Goal: Task Accomplishment & Management: Complete application form

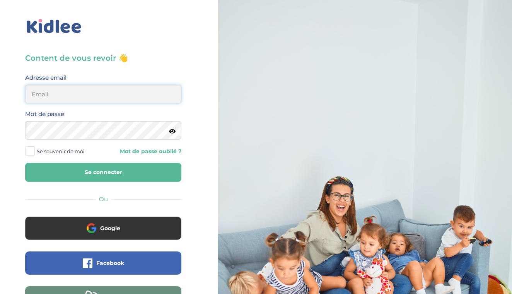
type input "[EMAIL_ADDRESS][DOMAIN_NAME]"
click at [165, 173] on button "Se connecter" at bounding box center [103, 172] width 156 height 19
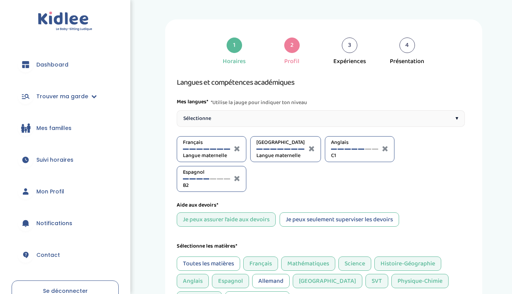
select select "Prémière"
select select "Terminale"
select select "4eme"
select select "Terminale"
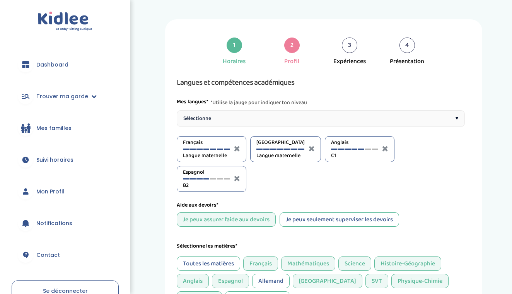
select select "Terminale"
select select "4eme"
select select "Terminale"
select select "Seconde"
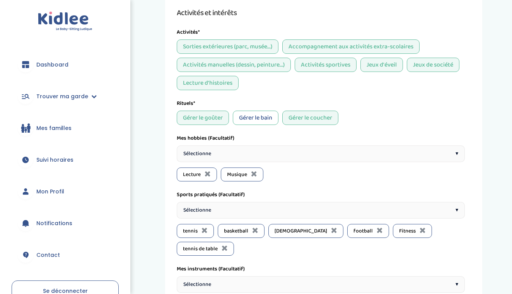
scroll to position [666, 0]
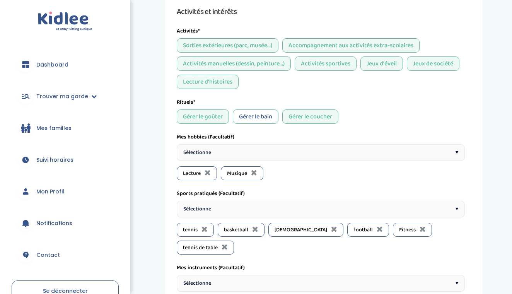
click at [262, 117] on div "Gérer le bain" at bounding box center [256, 116] width 46 height 14
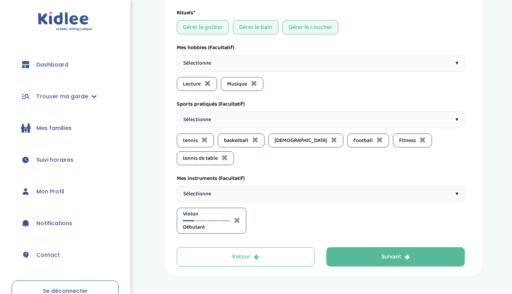
scroll to position [756, 0]
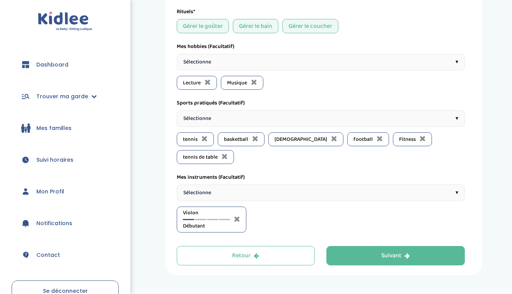
click at [286, 67] on div "Sélectionne ▾" at bounding box center [321, 62] width 288 height 17
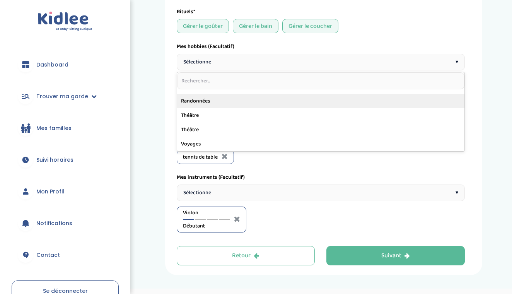
scroll to position [757, 0]
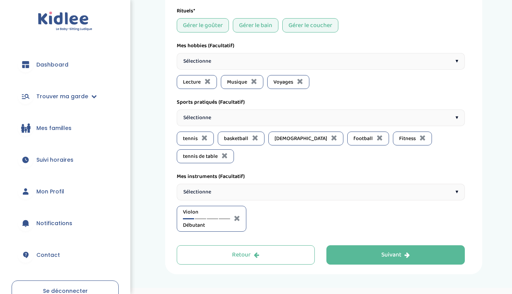
click at [272, 63] on div "Sélectionne ▾" at bounding box center [321, 61] width 288 height 17
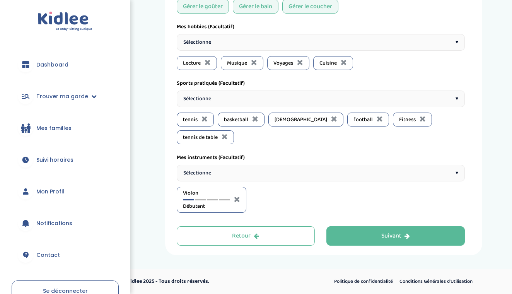
scroll to position [776, 0]
click at [253, 168] on div "Sélectionne ▾" at bounding box center [321, 173] width 288 height 17
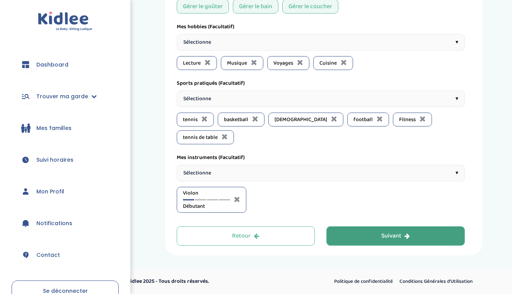
click at [337, 227] on button "Suivant" at bounding box center [395, 235] width 138 height 19
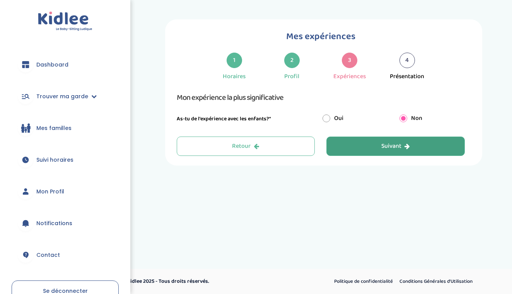
scroll to position [0, 0]
click at [350, 151] on button "Suivant" at bounding box center [395, 145] width 138 height 19
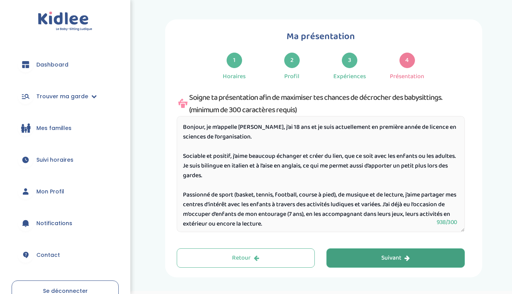
click at [361, 251] on button "Suivant" at bounding box center [395, 257] width 138 height 19
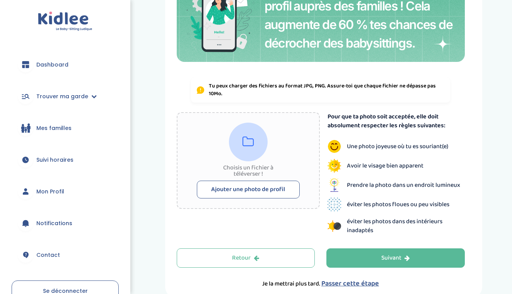
scroll to position [106, 0]
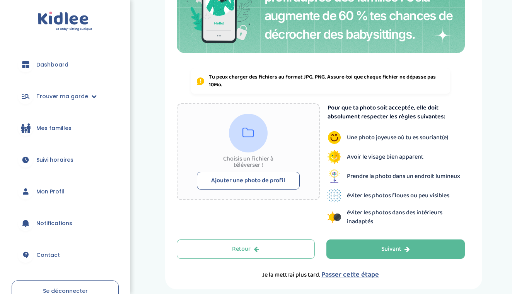
click at [286, 184] on button "Ajouter une photo de profil" at bounding box center [248, 181] width 103 height 18
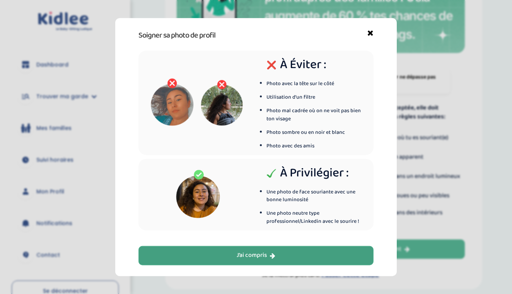
click at [280, 248] on button "J’ai compris" at bounding box center [255, 254] width 235 height 19
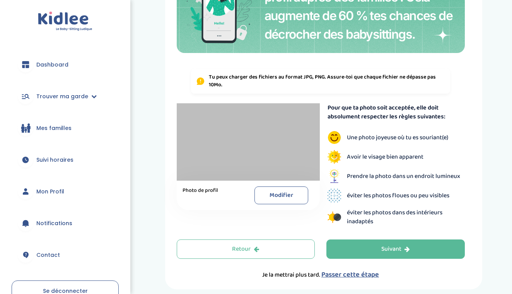
click at [238, 145] on div at bounding box center [248, 141] width 143 height 77
click at [243, 144] on div at bounding box center [248, 141] width 143 height 77
click at [281, 189] on button "Modifier" at bounding box center [280, 195] width 53 height 18
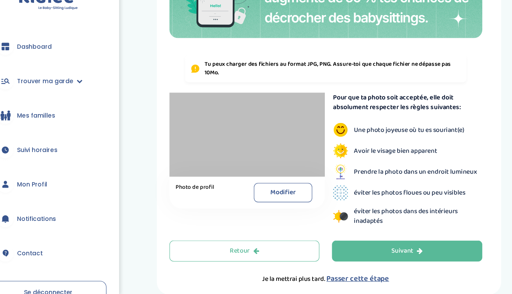
scroll to position [111, 0]
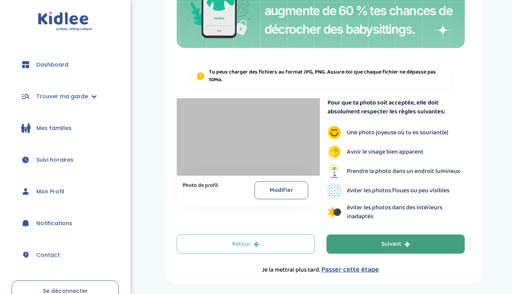
click at [354, 241] on button "Suivant" at bounding box center [395, 243] width 138 height 19
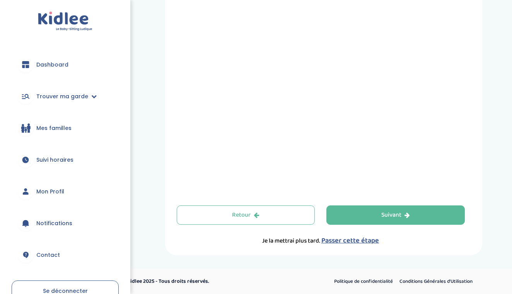
scroll to position [273, 0]
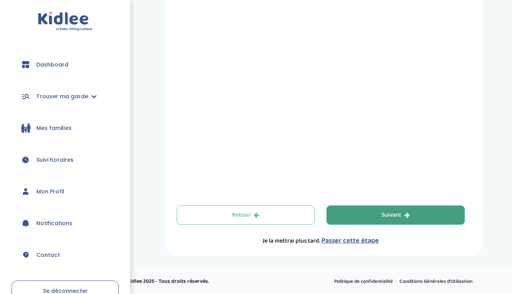
click at [357, 210] on button "Suivant" at bounding box center [395, 214] width 138 height 19
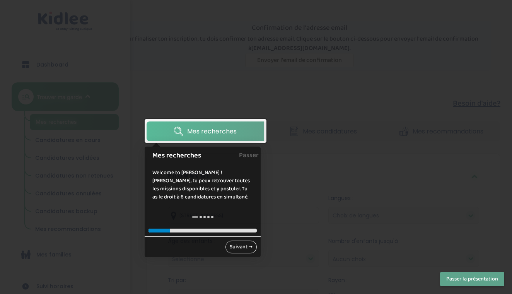
click at [246, 245] on link "Suivant →" at bounding box center [240, 246] width 31 height 13
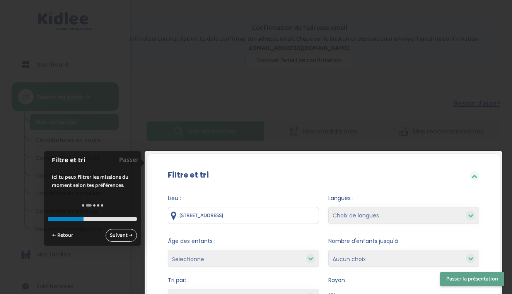
scroll to position [132, 0]
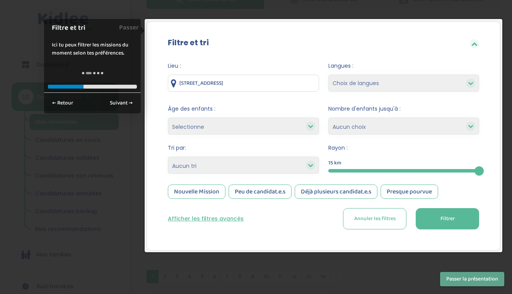
click at [273, 134] on form "Lieu : 24 Rue des Bernardins, Paris, France Langues : Choix de langues Allemand…" at bounding box center [323, 145] width 311 height 167
select select "updated_at_desc"
click at [210, 195] on div "Nouvelle Mission" at bounding box center [197, 191] width 58 height 14
click at [435, 221] on button "Filtrer" at bounding box center [446, 218] width 63 height 21
click at [125, 102] on link "Suivant →" at bounding box center [120, 103] width 31 height 13
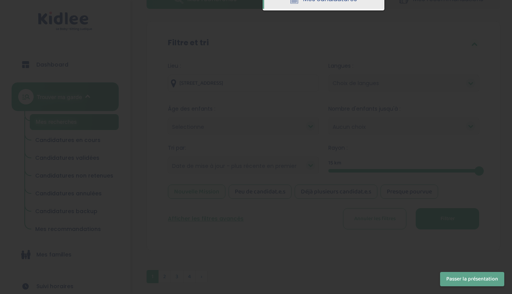
scroll to position [0, 0]
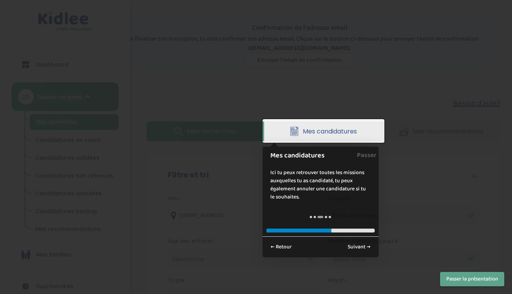
click at [288, 150] on div at bounding box center [256, 147] width 512 height 294
click at [306, 131] on span "Mes candidatures" at bounding box center [329, 131] width 54 height 10
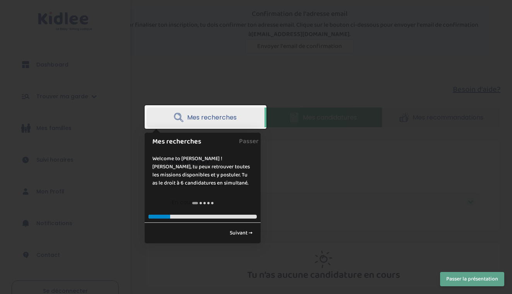
scroll to position [22, 0]
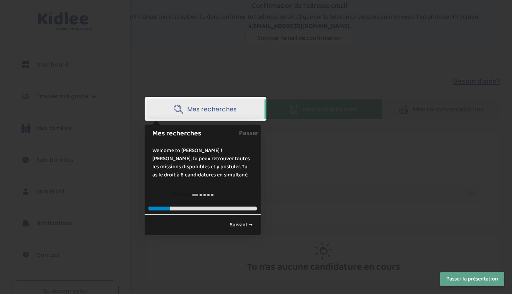
click at [216, 107] on span "Mes recherches" at bounding box center [211, 109] width 49 height 10
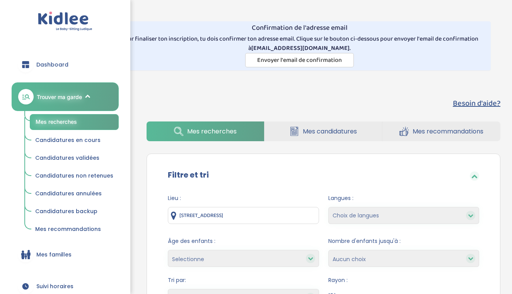
select select "updated_at_desc"
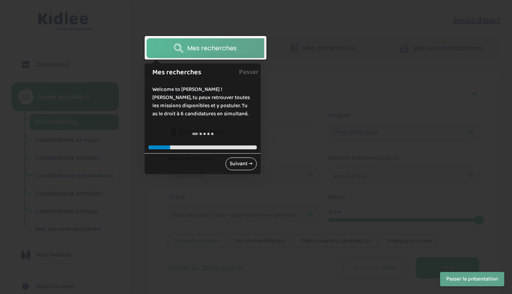
click at [248, 164] on link "Suivant →" at bounding box center [240, 163] width 31 height 13
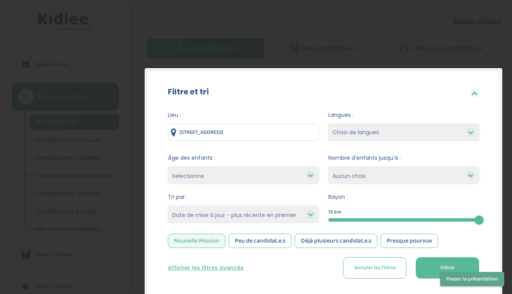
scroll to position [132, 0]
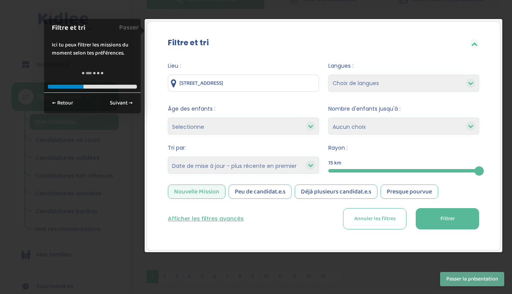
click at [426, 214] on button "Filtrer" at bounding box center [446, 218] width 63 height 21
click at [122, 104] on link "Suivant →" at bounding box center [120, 103] width 31 height 13
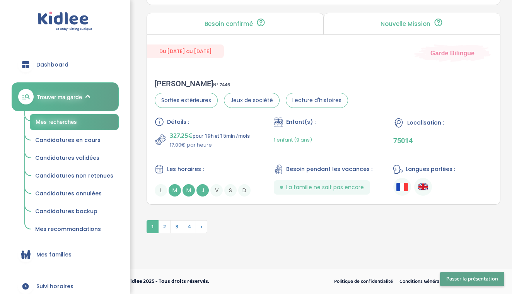
scroll to position [2270, 0]
click at [174, 187] on div at bounding box center [256, 147] width 512 height 294
click at [176, 170] on div at bounding box center [256, 147] width 512 height 294
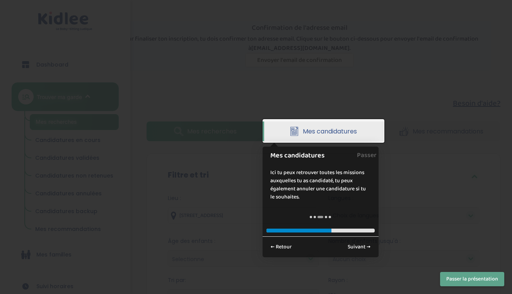
scroll to position [0, 0]
click at [292, 131] on icon at bounding box center [293, 131] width 9 height 10
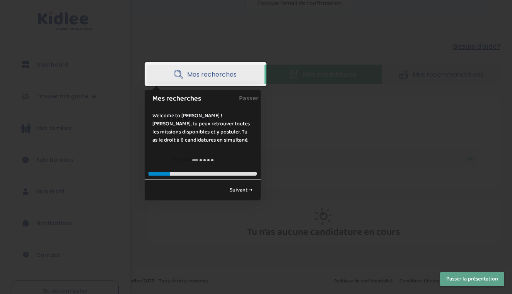
scroll to position [56, 0]
click at [252, 190] on link "Suivant →" at bounding box center [240, 190] width 31 height 13
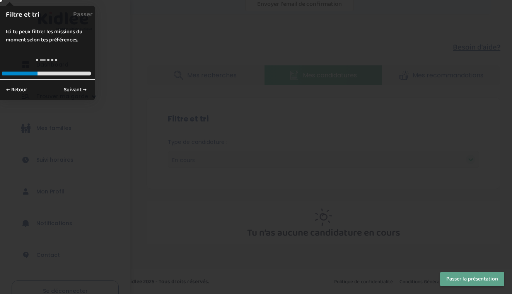
click at [454, 274] on button "Passer la présentation" at bounding box center [472, 279] width 64 height 14
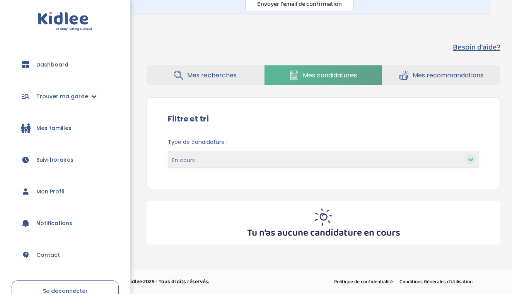
click at [211, 67] on link "Mes recherches" at bounding box center [204, 75] width 117 height 20
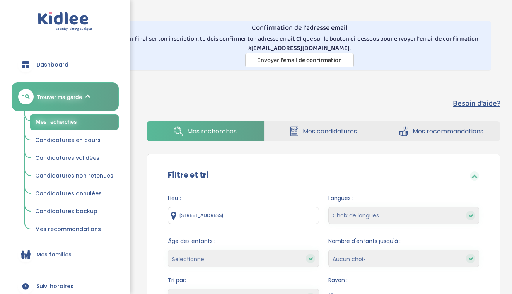
select select "updated_at_desc"
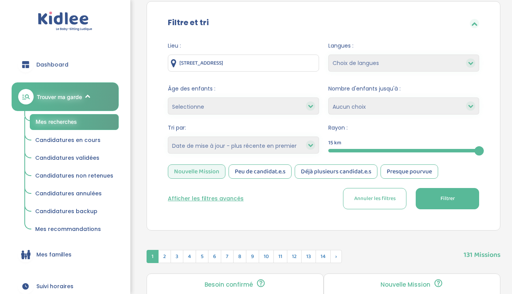
scroll to position [154, 0]
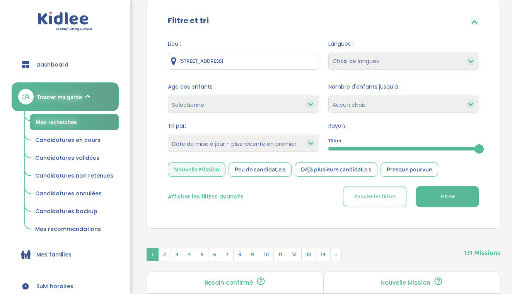
click at [440, 193] on span "Filtrer" at bounding box center [447, 196] width 14 height 8
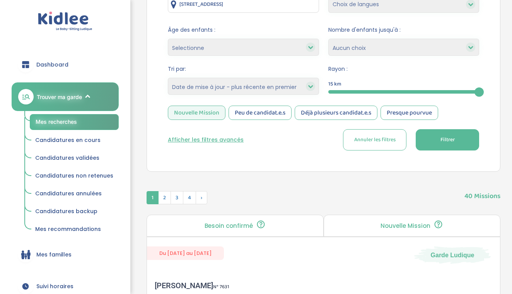
scroll to position [143, 0]
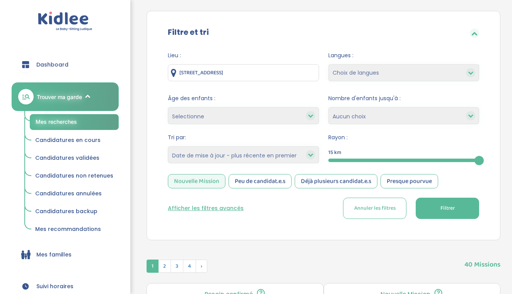
click at [231, 207] on button "Afficher les filtres avancés" at bounding box center [206, 208] width 76 height 8
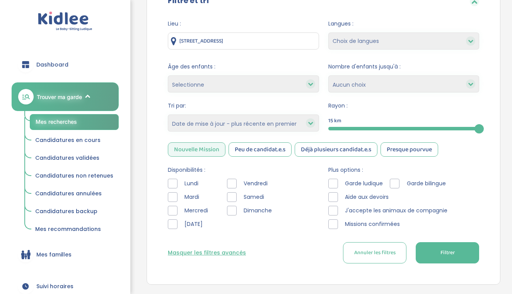
scroll to position [175, 0]
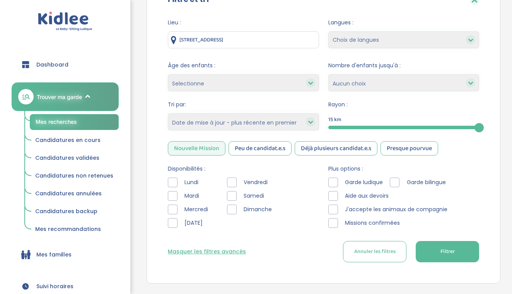
click at [176, 211] on div at bounding box center [173, 209] width 10 height 10
click at [231, 184] on div at bounding box center [232, 182] width 10 height 10
click at [232, 193] on div at bounding box center [232, 196] width 10 height 10
click at [232, 207] on div at bounding box center [232, 209] width 10 height 10
click at [420, 246] on button "Filtrer" at bounding box center [446, 251] width 63 height 21
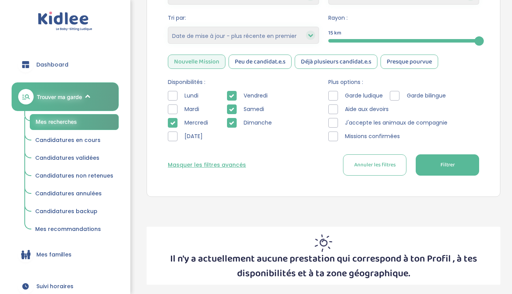
scroll to position [260, 0]
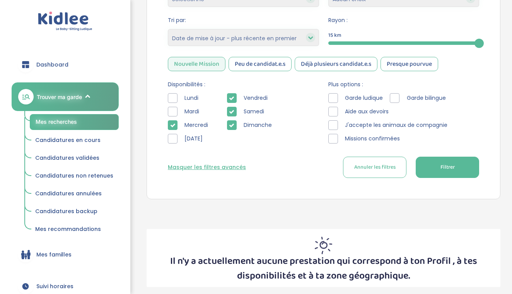
click at [233, 111] on icon at bounding box center [231, 111] width 5 height 5
click at [233, 126] on icon at bounding box center [231, 124] width 5 height 5
click at [443, 168] on span "Filtrer" at bounding box center [447, 167] width 14 height 8
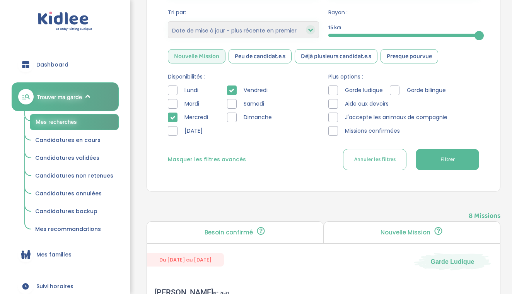
scroll to position [265, 0]
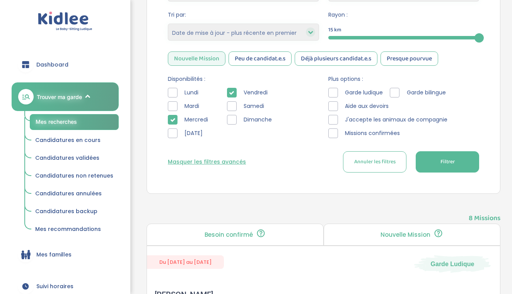
click at [230, 93] on icon at bounding box center [231, 92] width 5 height 5
click at [176, 117] on div at bounding box center [173, 120] width 10 height 10
click at [173, 88] on div at bounding box center [173, 93] width 10 height 10
click at [173, 100] on div "Lundi Mardi Mercredi Jeudi" at bounding box center [192, 115] width 48 height 54
click at [173, 106] on div at bounding box center [173, 106] width 10 height 10
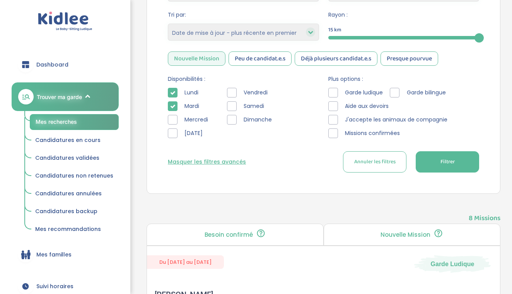
click at [438, 158] on button "Filtrer" at bounding box center [446, 161] width 63 height 21
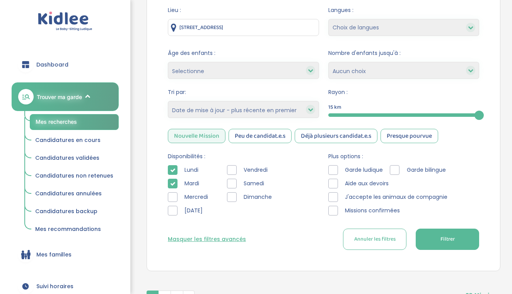
scroll to position [184, 0]
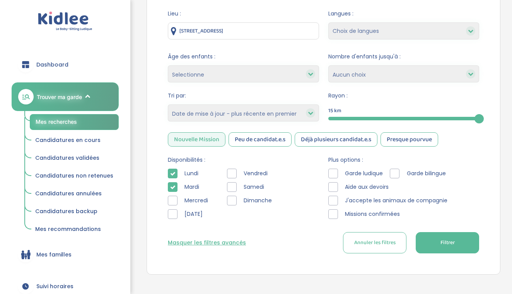
click at [173, 172] on icon at bounding box center [172, 173] width 5 height 5
click at [173, 188] on icon at bounding box center [172, 186] width 5 height 5
click at [172, 199] on div at bounding box center [173, 200] width 10 height 10
click at [233, 178] on div "Vendredi Samedi Dimanche" at bounding box center [253, 195] width 52 height 54
click at [233, 177] on div at bounding box center [232, 173] width 10 height 10
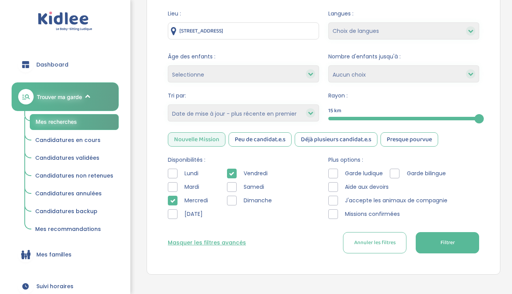
click at [423, 244] on button "Filtrer" at bounding box center [446, 242] width 63 height 21
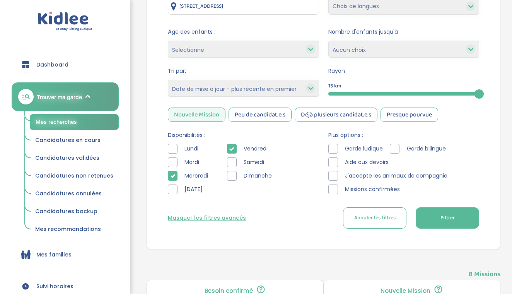
scroll to position [189, 0]
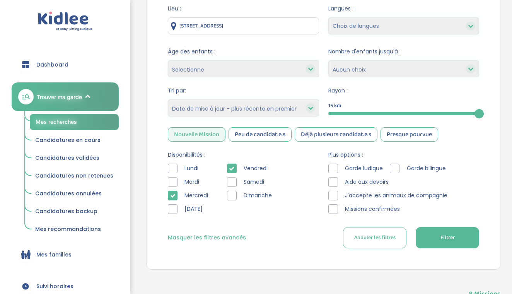
click at [172, 195] on icon at bounding box center [172, 195] width 5 height 5
click at [230, 169] on icon at bounding box center [231, 168] width 5 height 5
click at [232, 186] on div "Vendredi Samedi Dimanche" at bounding box center [253, 190] width 52 height 54
click at [232, 184] on div at bounding box center [232, 182] width 10 height 10
click at [232, 194] on div at bounding box center [232, 195] width 10 height 10
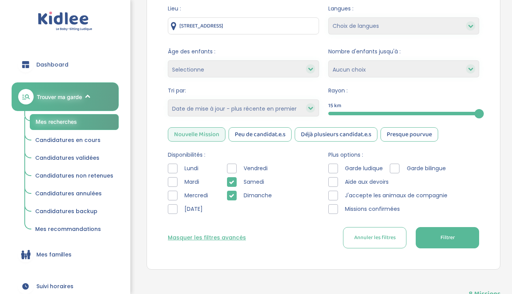
click at [435, 238] on button "Filtrer" at bounding box center [446, 237] width 63 height 21
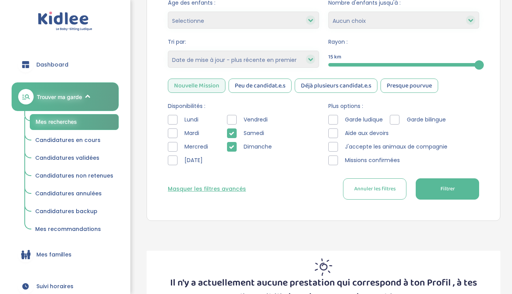
scroll to position [183, 0]
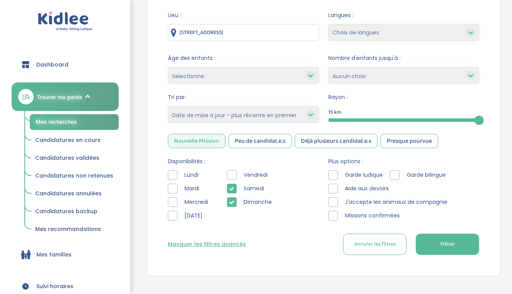
click at [234, 189] on icon at bounding box center [231, 188] width 5 height 5
click at [233, 197] on div at bounding box center [232, 202] width 10 height 10
click at [233, 175] on div at bounding box center [232, 175] width 10 height 10
click at [437, 248] on button "Filtrer" at bounding box center [446, 243] width 63 height 21
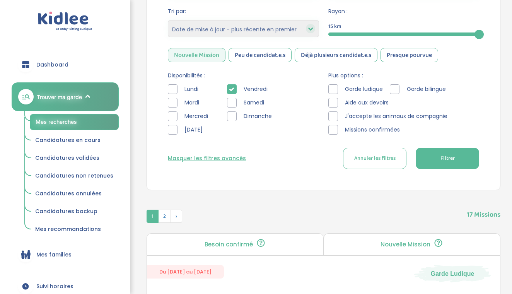
scroll to position [178, 0]
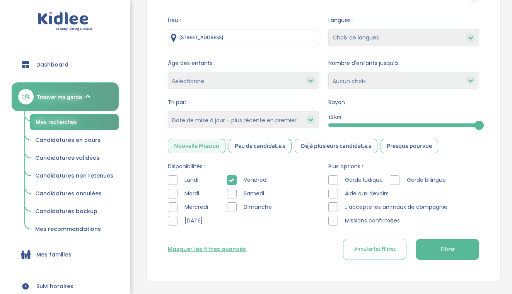
click at [235, 178] on div at bounding box center [232, 180] width 10 height 10
click at [214, 248] on button "Masquer les filtres avancés" at bounding box center [207, 249] width 78 height 8
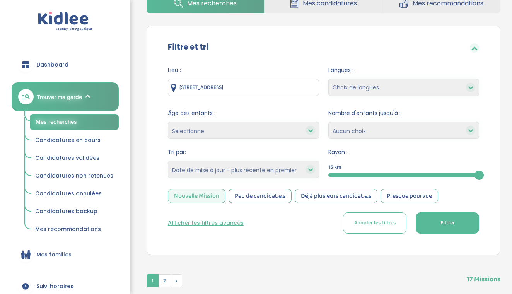
scroll to position [126, 0]
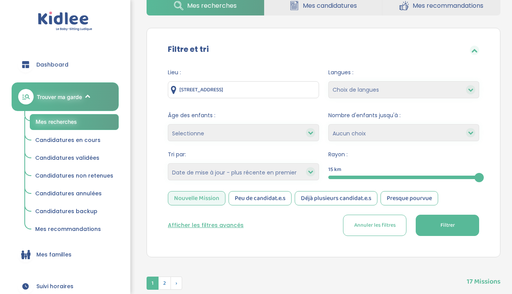
select select "7"
select select
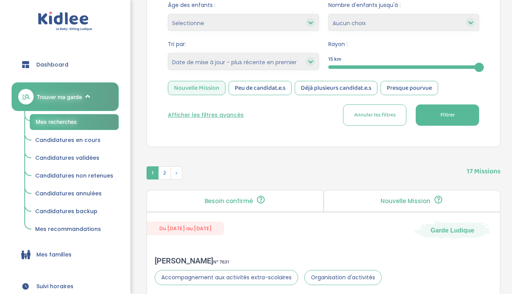
scroll to position [253, 0]
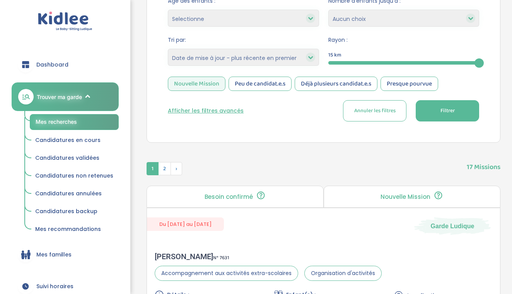
click at [431, 116] on button "Filtrer" at bounding box center [446, 110] width 63 height 21
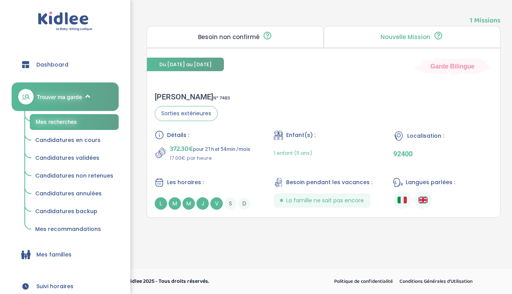
scroll to position [399, 0]
click at [372, 39] on div "Nouvelle Mission 🎯 Tu es la première personne à pouvoir postuler. Postule rapid…" at bounding box center [411, 37] width 177 height 22
click at [398, 38] on p "Nouvelle Mission" at bounding box center [405, 37] width 50 height 6
click at [197, 181] on span "Les horaires :" at bounding box center [185, 182] width 37 height 8
click at [317, 109] on div "Alexandra M . N° 7483 Sorties extérieures Détails : 372.30€ pour 21h et 54min /…" at bounding box center [323, 151] width 353 height 133
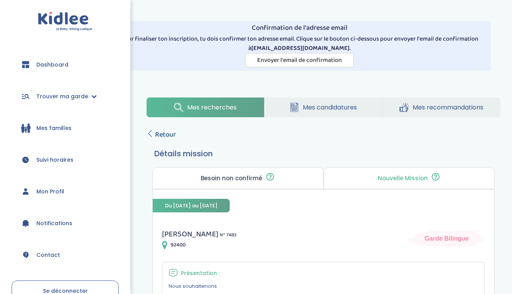
click at [163, 135] on span "Retour" at bounding box center [165, 134] width 21 height 11
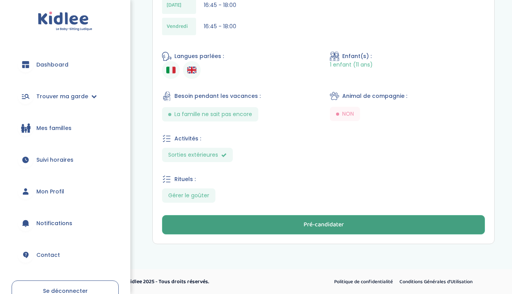
scroll to position [391, 0]
click at [319, 222] on div "Pré-candidater" at bounding box center [323, 225] width 40 height 9
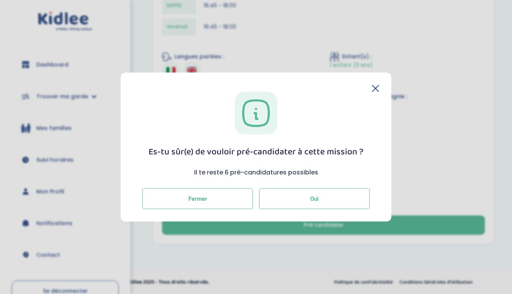
click at [317, 204] on button "Oui" at bounding box center [314, 198] width 110 height 21
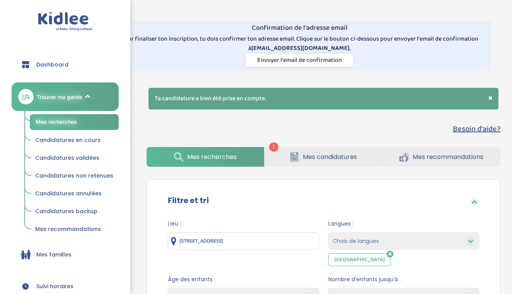
select select "updated_at_desc"
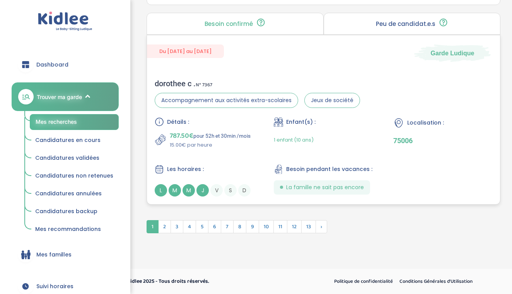
scroll to position [2257, 0]
click at [164, 227] on span "2" at bounding box center [164, 226] width 13 height 13
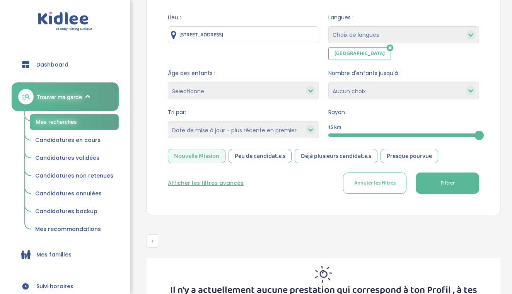
scroll to position [200, 0]
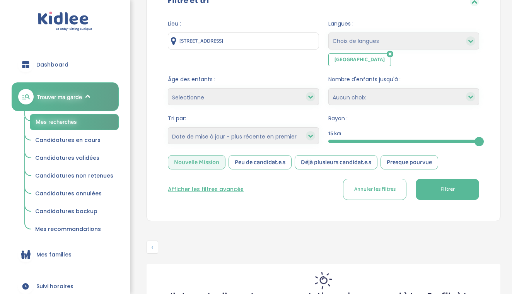
click at [201, 165] on div "Nouvelle Mission" at bounding box center [197, 162] width 58 height 14
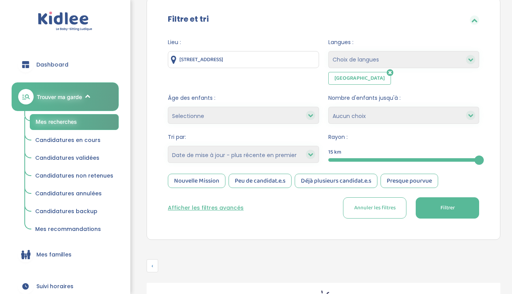
scroll to position [181, 0]
click at [386, 73] on icon at bounding box center [389, 73] width 7 height 8
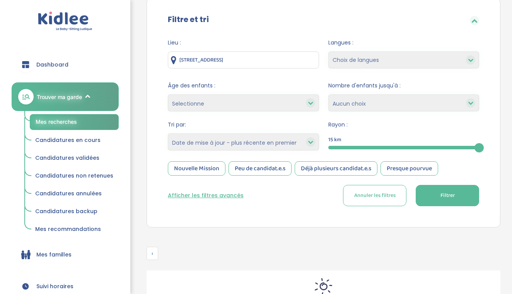
click at [431, 191] on button "Filtrer" at bounding box center [446, 195] width 63 height 21
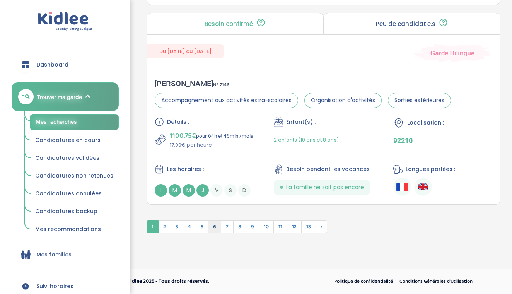
scroll to position [2281, 0]
click at [166, 229] on span "2" at bounding box center [164, 226] width 13 height 13
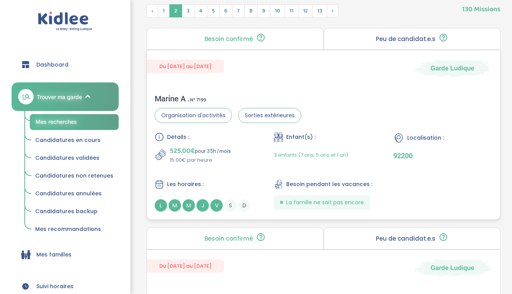
scroll to position [423, 0]
click at [231, 153] on div "525.00€ pour 35h /mois 15.00€ par heure" at bounding box center [204, 155] width 99 height 19
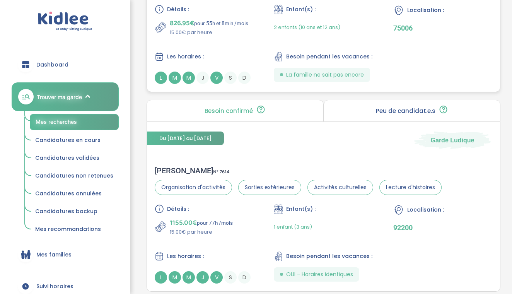
scroll to position [2124, 0]
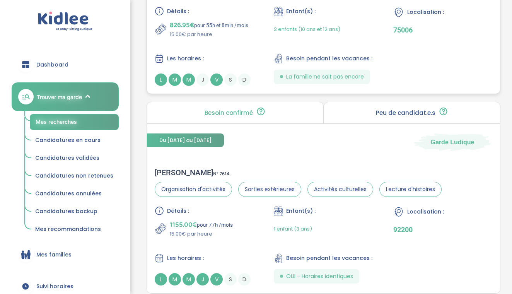
click at [239, 48] on div "Détails : 826.95€ pour 55h et 8min /mois 15.00€ par heure Enfant(s) : 2 enfants…" at bounding box center [323, 46] width 337 height 79
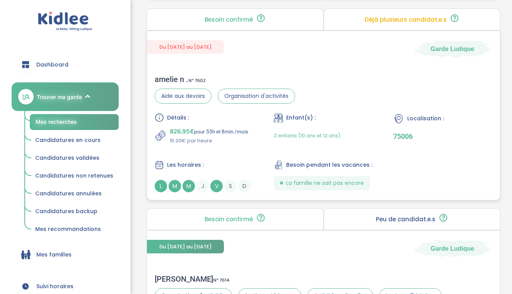
scroll to position [2013, 0]
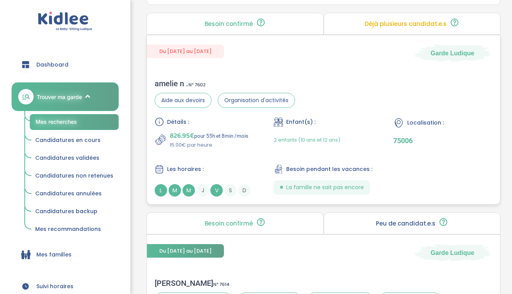
click at [241, 134] on div "Détails : 826.95€ pour 55h et 8min /mois 15.00€ par heure" at bounding box center [204, 133] width 99 height 32
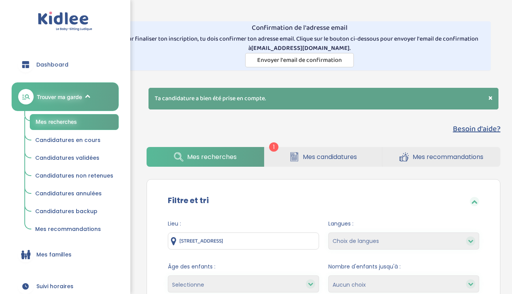
scroll to position [0, 0]
click at [423, 155] on span "Mes recommandations" at bounding box center [447, 157] width 71 height 10
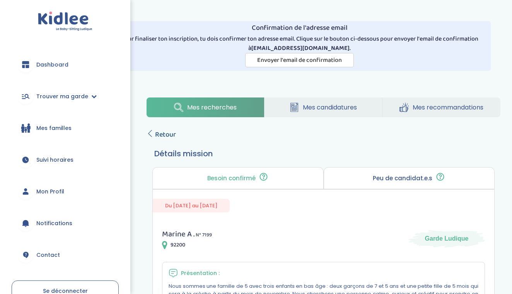
click at [169, 135] on span "Retour" at bounding box center [165, 134] width 21 height 11
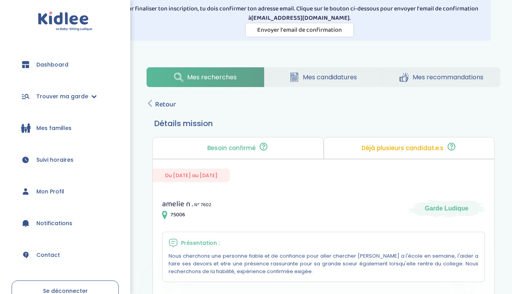
scroll to position [32, 0]
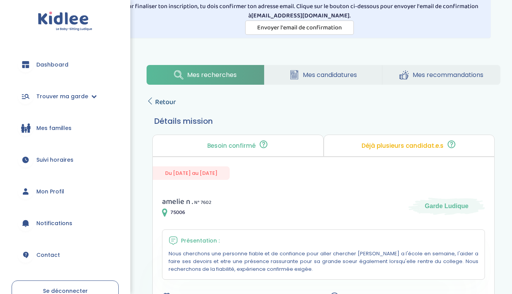
click at [160, 103] on span "Retour" at bounding box center [165, 102] width 21 height 11
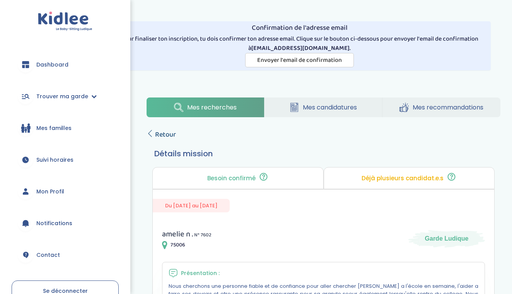
click at [169, 138] on span "Retour" at bounding box center [165, 134] width 21 height 11
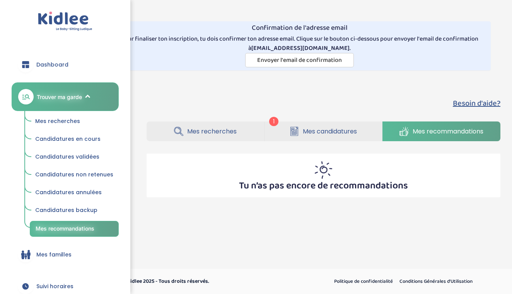
click at [250, 133] on link "Mes recherches" at bounding box center [204, 131] width 117 height 20
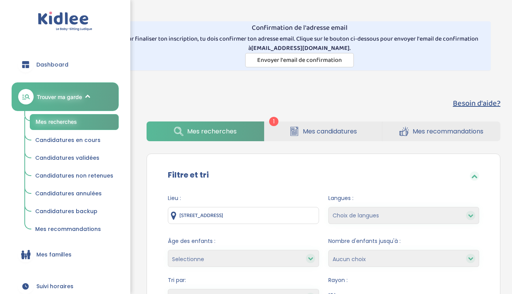
select select "updated_at_desc"
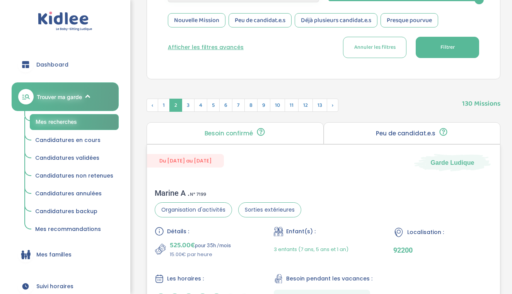
scroll to position [305, 0]
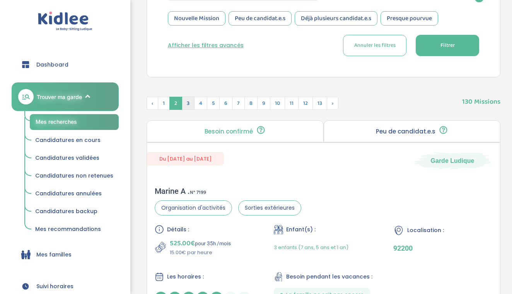
click at [188, 106] on span "3" at bounding box center [188, 103] width 13 height 13
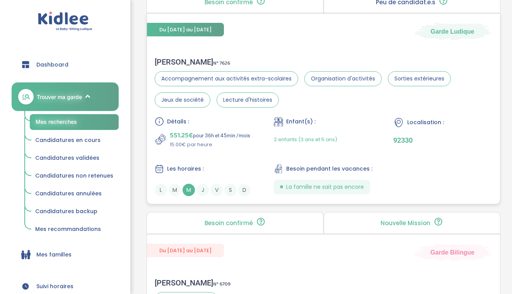
scroll to position [1254, 0]
click at [270, 137] on div "Détails : 551.25€ pour 36h et 45min /mois 15.00€ par heure Enfant(s) : 2 enfant…" at bounding box center [323, 155] width 337 height 79
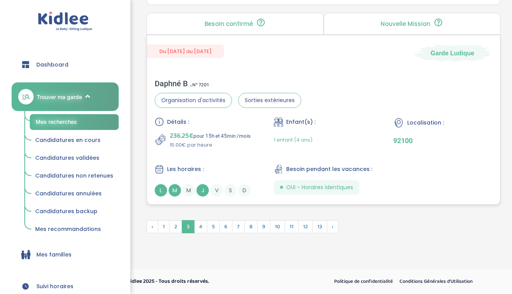
scroll to position [2249, 0]
click at [204, 225] on span "4" at bounding box center [200, 226] width 13 height 13
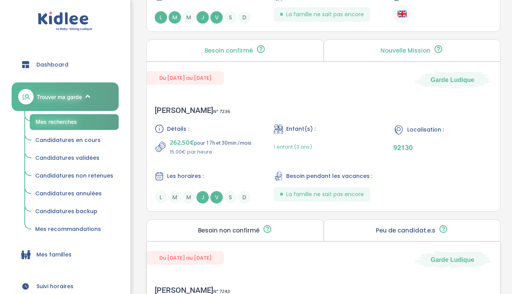
scroll to position [1561, 0]
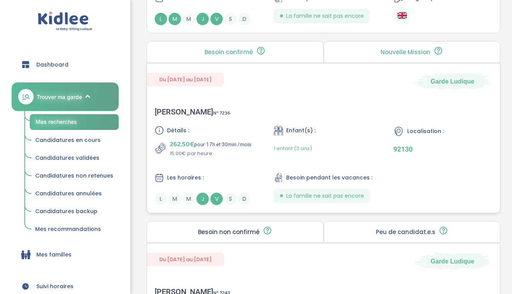
click at [214, 159] on div "Détails : 262.50€ pour 17h et 30min /mois 15.00€ par heure Enfant(s) : 1 enfant…" at bounding box center [323, 165] width 337 height 79
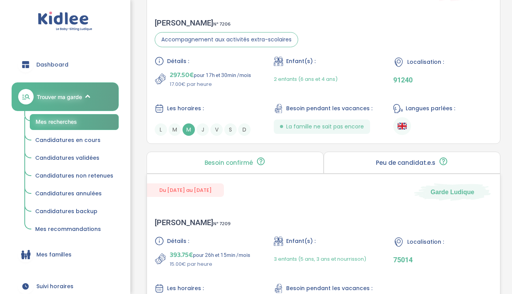
scroll to position [864, 0]
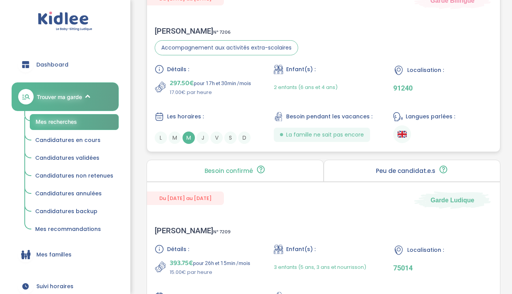
click at [216, 109] on div "Détails : 297.50€ pour 17h et 30min /mois 17.00€ par heure Enfant(s) : 2 enfant…" at bounding box center [323, 104] width 337 height 79
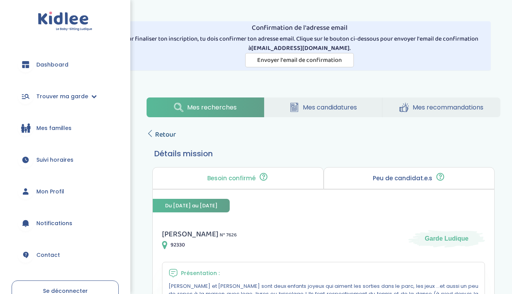
click at [169, 130] on span "Retour" at bounding box center [165, 134] width 21 height 11
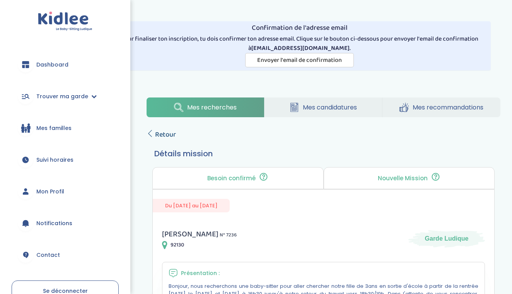
click at [172, 134] on span "Retour" at bounding box center [165, 134] width 21 height 11
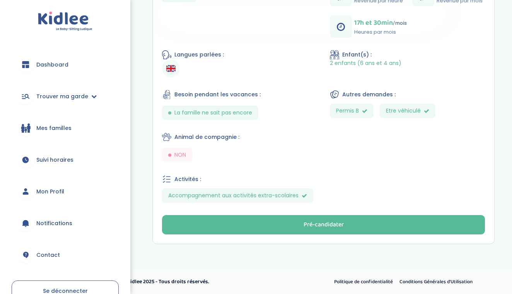
scroll to position [347, 0]
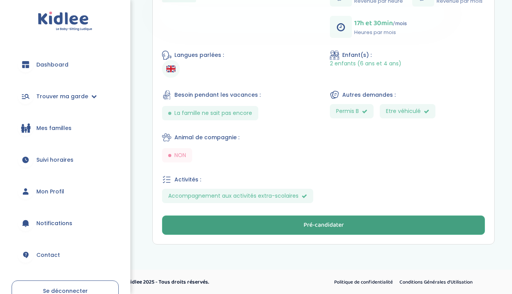
click at [250, 222] on button "Pré-candidater" at bounding box center [323, 224] width 323 height 19
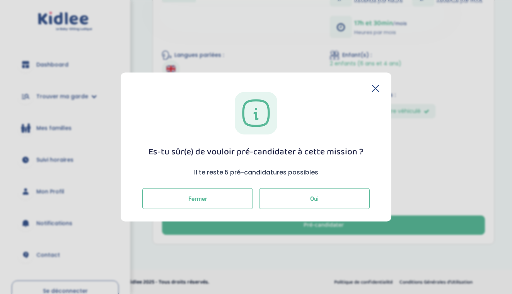
click at [266, 201] on button "Oui" at bounding box center [314, 198] width 110 height 21
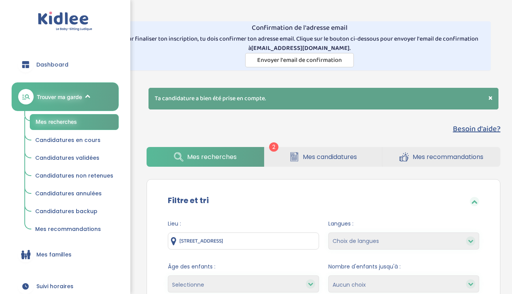
select select "updated_at_desc"
click at [287, 153] on link "Mes candidatures" at bounding box center [322, 157] width 117 height 20
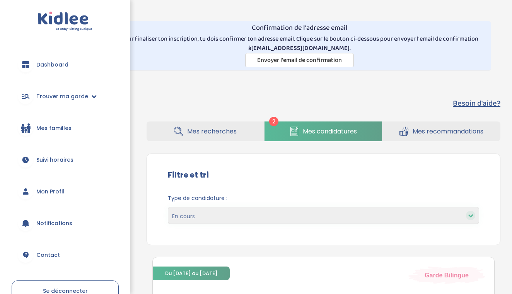
click at [233, 134] on span "Mes recherches" at bounding box center [211, 131] width 49 height 10
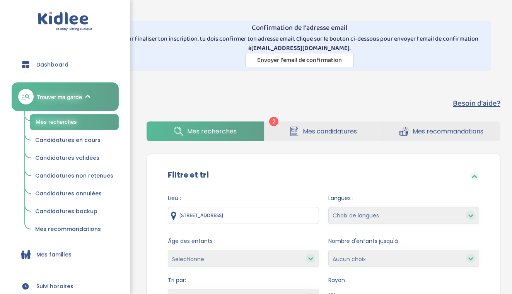
select select "updated_at_desc"
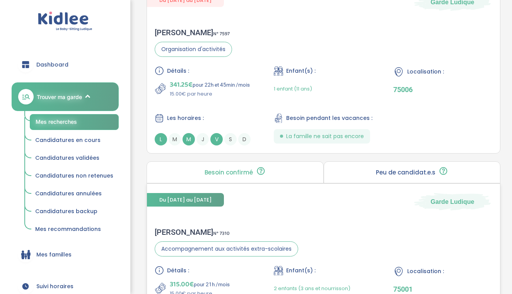
scroll to position [1051, 0]
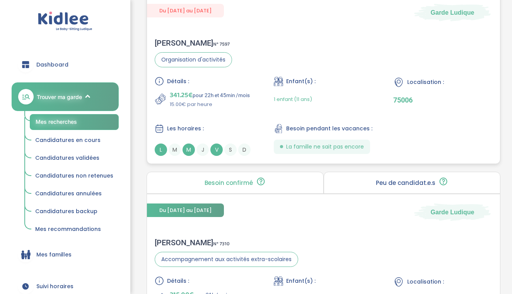
click at [241, 122] on div "Détails : 341.25€ pour 22h et 45min /mois 15.00€ par heure Enfant(s) : 1 enfant…" at bounding box center [323, 115] width 337 height 79
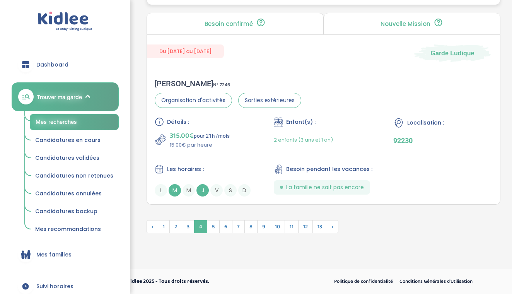
scroll to position [2206, 0]
click at [214, 228] on span "5" at bounding box center [213, 226] width 13 height 13
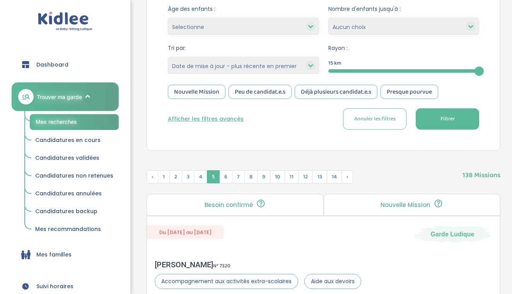
scroll to position [227, 0]
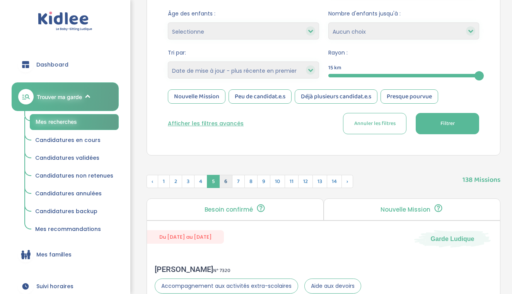
click at [224, 186] on span "6" at bounding box center [225, 181] width 13 height 13
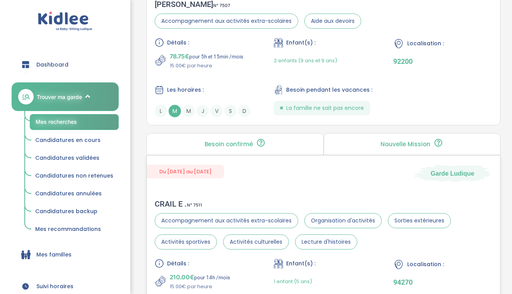
scroll to position [1688, 0]
click at [223, 84] on div "Détails : 78.75€ pour 5h et 15min /mois 15.00€ par heure Enfant(s) : 2 enfants …" at bounding box center [323, 76] width 337 height 79
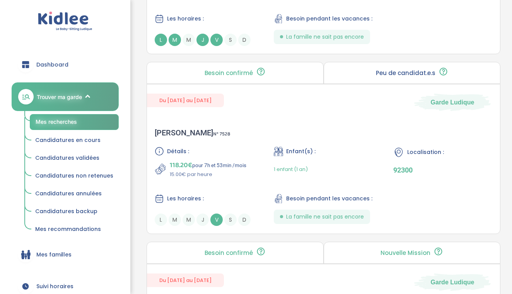
scroll to position [1980, 0]
click at [229, 156] on div "Détails : 118.20€ pour 7h et 53min /mois 15.00€ par heure" at bounding box center [204, 162] width 99 height 32
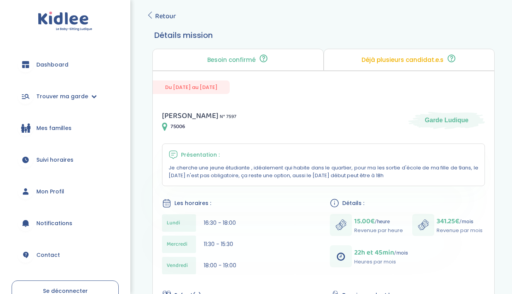
scroll to position [104, 0]
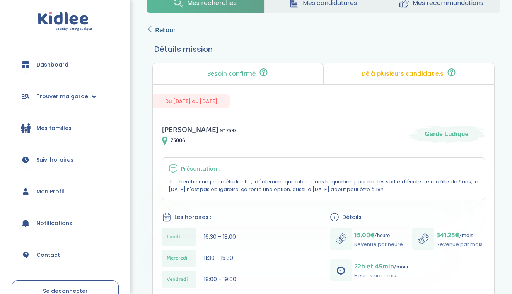
click at [162, 32] on span "Retour" at bounding box center [165, 30] width 21 height 11
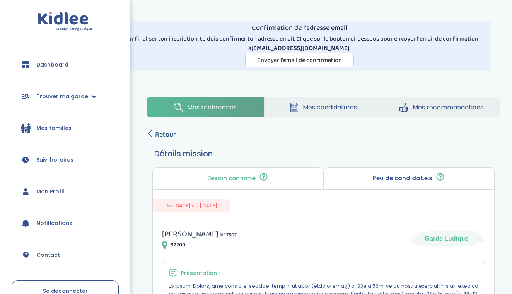
click at [174, 133] on span "Retour" at bounding box center [165, 134] width 21 height 11
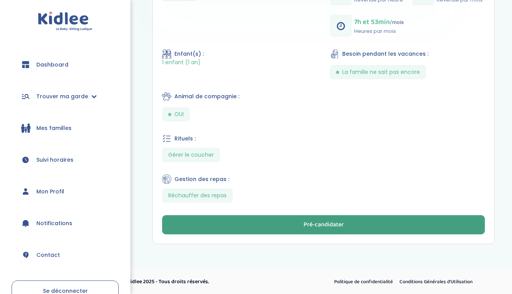
scroll to position [364, 0]
click at [243, 224] on button "Pré-candidater" at bounding box center [323, 224] width 323 height 19
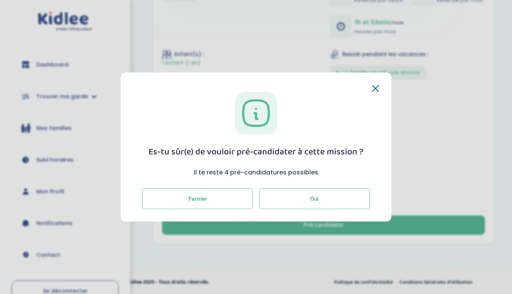
click at [283, 198] on button "Oui" at bounding box center [314, 198] width 110 height 21
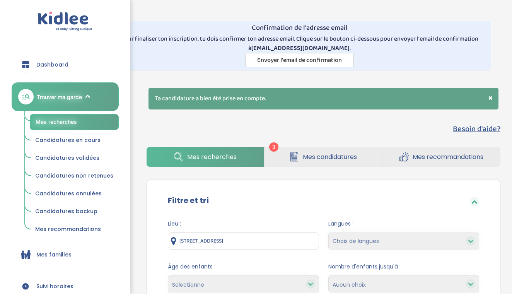
select select "updated_at_desc"
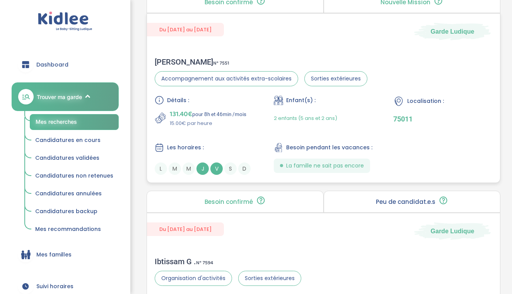
scroll to position [1676, 0]
click at [248, 155] on div "Les horaires : L M M J V S D" at bounding box center [204, 159] width 99 height 32
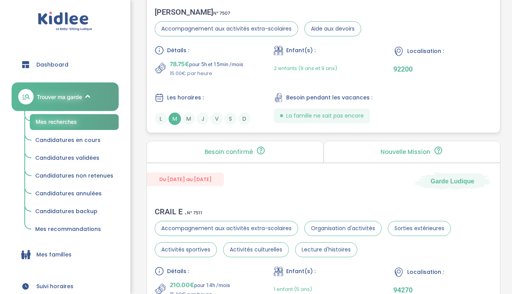
scroll to position [1304, 0]
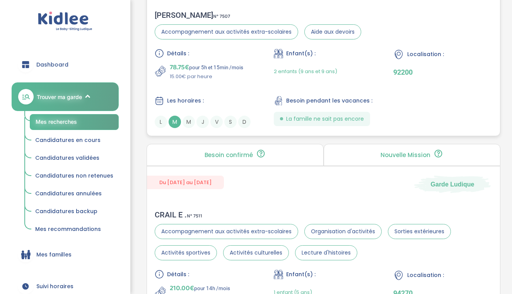
click at [210, 93] on div "Détails : 78.75€ pour 5h et 15min /mois 15.00€ par heure Enfant(s) : 2 enfants …" at bounding box center [323, 88] width 337 height 79
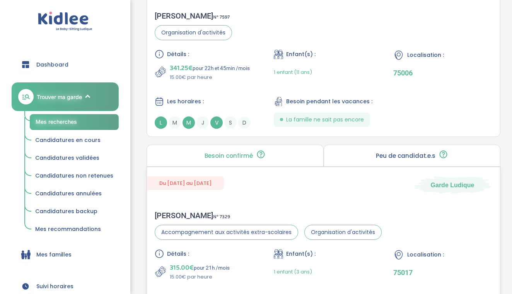
scroll to position [2106, 0]
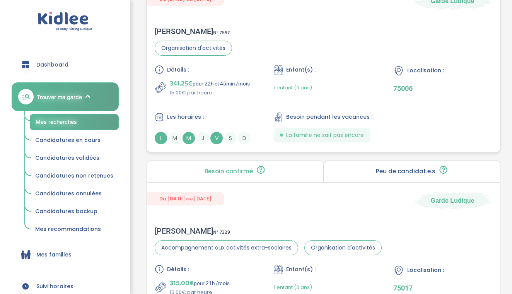
click at [210, 100] on div "Détails : 341.25€ pour 22h et 45min /mois 15.00€ par heure Enfant(s) : 1 enfant…" at bounding box center [323, 104] width 337 height 79
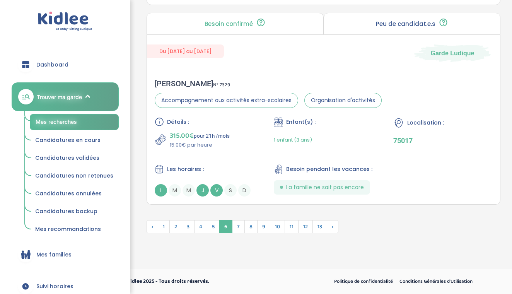
scroll to position [2253, 0]
click at [240, 230] on span "7" at bounding box center [238, 226] width 13 height 13
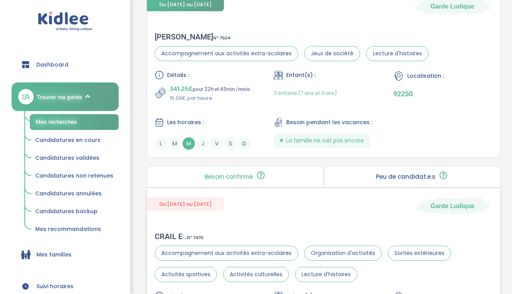
scroll to position [1880, 0]
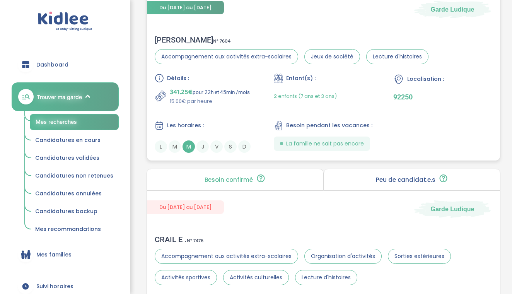
click at [219, 107] on div "Détails : 341.25€ pour 22h et 45min /mois 15.00€ par heure Enfant(s) : 2 enfant…" at bounding box center [323, 112] width 337 height 79
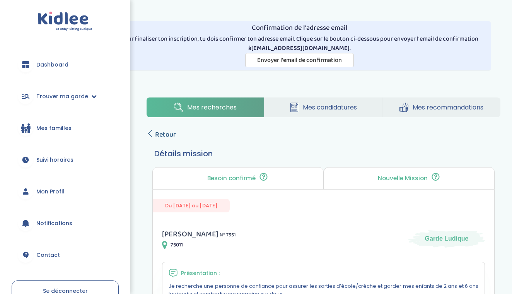
click at [168, 136] on span "Retour" at bounding box center [165, 134] width 21 height 11
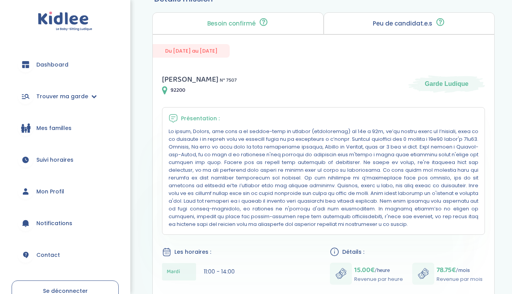
scroll to position [95, 0]
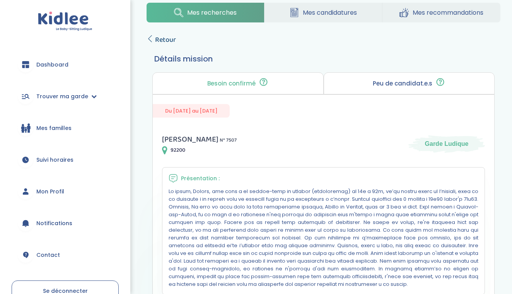
click at [168, 39] on span "Retour" at bounding box center [165, 39] width 21 height 11
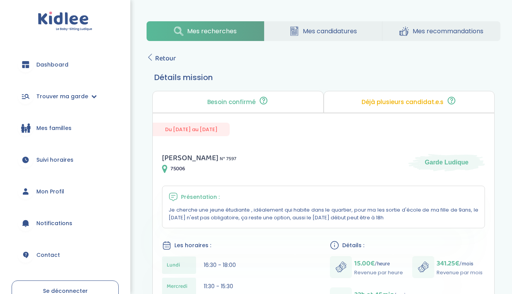
scroll to position [54, 0]
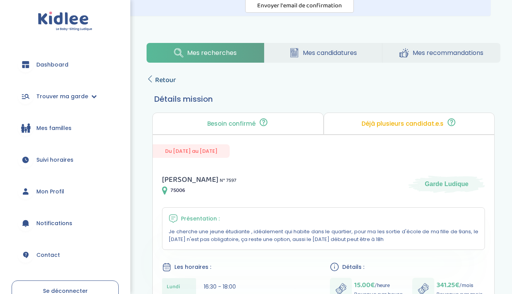
click at [170, 78] on span "Retour" at bounding box center [165, 80] width 21 height 11
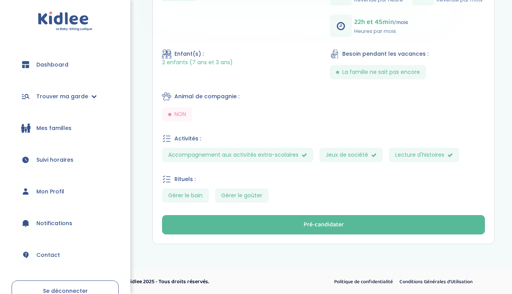
scroll to position [356, 0]
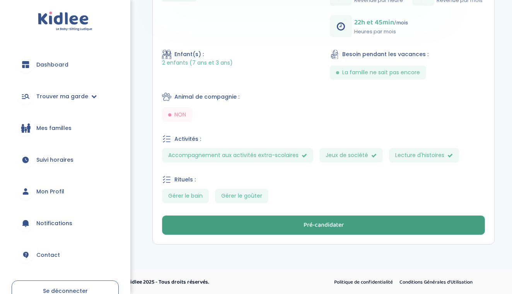
click at [261, 220] on button "Pré-candidater" at bounding box center [323, 224] width 323 height 19
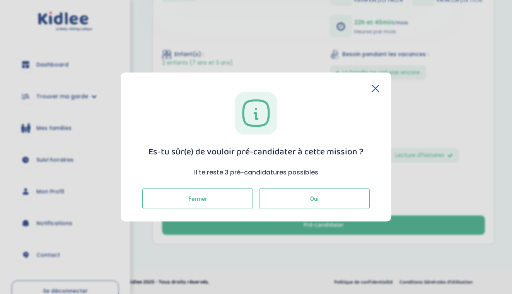
click at [284, 199] on button "Oui" at bounding box center [314, 198] width 110 height 21
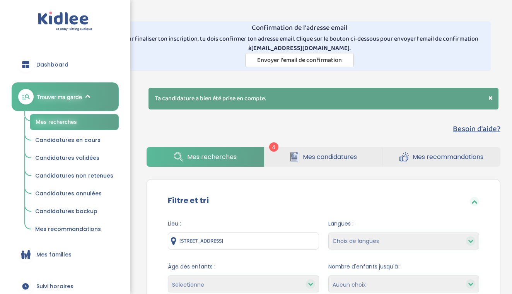
select select "updated_at_desc"
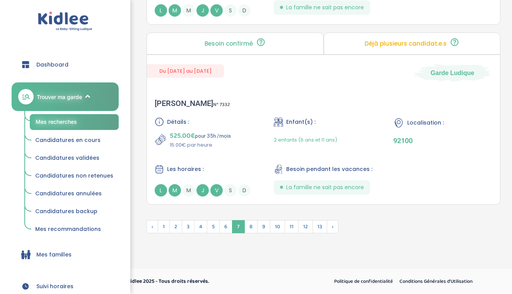
scroll to position [2173, 0]
click at [253, 228] on span "8" at bounding box center [250, 226] width 13 height 13
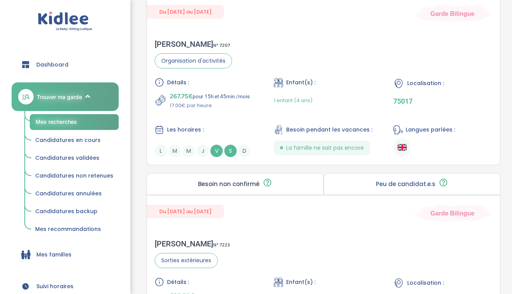
scroll to position [874, 0]
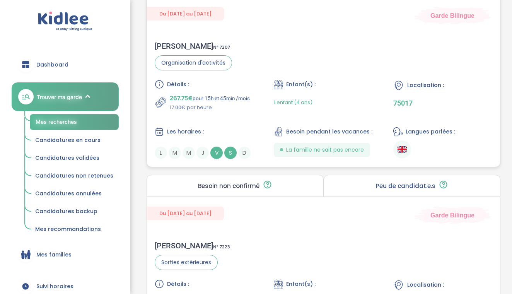
click at [239, 127] on div "Les horaires :" at bounding box center [204, 132] width 99 height 10
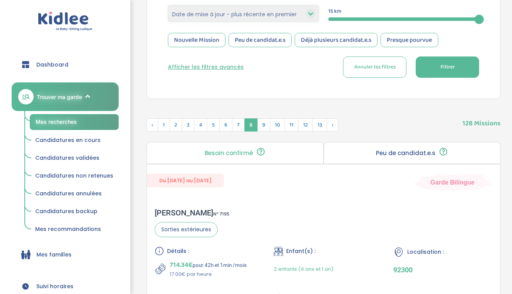
scroll to position [296, 0]
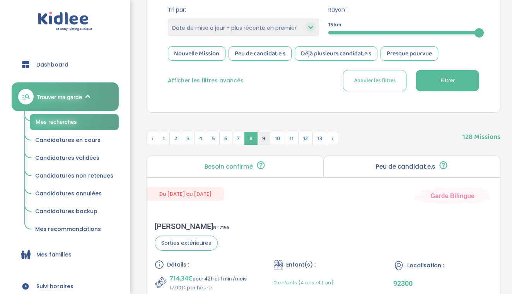
click at [263, 139] on span "9" at bounding box center [263, 138] width 13 height 13
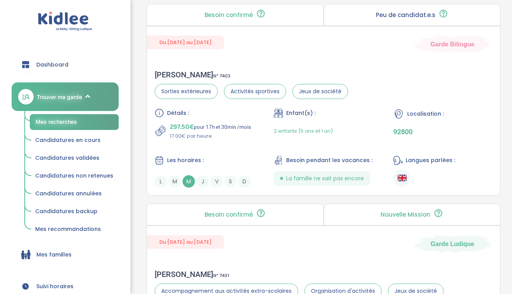
scroll to position [1425, 0]
click at [258, 137] on div "Détails : 297.50€ pour 17h et 30min /mois 17.00€ par heure Enfant(s) : 2 enfant…" at bounding box center [323, 148] width 337 height 79
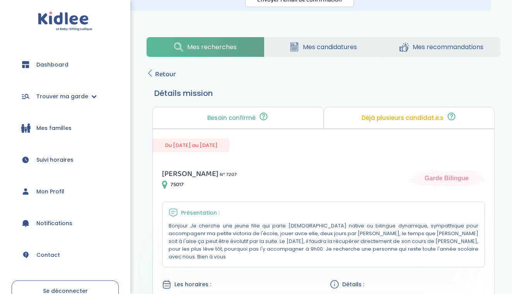
scroll to position [32, 0]
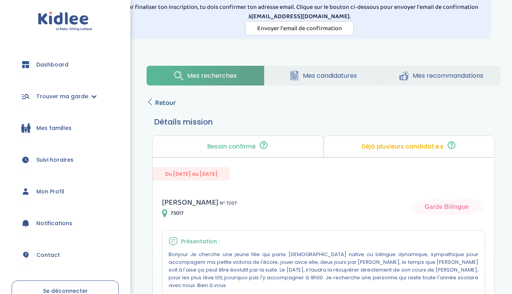
click at [170, 104] on span "Retour" at bounding box center [165, 102] width 21 height 11
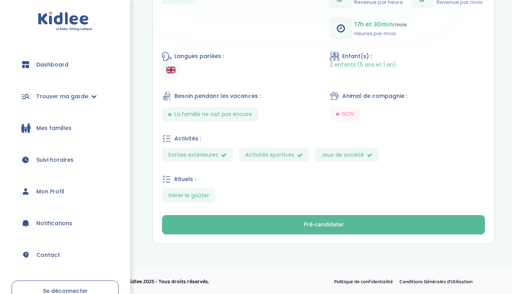
scroll to position [353, 0]
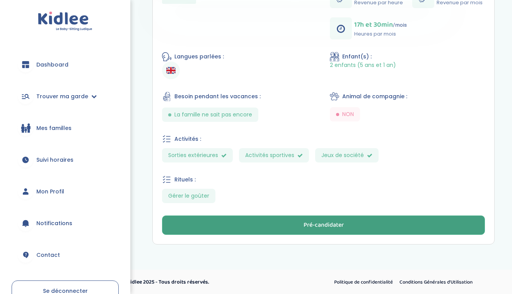
click at [274, 220] on button "Pré-candidater" at bounding box center [323, 224] width 323 height 19
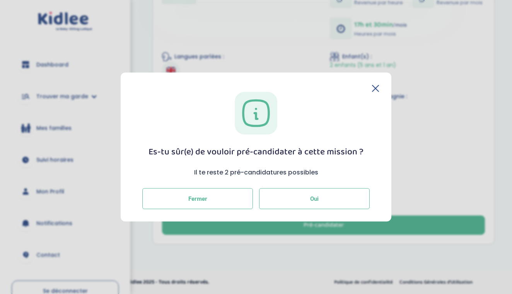
click at [286, 196] on button "Oui" at bounding box center [314, 198] width 110 height 21
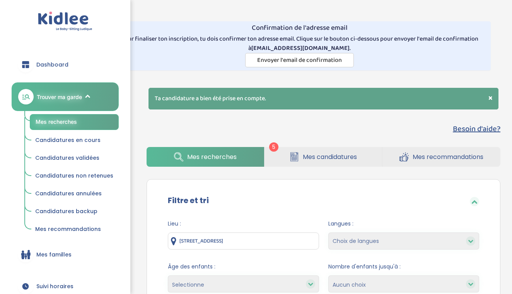
select select "updated_at_desc"
click at [299, 158] on link "Mes candidatures" at bounding box center [322, 157] width 117 height 20
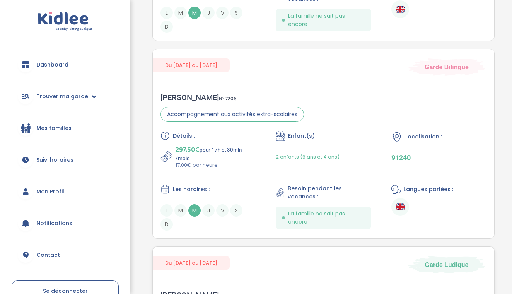
scroll to position [602, 0]
click at [262, 171] on div "Détails : 297.50€ pour 17h et 30min /mois 17.00€ par heure Enfant(s) : 2 enfant…" at bounding box center [323, 180] width 326 height 99
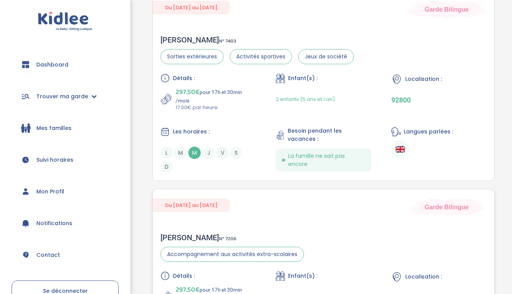
scroll to position [459, 0]
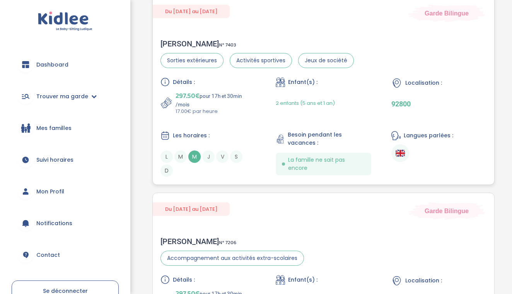
click at [237, 128] on div "Détails : 297.50€ pour 17h et 30min /mois 17.00€ par heure Enfant(s) : 2 enfant…" at bounding box center [323, 126] width 326 height 99
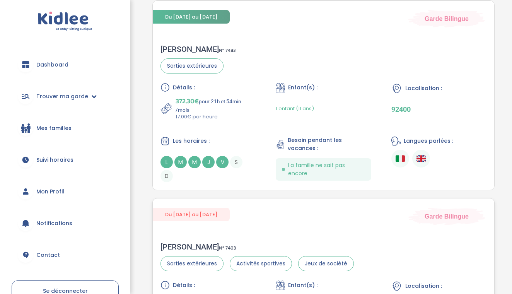
scroll to position [245, 0]
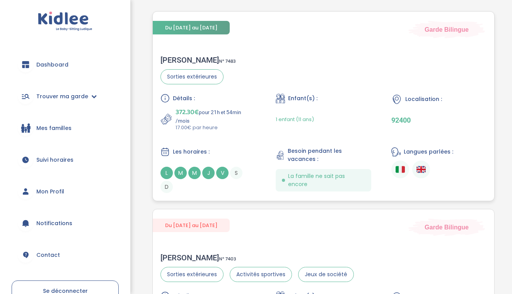
click at [214, 119] on p "372.30€ pour 21h et 54min /mois" at bounding box center [215, 115] width 80 height 17
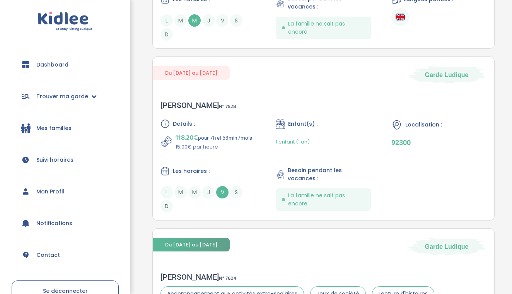
scroll to position [794, 0]
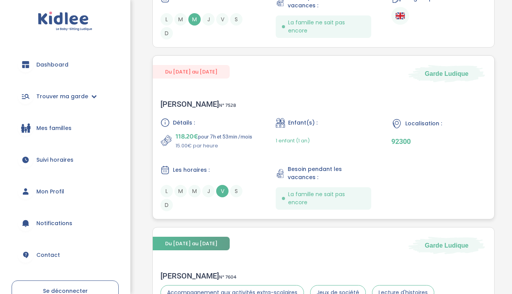
click at [204, 127] on div "Détails : 118.20€ pour 7h et 53min /mois 15.00€ par heure" at bounding box center [207, 134] width 95 height 32
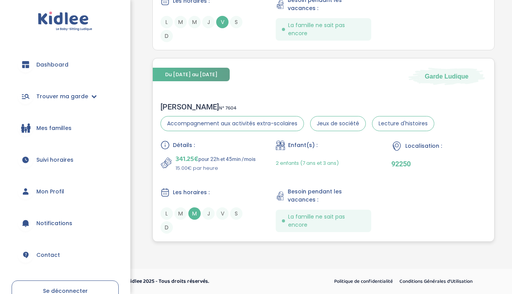
scroll to position [968, 0]
click at [207, 132] on div "sebastien h . N° 7604 Accompagnement aux activités extra-scolaires Jeux de soci…" at bounding box center [323, 167] width 341 height 147
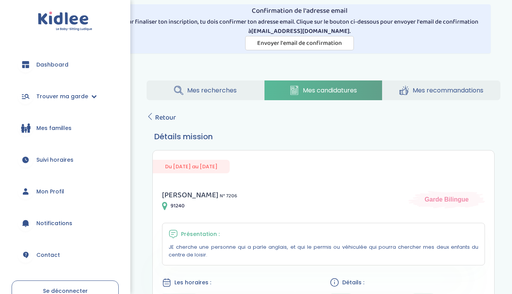
scroll to position [8, 0]
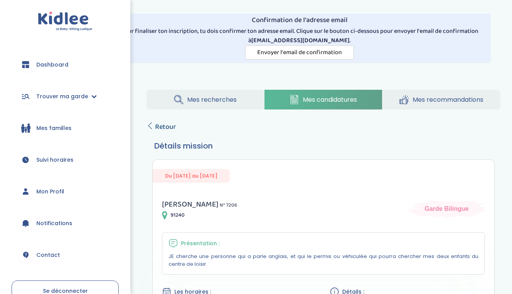
click at [170, 125] on span "Retour" at bounding box center [165, 126] width 21 height 11
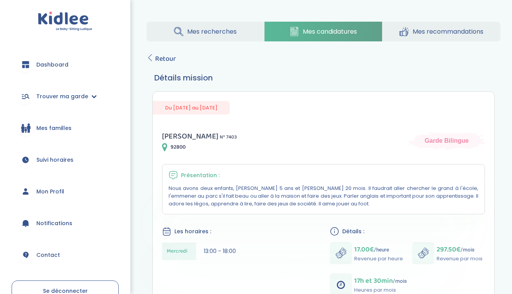
scroll to position [73, 0]
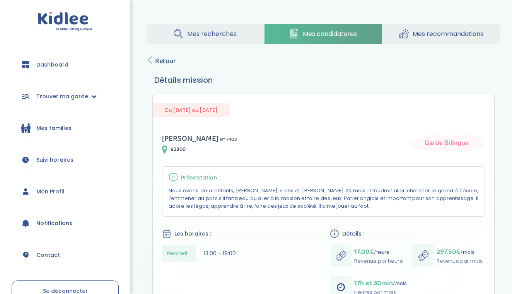
click at [163, 62] on span "Retour" at bounding box center [165, 61] width 21 height 11
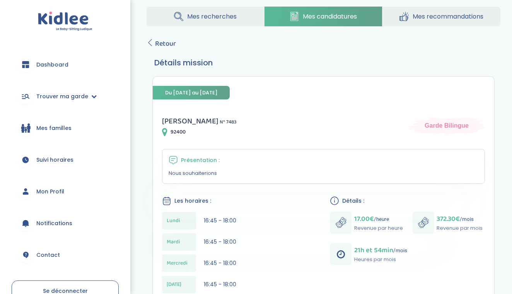
scroll to position [88, 0]
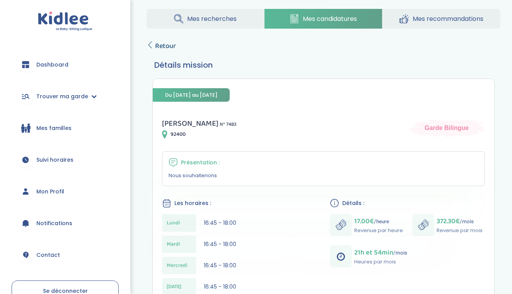
click at [167, 44] on span "Retour" at bounding box center [165, 46] width 21 height 11
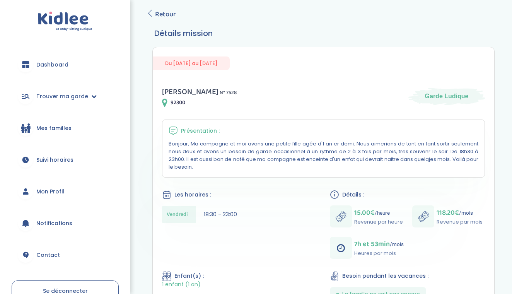
scroll to position [118, 0]
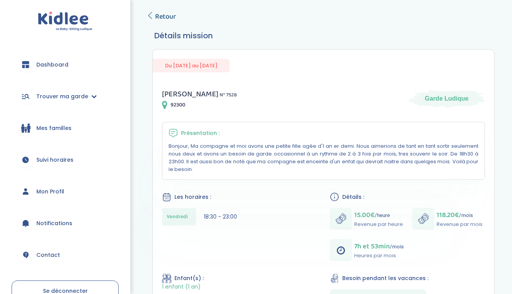
click at [166, 15] on span "Retour" at bounding box center [165, 16] width 21 height 11
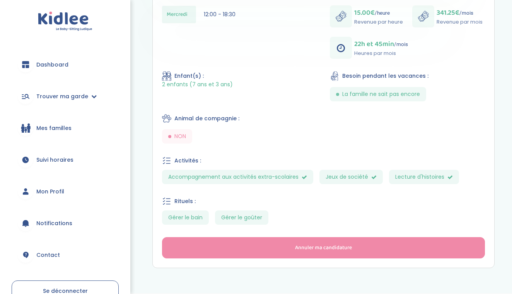
scroll to position [313, 0]
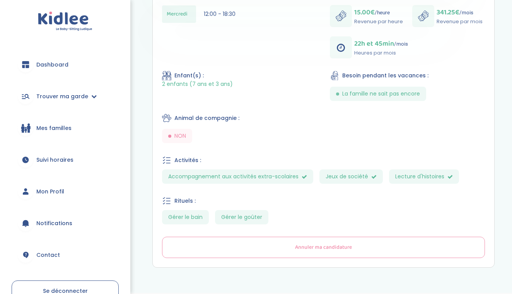
click at [249, 251] on button "Annuler ma candidature" at bounding box center [323, 246] width 323 height 21
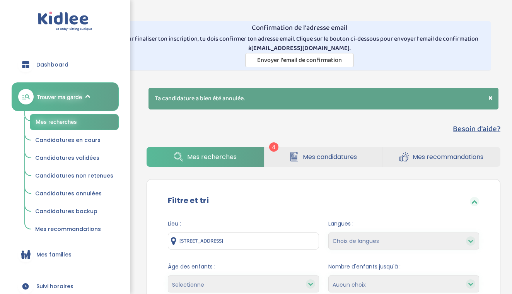
select select "updated_at_desc"
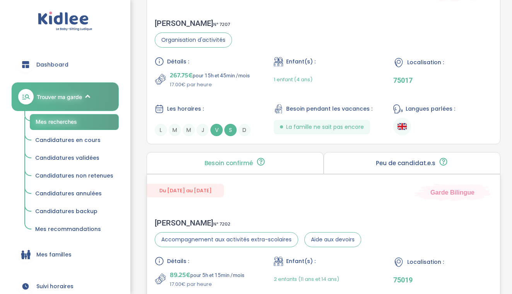
scroll to position [698, 0]
click at [236, 106] on div "Les horaires :" at bounding box center [204, 109] width 99 height 10
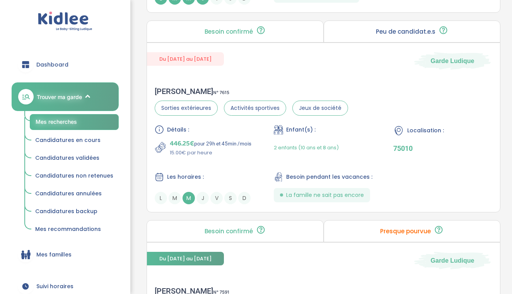
scroll to position [1428, 0]
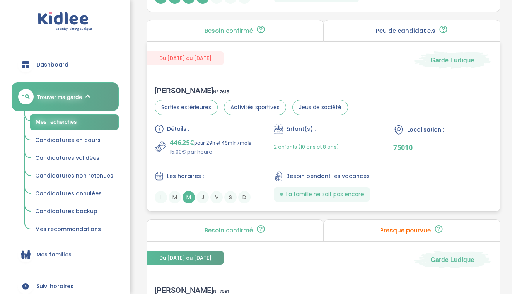
click at [221, 163] on div "Détails : 446.25€ pour 29h et 45min /mois 15.00€ par heure Enfant(s) : 2 enfant…" at bounding box center [323, 163] width 337 height 79
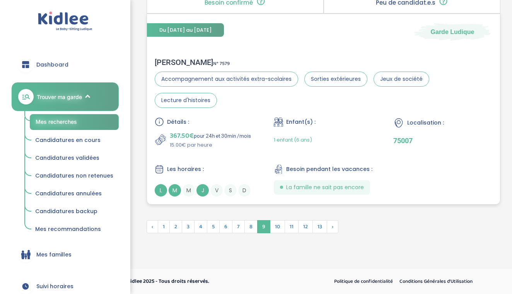
scroll to position [2274, 0]
click at [276, 227] on span "10" at bounding box center [277, 226] width 15 height 13
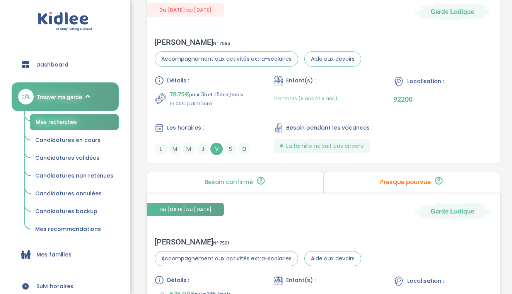
scroll to position [1681, 0]
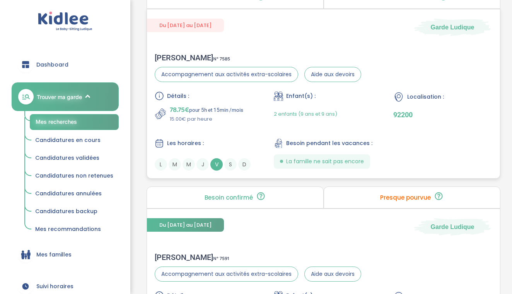
click at [233, 125] on div "Détails : 78.75€ pour 5h et 15min /mois 15.00€ par heure Enfant(s) : 2 enfants …" at bounding box center [323, 130] width 337 height 79
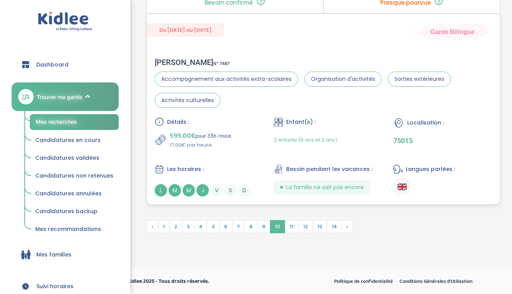
scroll to position [2274, 0]
click at [292, 228] on span "11" at bounding box center [291, 226] width 14 height 13
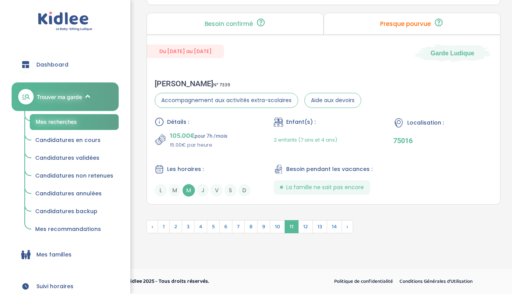
scroll to position [2214, 0]
click at [251, 155] on div "Détails : 105.00€ pour 7h /mois 15.00€ par heure Enfant(s) : 2 enfants (7 ans e…" at bounding box center [323, 156] width 337 height 79
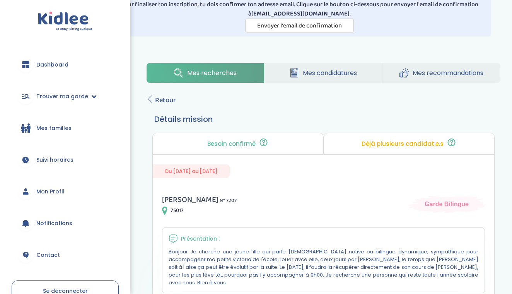
scroll to position [22, 0]
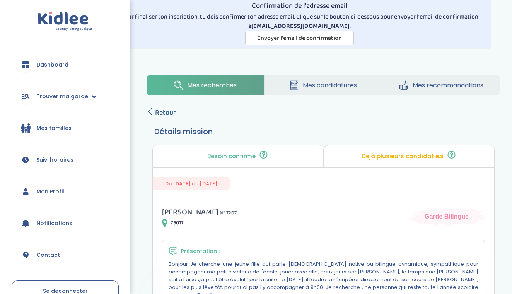
click at [168, 107] on span "Retour" at bounding box center [165, 112] width 21 height 11
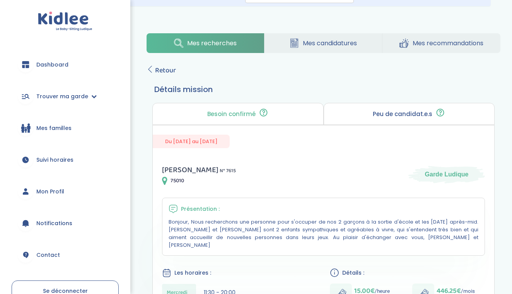
scroll to position [63, 0]
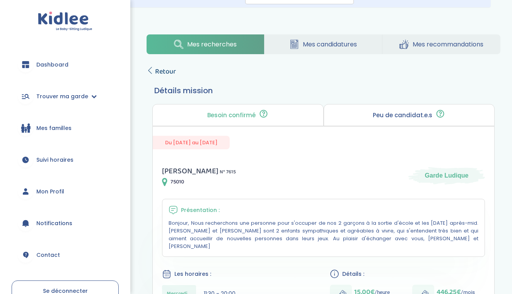
click at [172, 75] on span "Retour" at bounding box center [165, 71] width 21 height 11
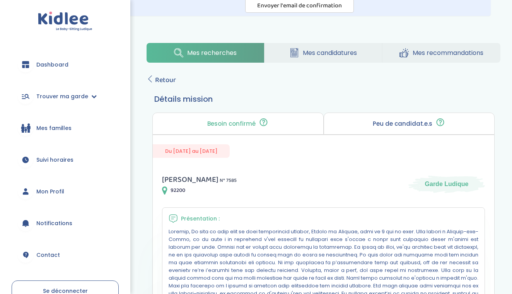
scroll to position [44, 0]
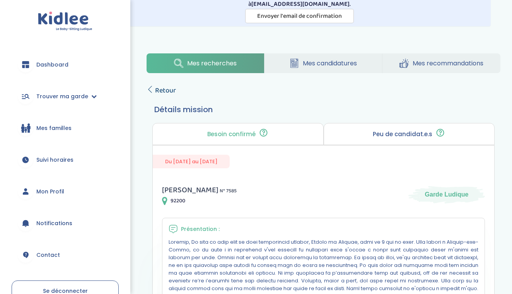
click at [161, 89] on span "Retour" at bounding box center [165, 90] width 21 height 11
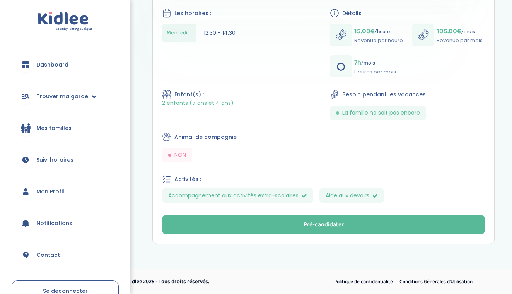
scroll to position [331, 0]
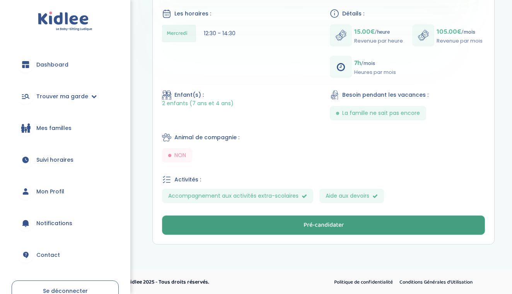
click at [241, 220] on button "Pré-candidater" at bounding box center [323, 224] width 323 height 19
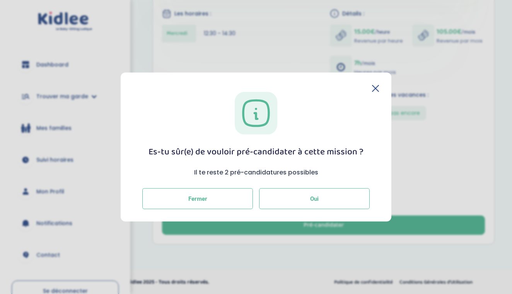
click at [296, 207] on button "Oui" at bounding box center [314, 198] width 110 height 21
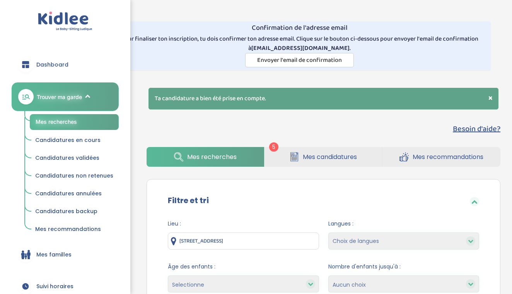
select select "updated_at_desc"
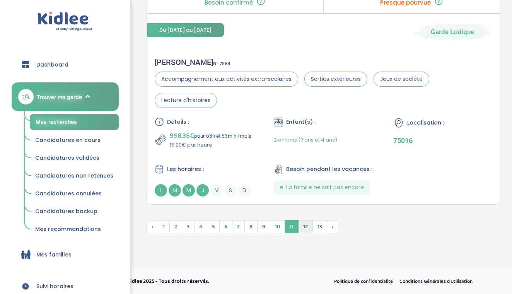
scroll to position [2194, 0]
click at [300, 224] on span "12" at bounding box center [305, 226] width 15 height 13
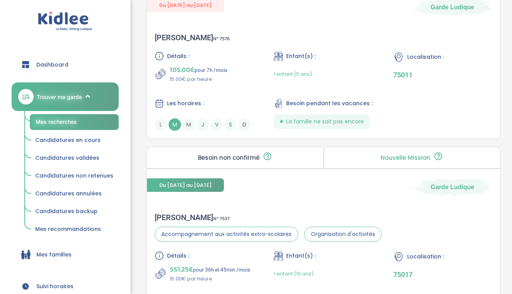
scroll to position [683, 0]
click at [236, 86] on div "Détails : 105.00€ pour 7h /mois 15.00€ par heure Enfant(s) : 1 enfant (5 ans) L…" at bounding box center [323, 91] width 337 height 79
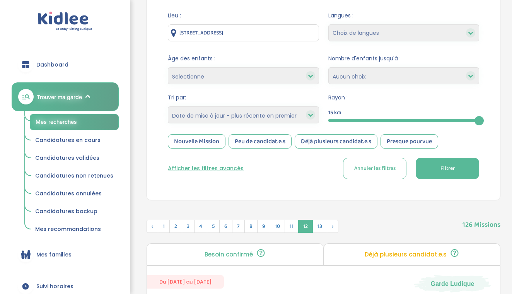
scroll to position [206, 0]
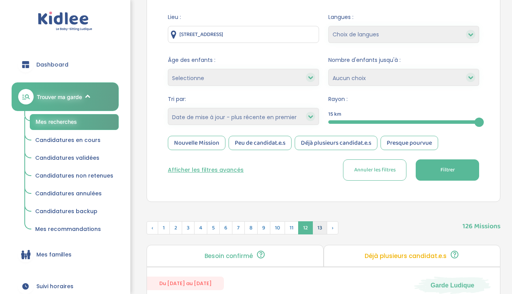
click at [319, 223] on span "13" at bounding box center [319, 227] width 15 height 13
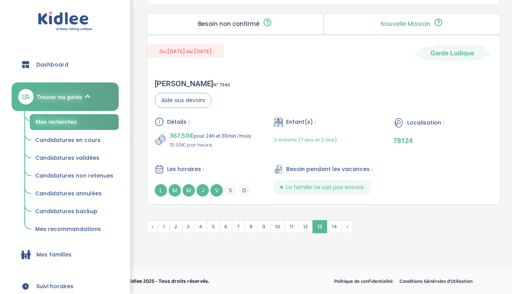
scroll to position [2253, 0]
click at [330, 226] on span "14" at bounding box center [333, 226] width 15 height 13
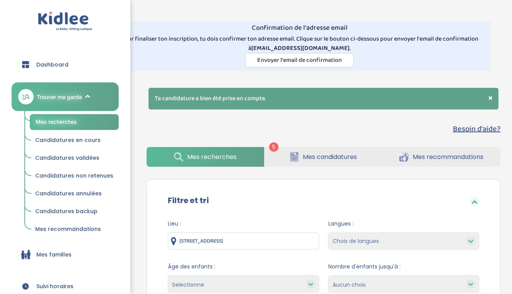
scroll to position [0, 0]
click at [293, 158] on icon at bounding box center [294, 158] width 6 height 0
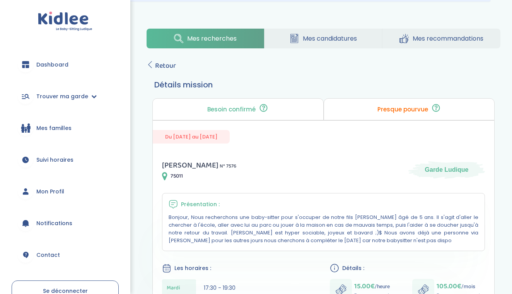
scroll to position [28, 0]
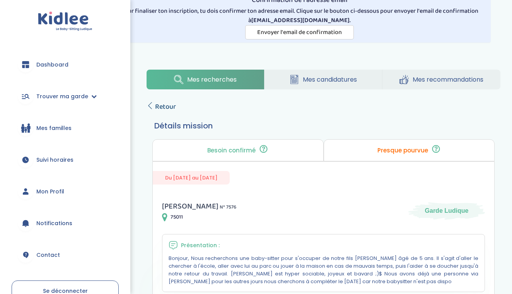
click at [171, 104] on span "Retour" at bounding box center [165, 106] width 21 height 11
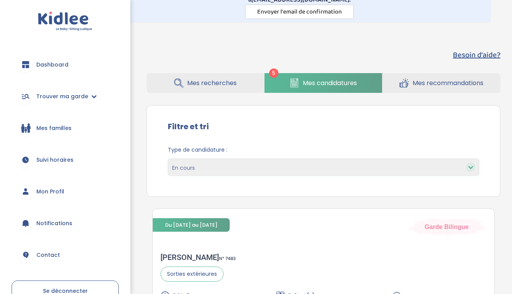
scroll to position [46, 0]
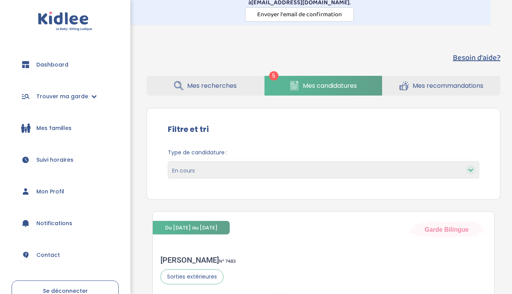
click at [431, 83] on span "Mes recommandations" at bounding box center [447, 86] width 71 height 10
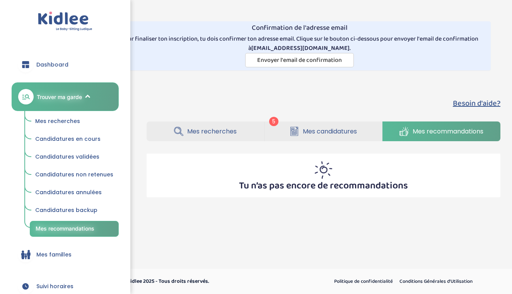
click at [207, 126] on link "Mes recherches" at bounding box center [204, 131] width 117 height 20
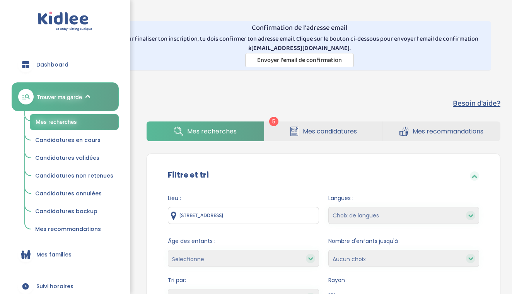
select select "updated_at_desc"
click at [68, 140] on span "Candidatures en cours" at bounding box center [67, 140] width 65 height 8
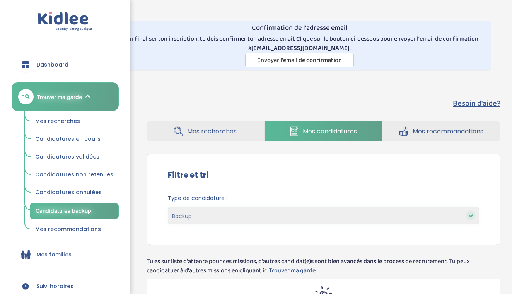
select select "backup"
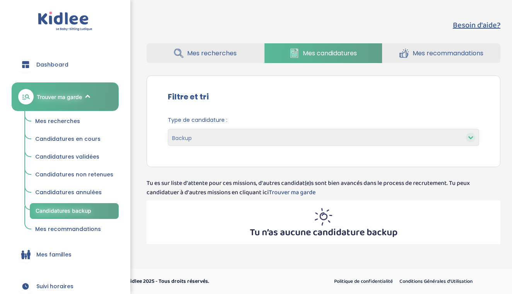
scroll to position [78, 0]
click at [75, 134] on link "Candidatures en cours" at bounding box center [74, 139] width 89 height 15
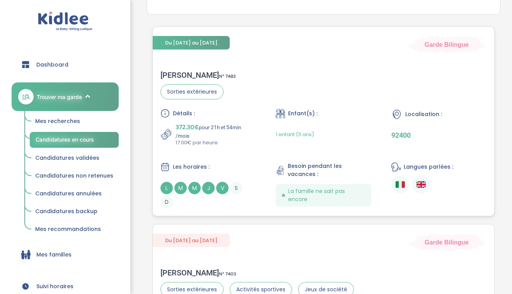
scroll to position [231, 0]
click at [266, 90] on div "Alexandra M . N° 7483 Sorties extérieures Détails : 372.30€ pour 21h et 54min /…" at bounding box center [323, 138] width 341 height 153
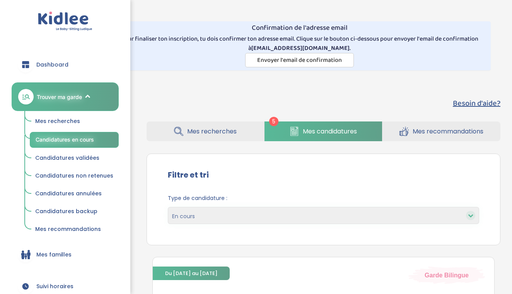
scroll to position [0, 0]
click at [213, 134] on span "Mes recherches" at bounding box center [211, 131] width 49 height 10
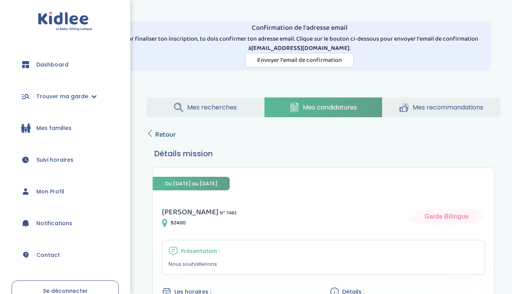
click at [163, 131] on span "Retour" at bounding box center [165, 134] width 21 height 11
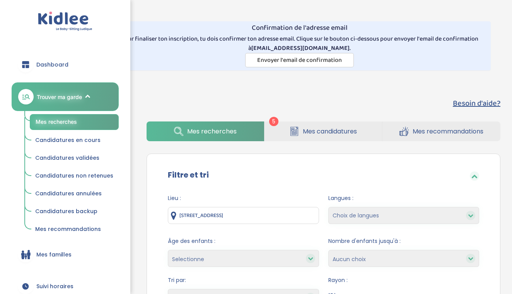
select select "updated_at_desc"
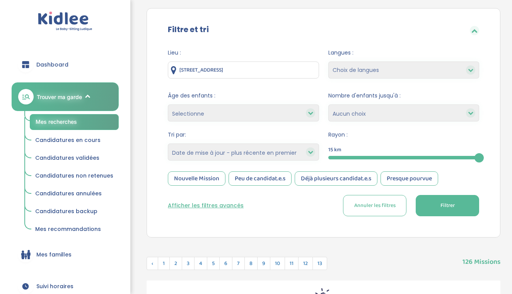
scroll to position [135, 0]
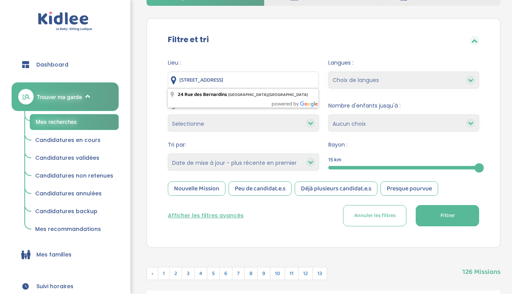
drag, startPoint x: 267, startPoint y: 78, endPoint x: 177, endPoint y: 79, distance: 89.6
click at [177, 79] on div "[STREET_ADDRESS]" at bounding box center [243, 79] width 151 height 17
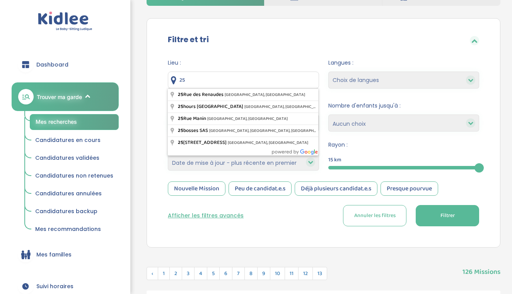
type input "2"
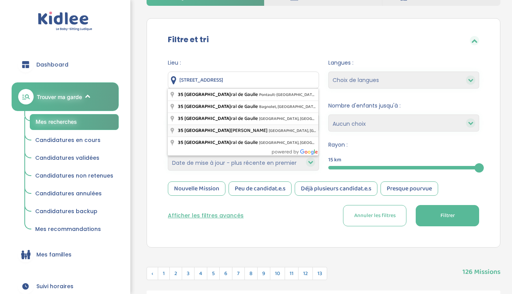
type input "[STREET_ADDRESS][PERSON_NAME]"
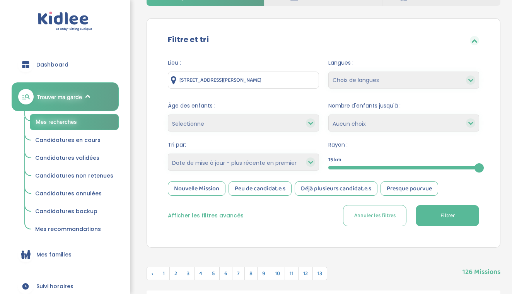
click at [449, 211] on span "Filtrer" at bounding box center [447, 215] width 14 height 8
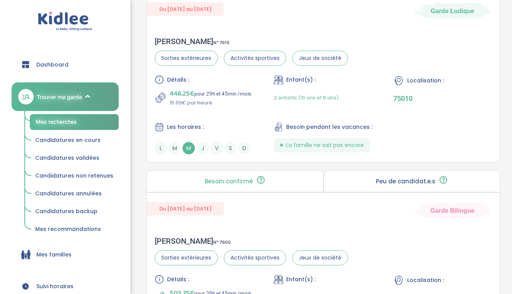
scroll to position [1055, 0]
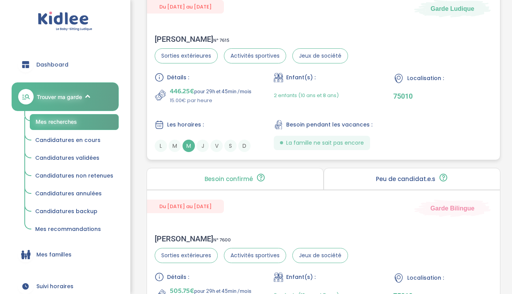
click at [270, 99] on div "Détails : 446.25€ pour 29h et 45min /mois 15.00€ par heure Enfant(s) : 2 enfant…" at bounding box center [323, 112] width 337 height 79
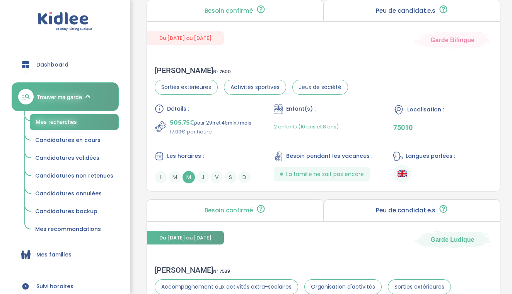
scroll to position [1224, 0]
click at [218, 119] on p "505.75€ pour 29h et 45min /mois" at bounding box center [211, 122] width 82 height 11
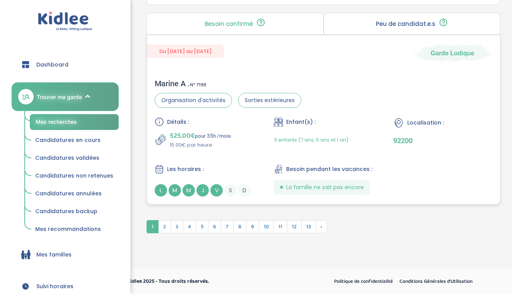
scroll to position [2234, 0]
click at [163, 225] on span "2" at bounding box center [164, 226] width 13 height 13
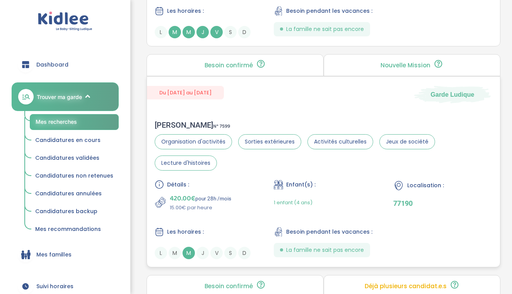
scroll to position [1946, 0]
click at [217, 183] on div "[PERSON_NAME] N° 7599 Organisation d'activités Sorties extérieures Activités cu…" at bounding box center [323, 190] width 353 height 154
click at [189, 130] on div "Jennifer R . N° 7599" at bounding box center [323, 125] width 337 height 9
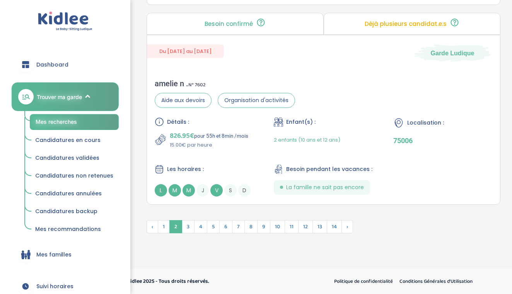
scroll to position [2214, 0]
click at [189, 225] on span "3" at bounding box center [188, 226] width 13 height 13
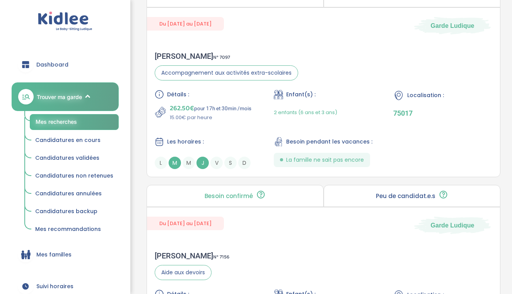
scroll to position [2076, 0]
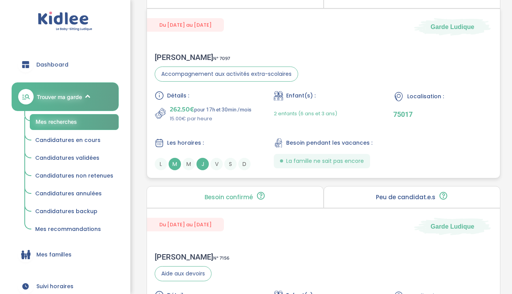
click at [217, 140] on div "Les horaires :" at bounding box center [204, 143] width 99 height 10
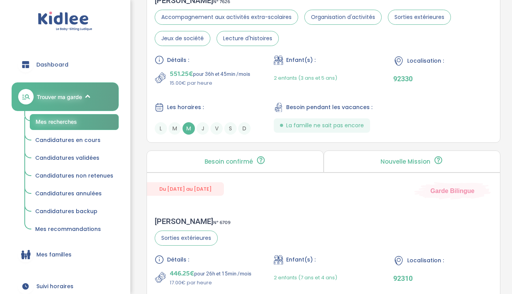
scroll to position [1511, 0]
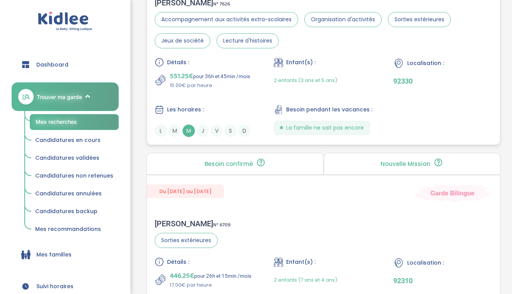
click at [201, 84] on p "15.00€ par heure" at bounding box center [210, 86] width 80 height 8
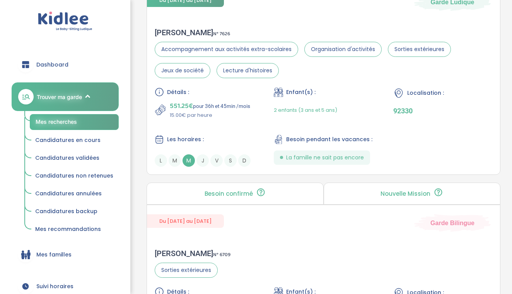
scroll to position [1484, 0]
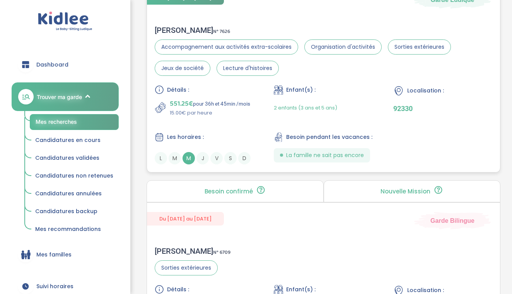
click at [224, 125] on div "Détails : 551.25€ pour 36h et 45min /mois 15.00€ par heure Enfant(s) : 2 enfant…" at bounding box center [323, 124] width 337 height 79
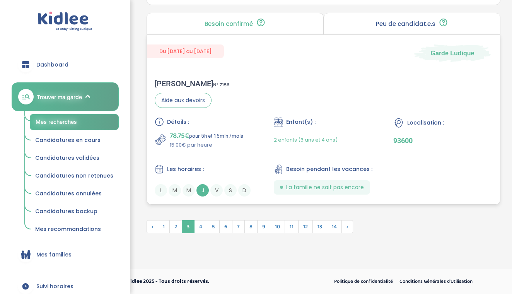
scroll to position [2249, 0]
click at [203, 230] on span "4" at bounding box center [200, 226] width 13 height 13
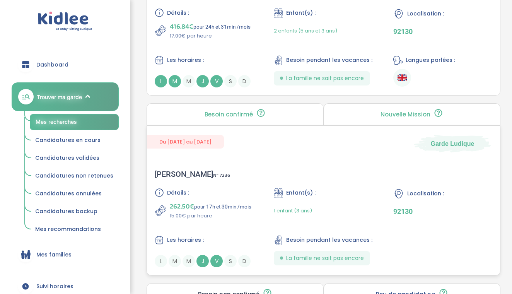
scroll to position [1303, 0]
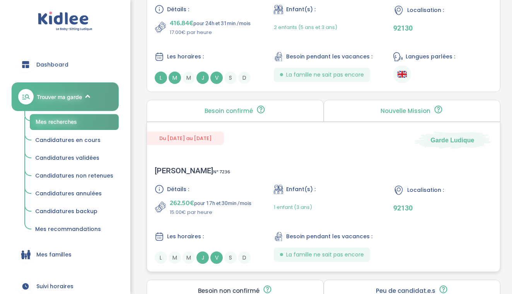
click at [216, 192] on div "Détails :" at bounding box center [204, 188] width 99 height 9
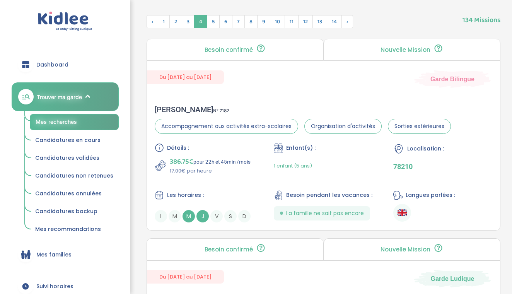
scroll to position [386, 0]
click at [202, 169] on p "17.00€ par heure" at bounding box center [210, 172] width 81 height 8
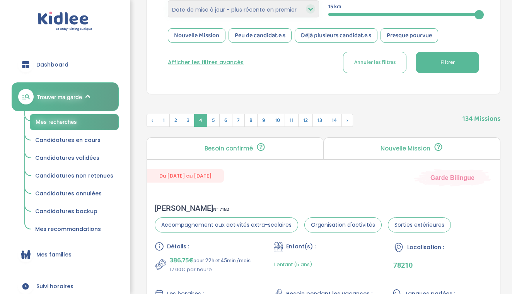
scroll to position [316, 0]
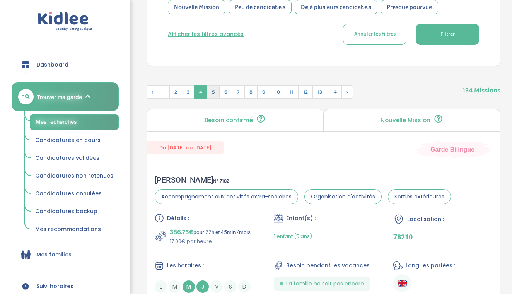
click at [214, 95] on span "5" at bounding box center [213, 91] width 13 height 13
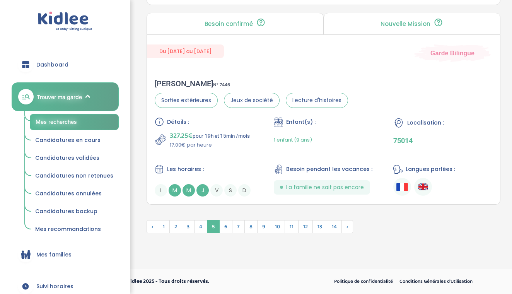
scroll to position [2206, 0]
click at [226, 226] on span "6" at bounding box center [225, 226] width 13 height 13
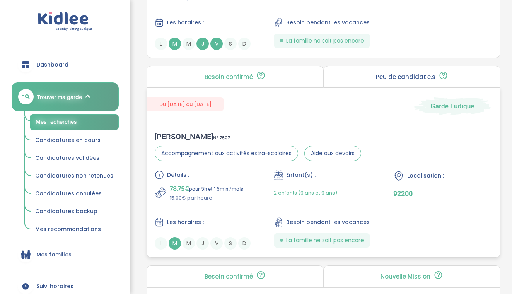
scroll to position [1557, 0]
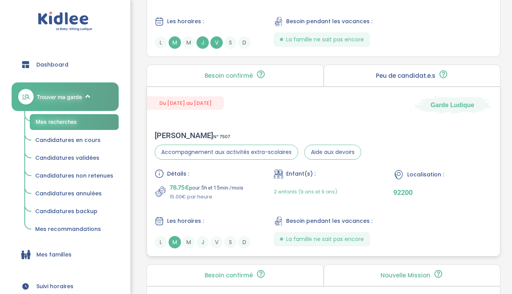
click at [229, 185] on p "78.75€ pour 5h et 15min /mois" at bounding box center [206, 187] width 73 height 11
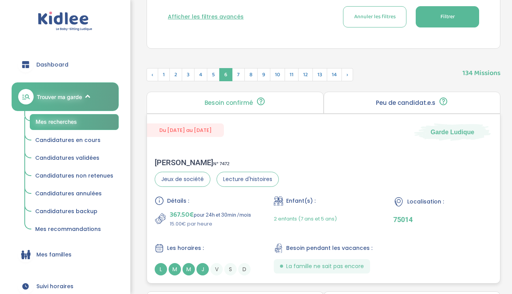
scroll to position [324, 0]
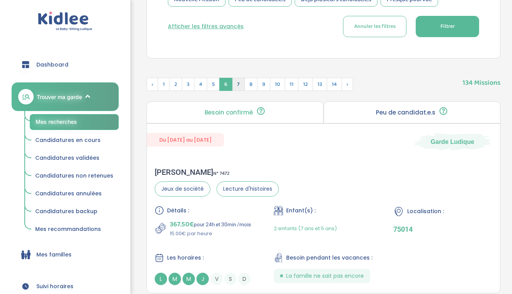
click at [237, 88] on span "7" at bounding box center [238, 84] width 13 height 13
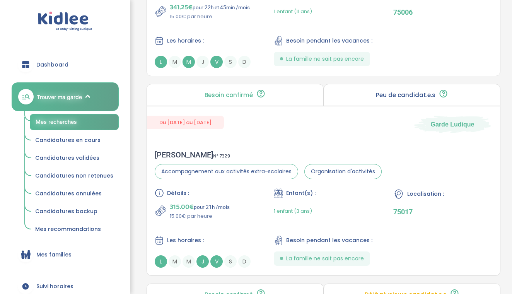
scroll to position [741, 0]
click at [224, 36] on div "Les horaires :" at bounding box center [204, 41] width 99 height 10
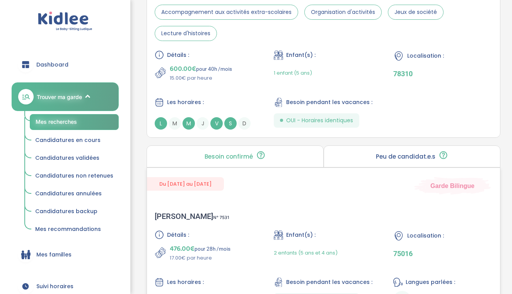
scroll to position [1277, 0]
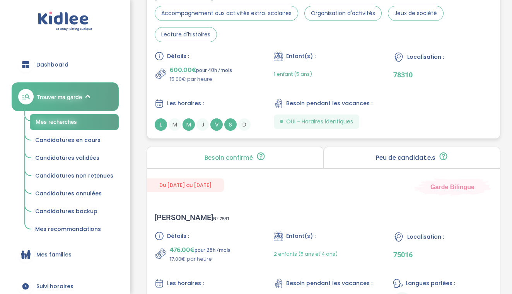
click at [223, 75] on p "15.00€ par heure" at bounding box center [201, 79] width 62 height 8
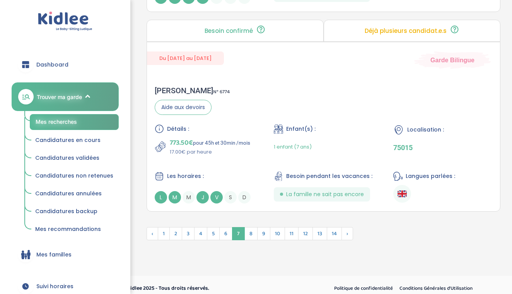
scroll to position [2226, 0]
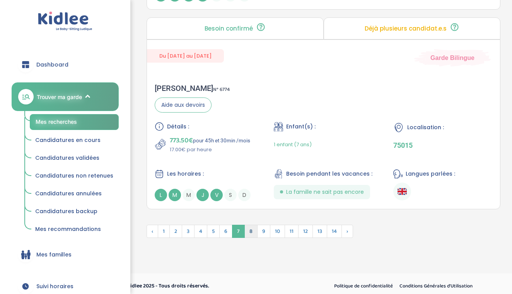
click at [253, 230] on span "8" at bounding box center [250, 230] width 13 height 13
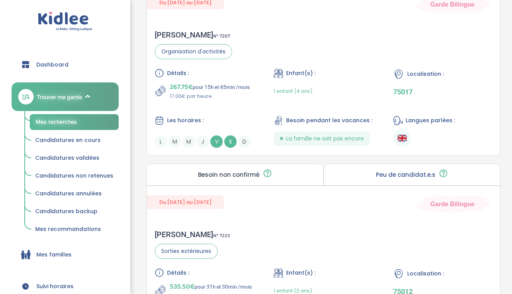
scroll to position [1654, 0]
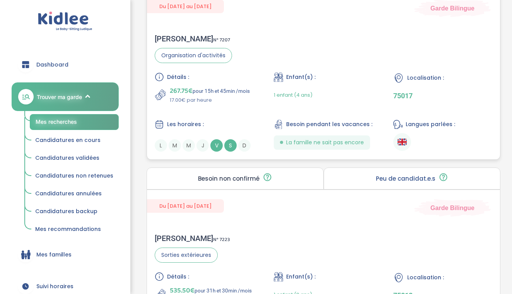
click at [220, 90] on p "267.75€ pour 15h et 45min /mois" at bounding box center [210, 90] width 80 height 11
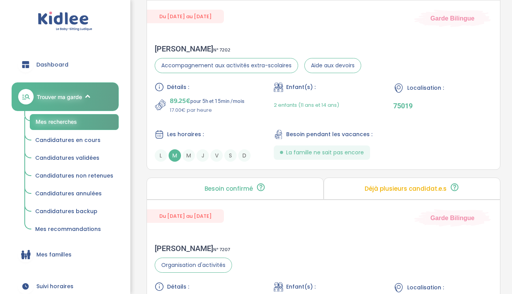
scroll to position [1438, 0]
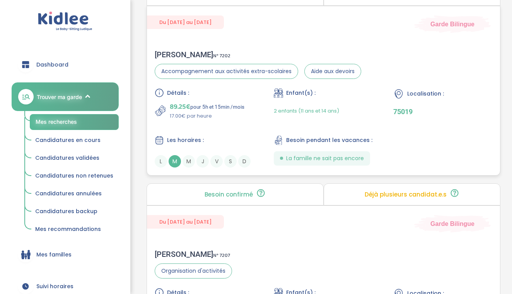
click at [205, 102] on p "89.25€ pour 5h et 15min /mois" at bounding box center [207, 106] width 75 height 11
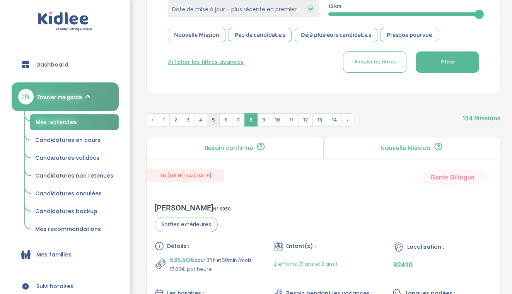
scroll to position [288, 0]
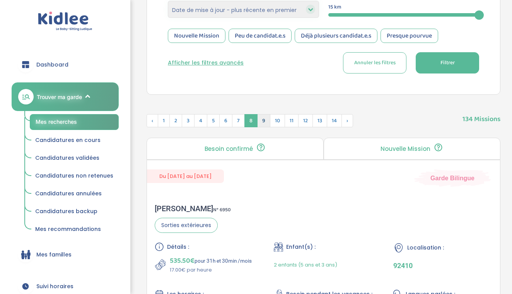
click at [265, 114] on span "9" at bounding box center [263, 120] width 13 height 13
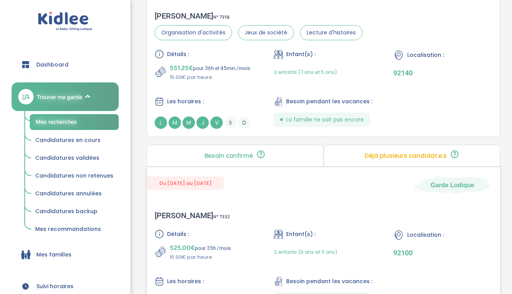
scroll to position [857, 0]
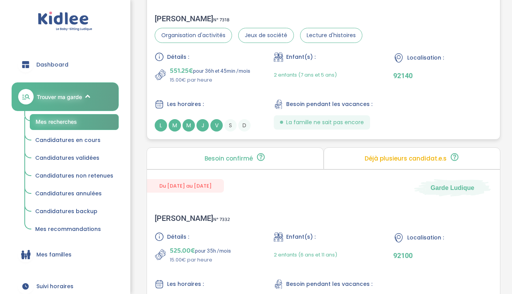
click at [230, 77] on p "15.00€ par heure" at bounding box center [210, 80] width 80 height 8
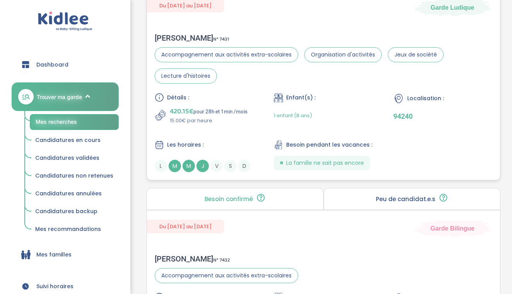
scroll to position [1438, 0]
click at [224, 121] on p "15.00€ par heure" at bounding box center [209, 120] width 78 height 8
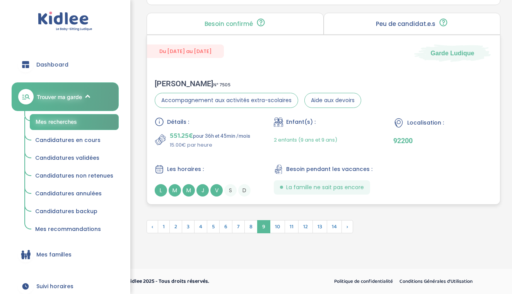
scroll to position [2209, 0]
click at [278, 224] on span "10" at bounding box center [277, 226] width 15 height 13
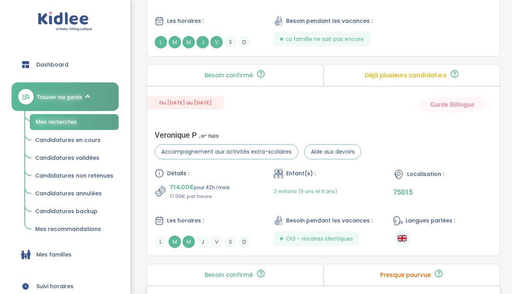
scroll to position [1961, 0]
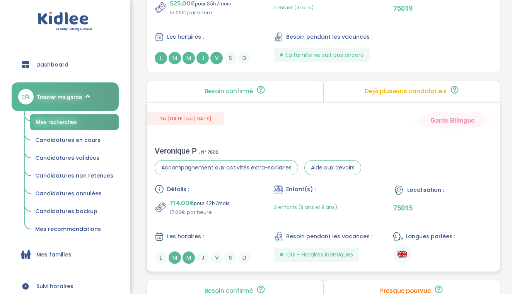
click at [236, 207] on div "714.00€ pour 42h /mois 17.00€ par heure" at bounding box center [204, 206] width 99 height 19
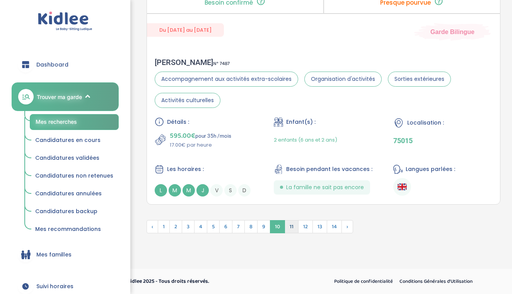
scroll to position [2249, 0]
click at [287, 224] on span "11" at bounding box center [291, 226] width 14 height 13
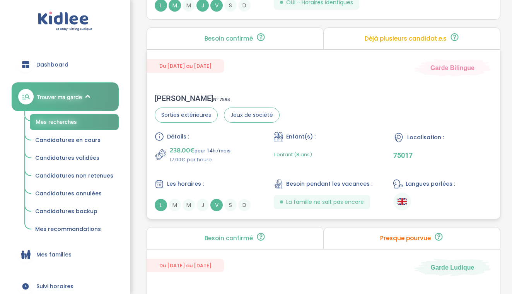
scroll to position [1394, 0]
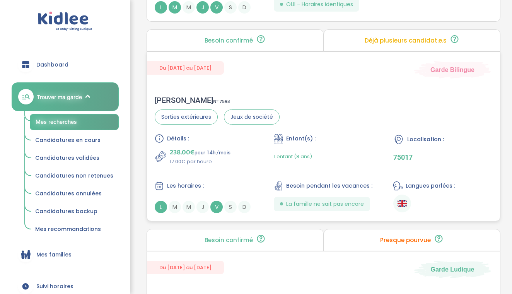
click at [227, 158] on p "17.00€ par heure" at bounding box center [200, 162] width 61 height 8
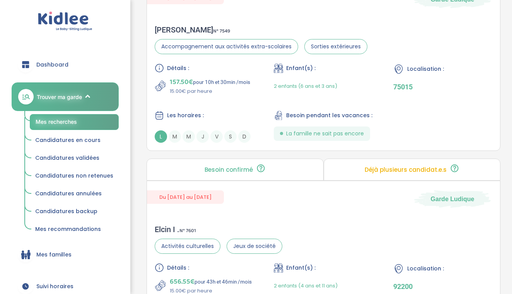
scroll to position [661, 0]
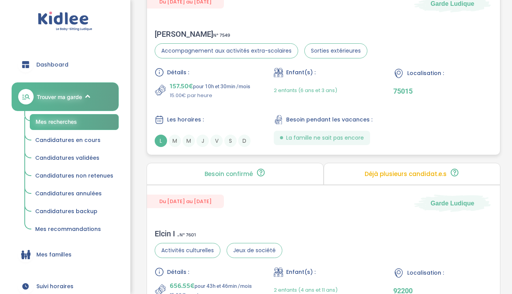
click at [204, 97] on p "15.00€ par heure" at bounding box center [210, 96] width 80 height 8
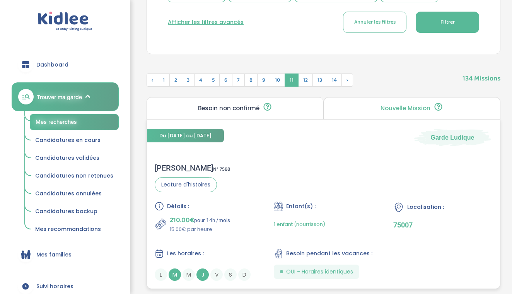
scroll to position [328, 0]
click at [300, 77] on span "12" at bounding box center [305, 80] width 15 height 13
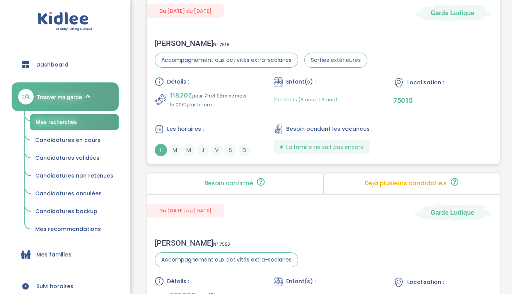
scroll to position [450, 0]
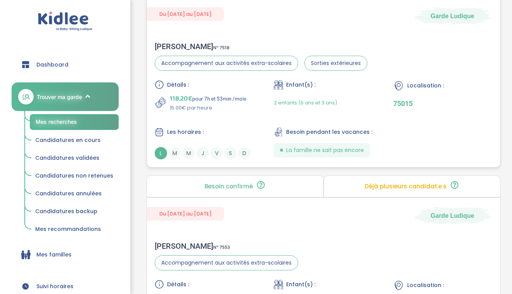
click at [228, 105] on p "15.00€ par heure" at bounding box center [208, 108] width 76 height 8
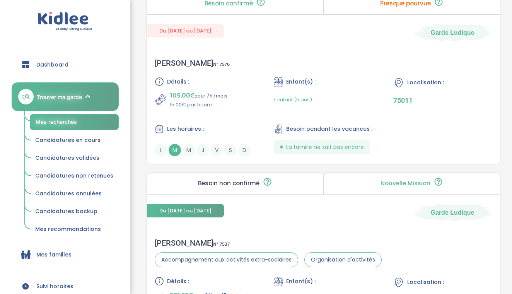
scroll to position [1451, 0]
click at [192, 90] on span "105.00€" at bounding box center [182, 95] width 25 height 11
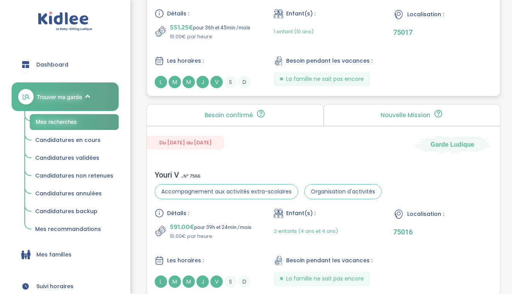
scroll to position [1719, 0]
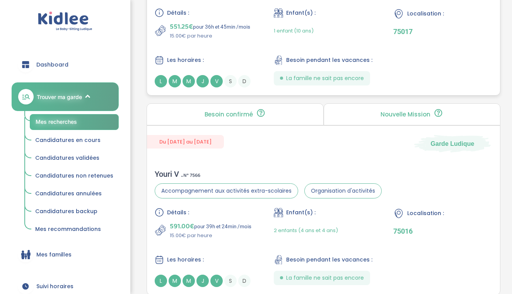
click at [211, 28] on p "551.25€ pour 36h et 45min /mois" at bounding box center [210, 26] width 80 height 11
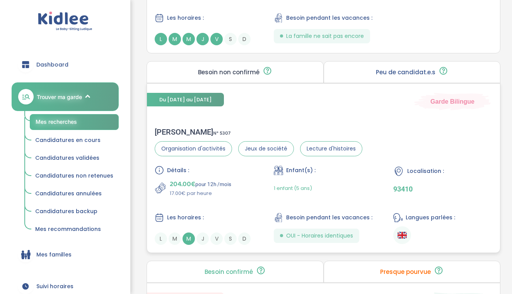
scroll to position [1963, 0]
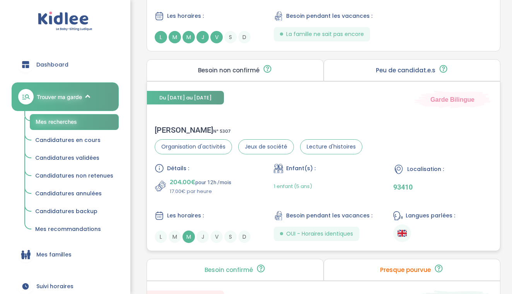
click at [206, 178] on p "204.00€ pour 12h /mois" at bounding box center [200, 182] width 61 height 11
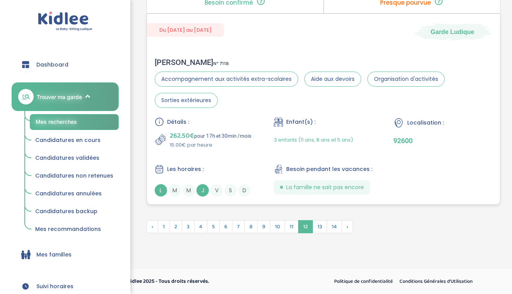
scroll to position [2229, 0]
click at [321, 230] on span "13" at bounding box center [319, 226] width 15 height 13
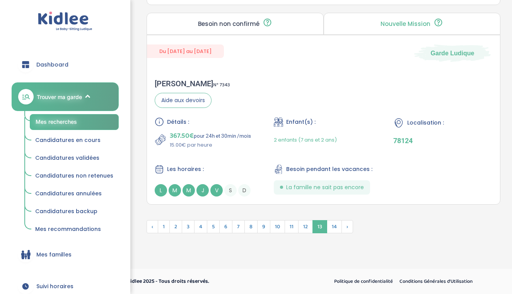
scroll to position [2228, 0]
click at [335, 232] on span "14" at bounding box center [333, 226] width 15 height 13
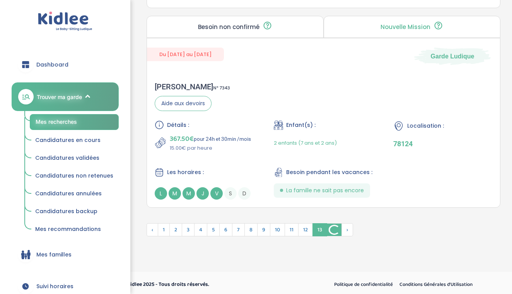
scroll to position [1010, 0]
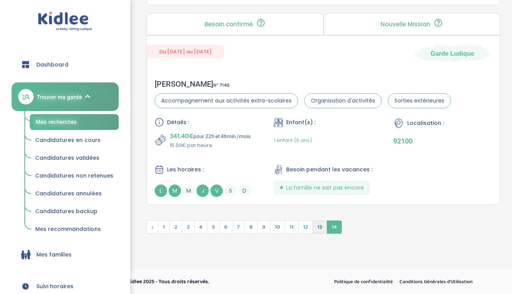
click at [324, 228] on span "13" at bounding box center [319, 226] width 15 height 13
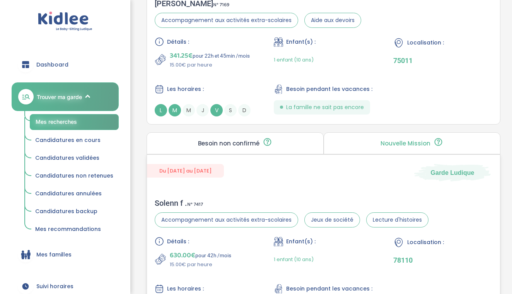
scroll to position [1905, 0]
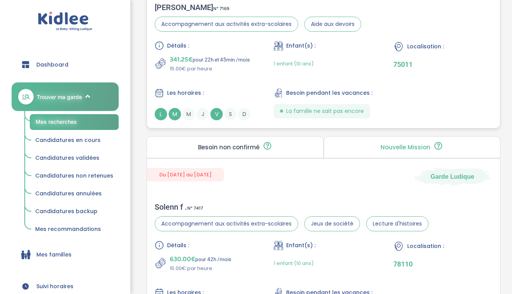
click at [228, 66] on p "15.00€ par heure" at bounding box center [210, 69] width 80 height 8
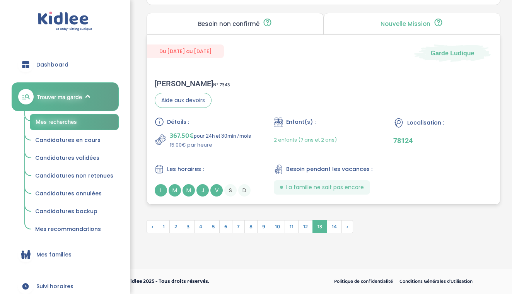
scroll to position [2228, 0]
click at [328, 225] on span "14" at bounding box center [333, 226] width 15 height 13
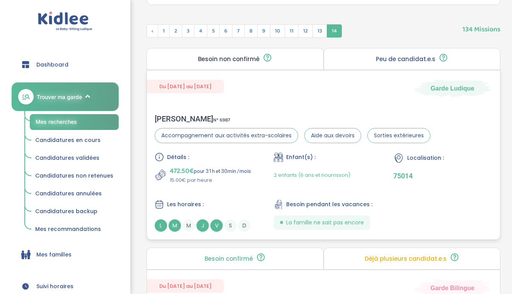
scroll to position [381, 0]
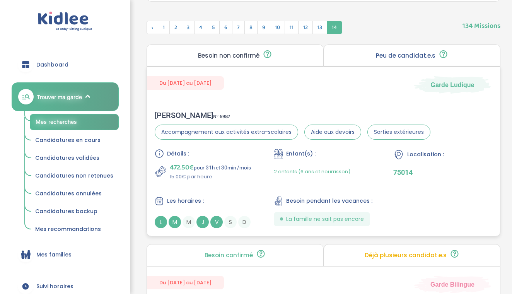
click at [243, 176] on p "15.00€ par heure" at bounding box center [210, 177] width 81 height 8
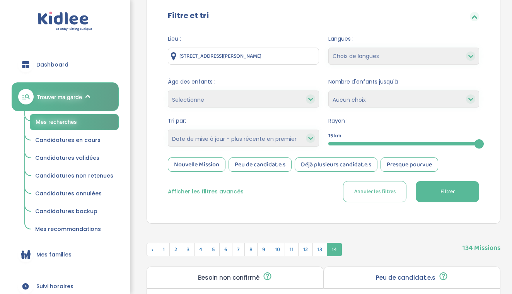
scroll to position [153, 0]
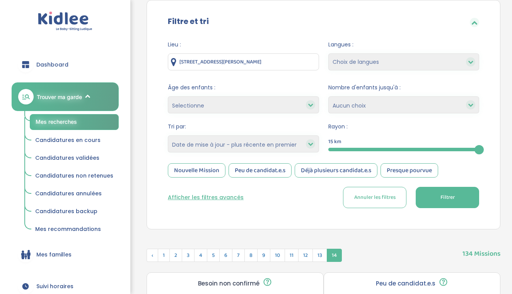
click at [230, 194] on button "Afficher les filtres avancés" at bounding box center [206, 197] width 76 height 8
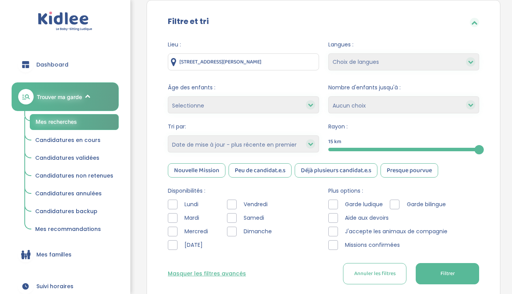
select select "salary_asc"
click at [431, 264] on button "Filtrer" at bounding box center [446, 273] width 63 height 21
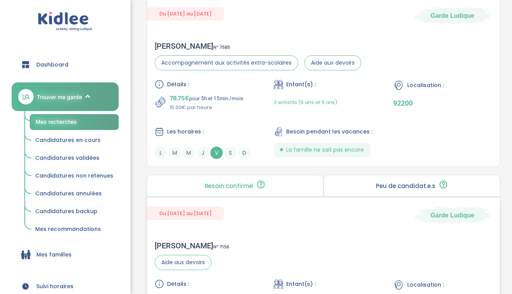
scroll to position [715, 0]
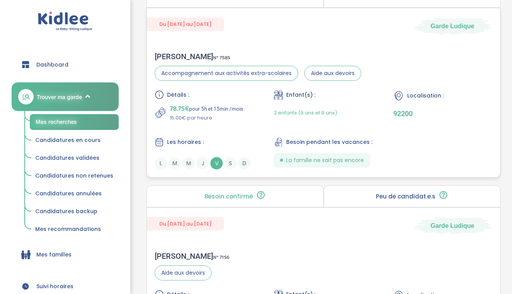
click at [255, 119] on div "Détails : 78.75€ pour 5h et 15min /mois 15.00€ par heure Enfant(s) : 2 enfants …" at bounding box center [323, 129] width 337 height 79
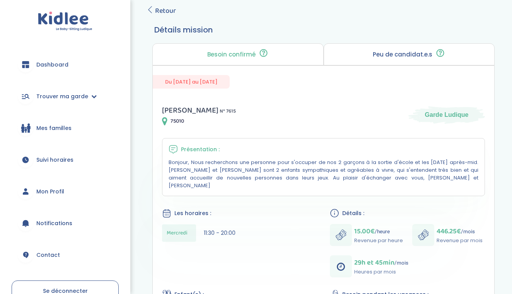
scroll to position [123, 0]
click at [166, 14] on span "Retour" at bounding box center [165, 11] width 21 height 11
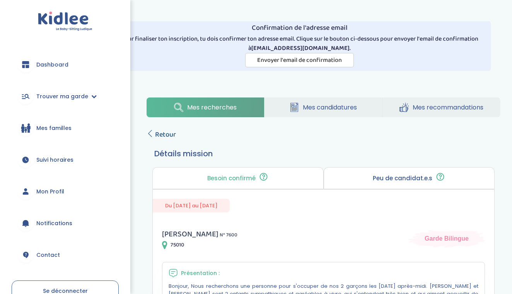
click at [168, 133] on span "Retour" at bounding box center [165, 134] width 21 height 11
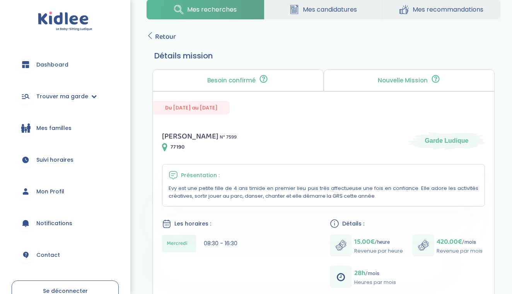
scroll to position [92, 0]
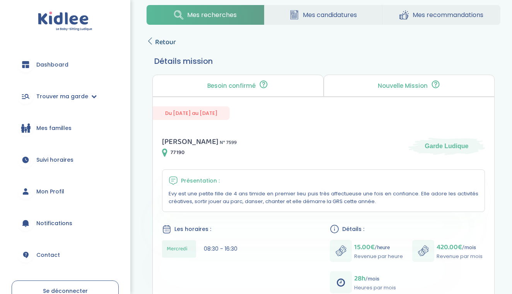
click at [162, 41] on span "Retour" at bounding box center [165, 42] width 21 height 11
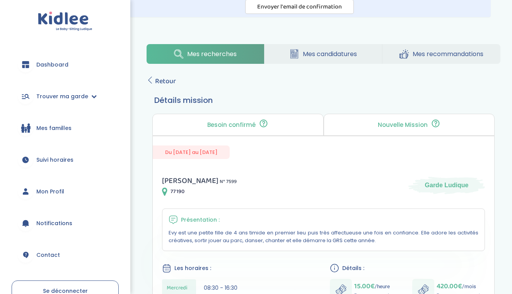
scroll to position [54, 0]
click at [163, 81] on span "Retour" at bounding box center [165, 80] width 21 height 11
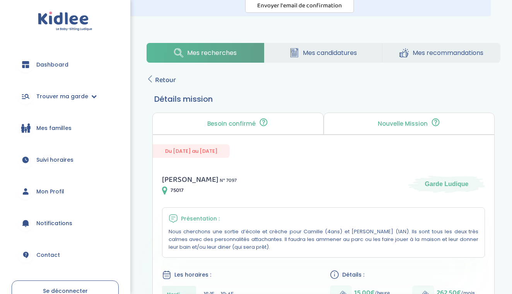
scroll to position [49, 0]
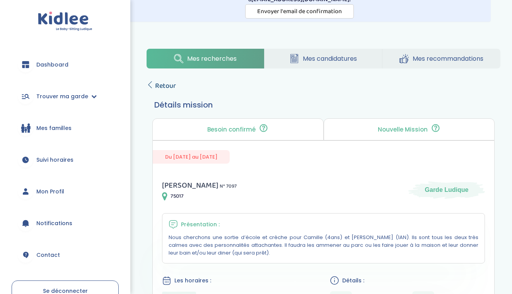
click at [168, 88] on span "Retour" at bounding box center [165, 85] width 21 height 11
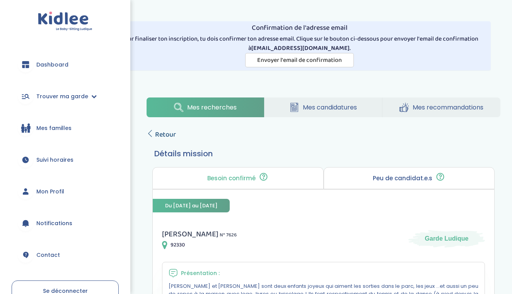
click at [170, 133] on span "Retour" at bounding box center [165, 134] width 21 height 11
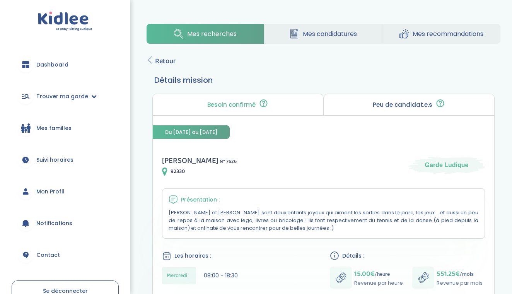
scroll to position [48, 0]
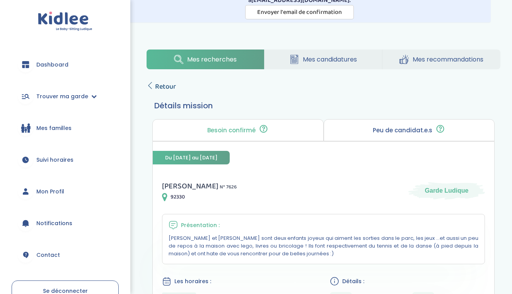
click at [163, 87] on span "Retour" at bounding box center [165, 86] width 21 height 11
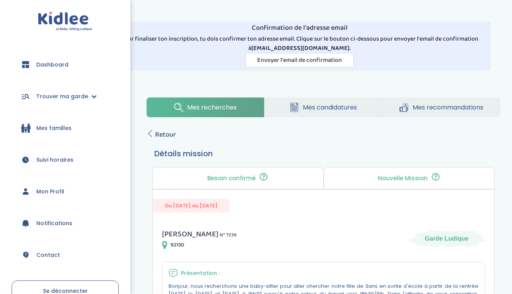
click at [170, 137] on span "Retour" at bounding box center [165, 134] width 21 height 11
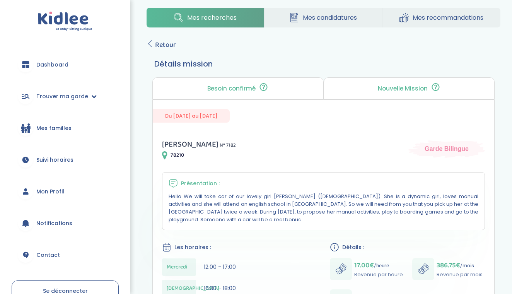
scroll to position [76, 0]
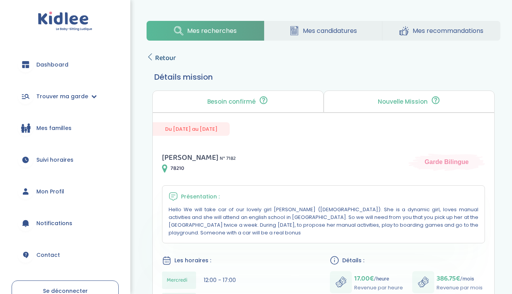
click at [166, 57] on span "Retour" at bounding box center [165, 58] width 21 height 11
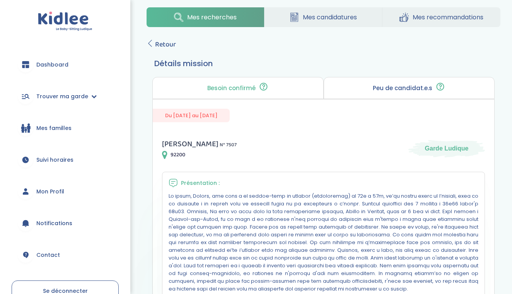
scroll to position [78, 0]
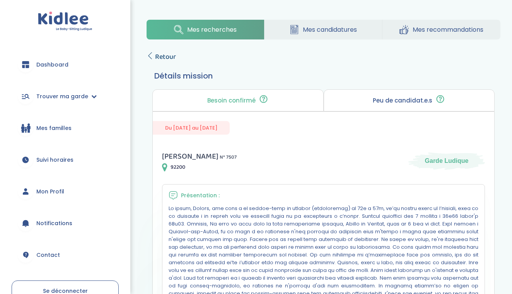
click at [170, 53] on span "Retour" at bounding box center [165, 56] width 21 height 11
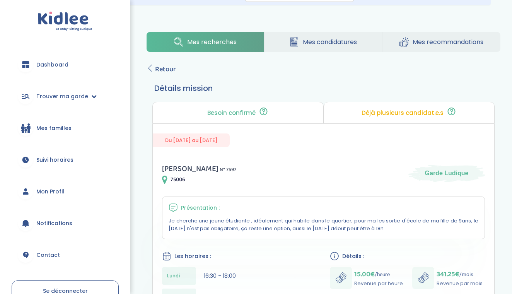
scroll to position [60, 0]
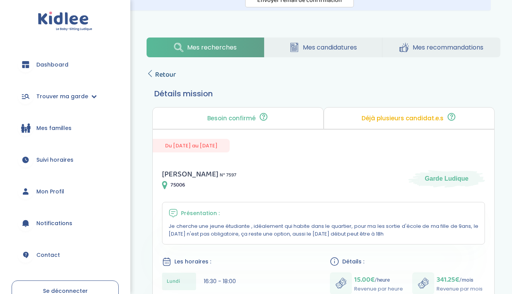
click at [167, 75] on span "Retour" at bounding box center [165, 74] width 21 height 11
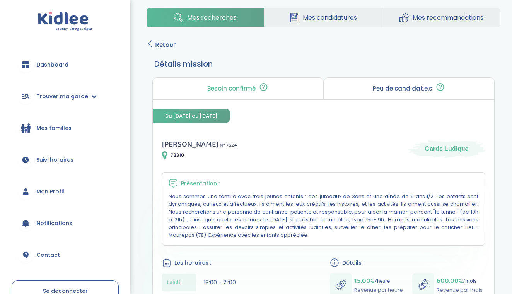
scroll to position [72, 0]
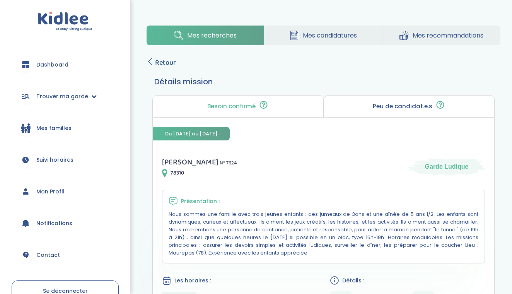
click at [162, 61] on span "Retour" at bounding box center [165, 62] width 21 height 11
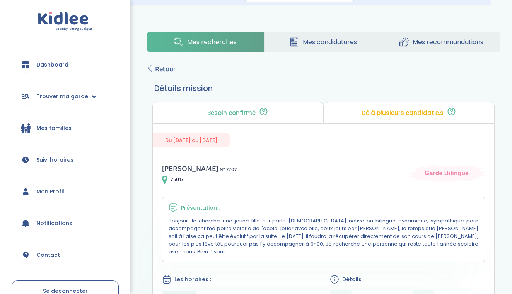
scroll to position [54, 0]
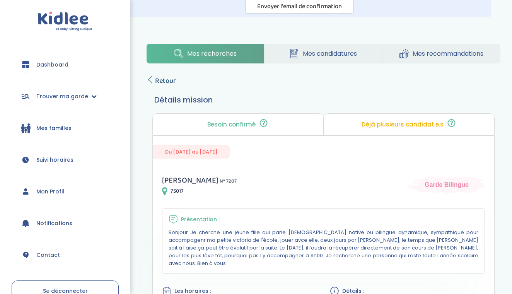
click at [156, 77] on span "Retour" at bounding box center [165, 80] width 21 height 11
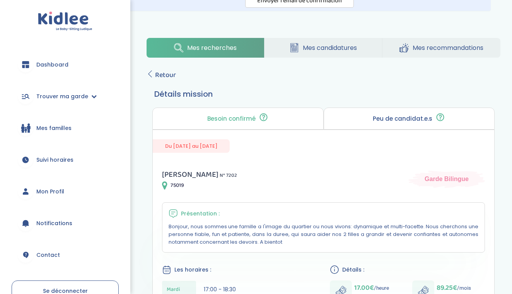
scroll to position [64, 0]
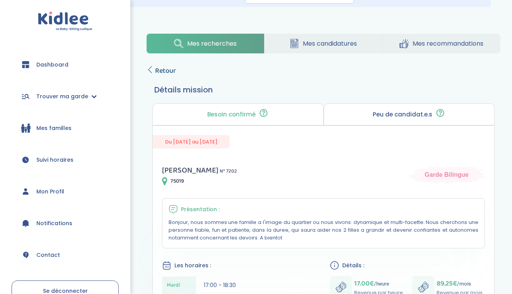
click at [160, 68] on span "Retour" at bounding box center [165, 70] width 21 height 11
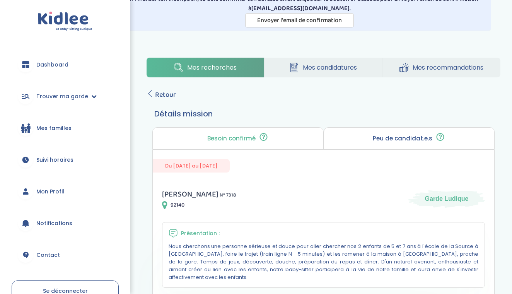
scroll to position [39, 0]
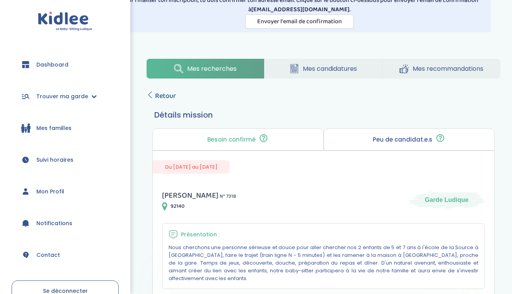
click at [162, 93] on span "Retour" at bounding box center [165, 95] width 21 height 11
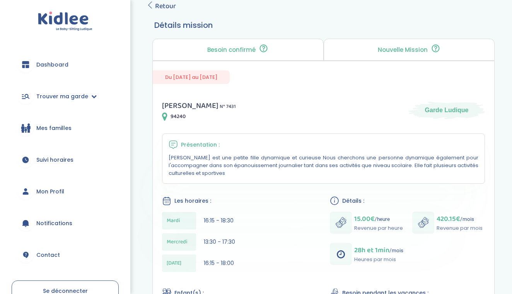
scroll to position [115, 0]
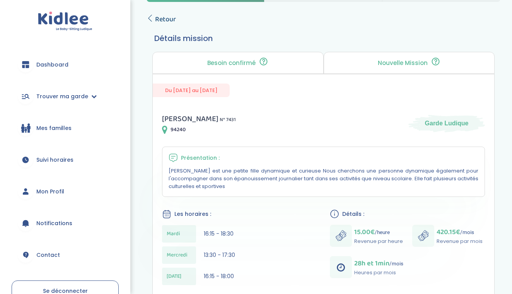
click at [167, 19] on span "Retour" at bounding box center [165, 19] width 21 height 11
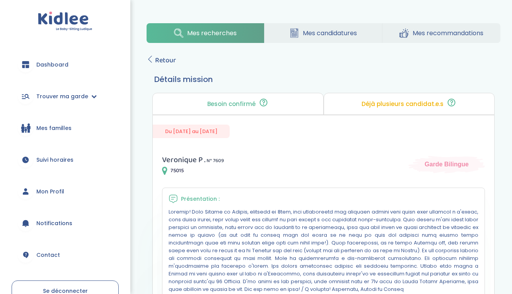
scroll to position [72, 0]
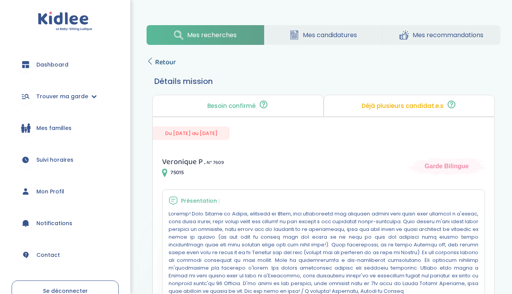
click at [159, 62] on span "Retour" at bounding box center [165, 62] width 21 height 11
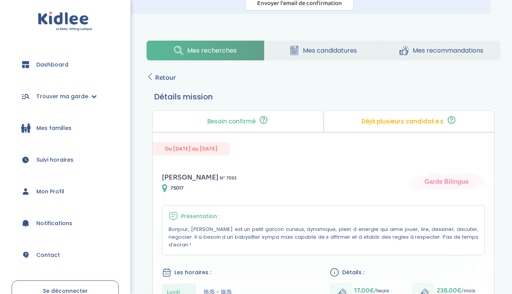
scroll to position [35, 0]
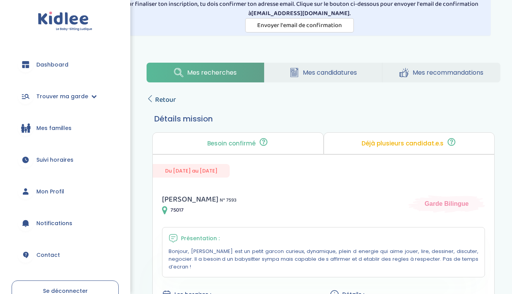
click at [165, 102] on span "Retour" at bounding box center [165, 99] width 21 height 11
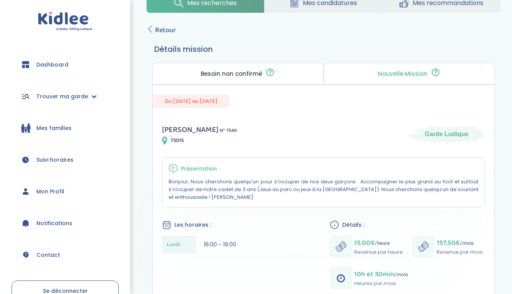
scroll to position [103, 0]
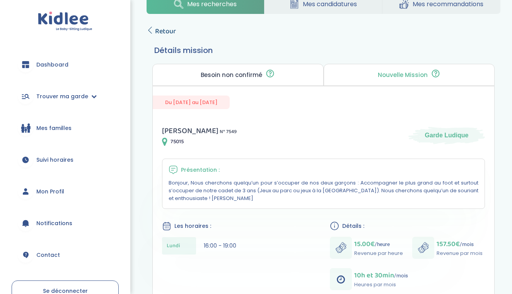
click at [170, 29] on span "Retour" at bounding box center [165, 31] width 21 height 11
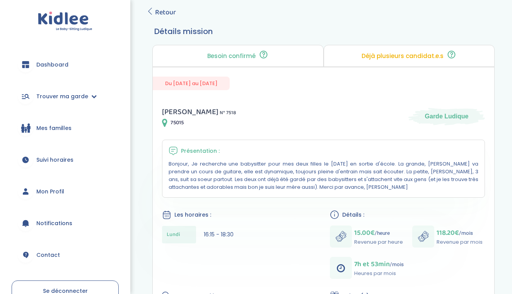
scroll to position [106, 0]
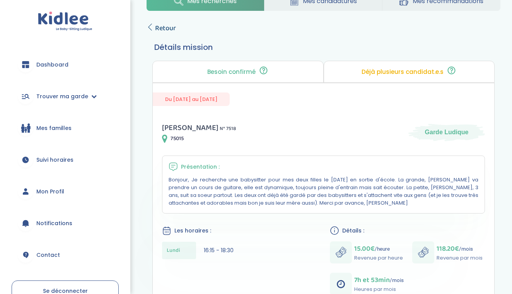
click at [166, 29] on span "Retour" at bounding box center [165, 28] width 21 height 11
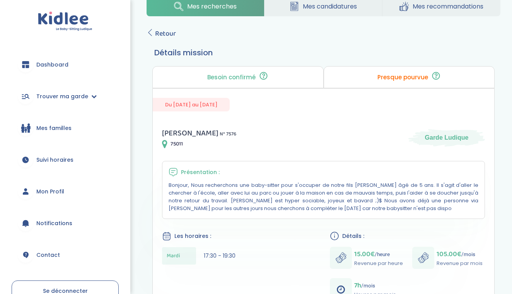
scroll to position [99, 0]
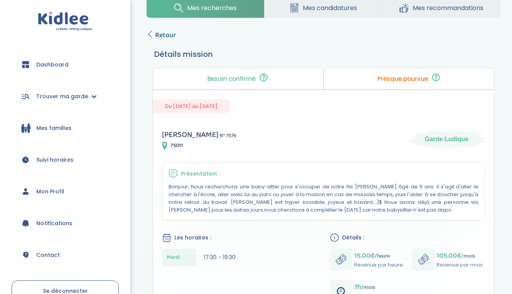
click at [160, 37] on span "Retour" at bounding box center [165, 35] width 21 height 11
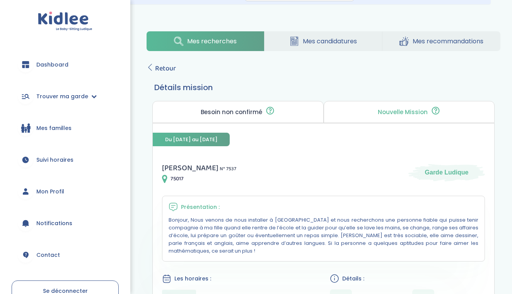
scroll to position [56, 0]
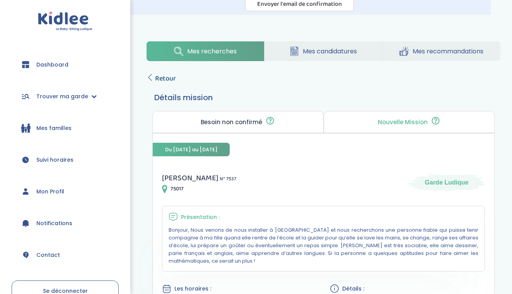
click at [169, 80] on span "Retour" at bounding box center [165, 78] width 21 height 11
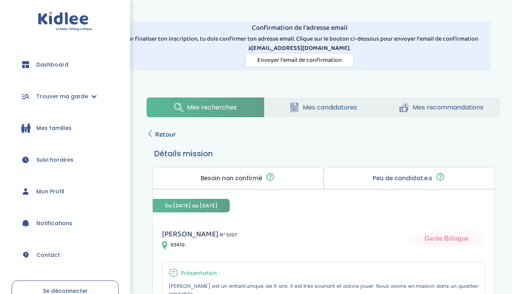
click at [159, 136] on span "Retour" at bounding box center [165, 134] width 21 height 11
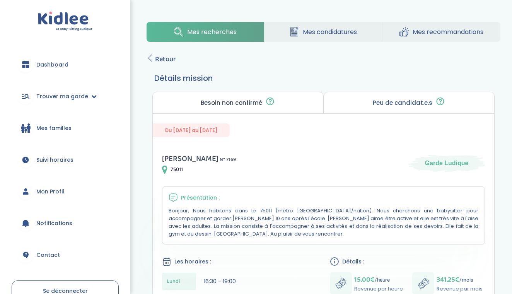
scroll to position [77, 0]
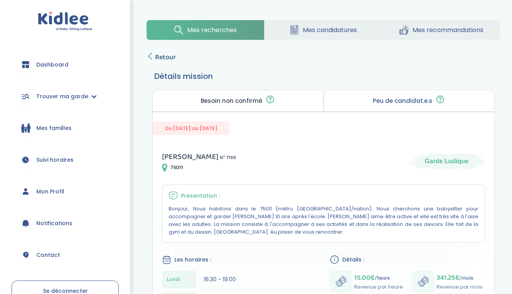
click at [164, 56] on span "Retour" at bounding box center [165, 57] width 21 height 11
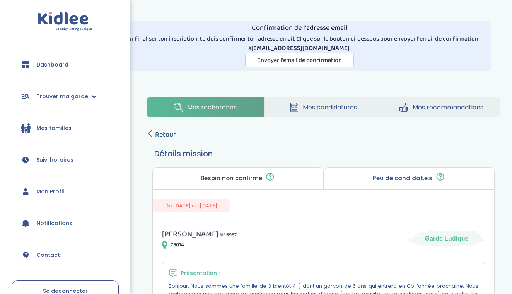
click at [163, 134] on span "Retour" at bounding box center [165, 134] width 21 height 11
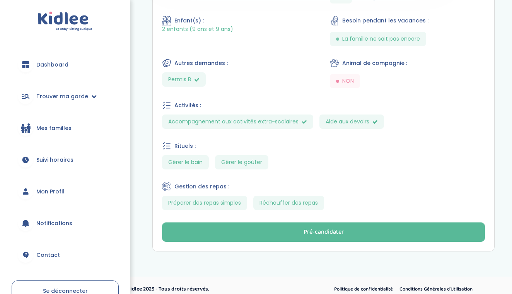
scroll to position [474, 0]
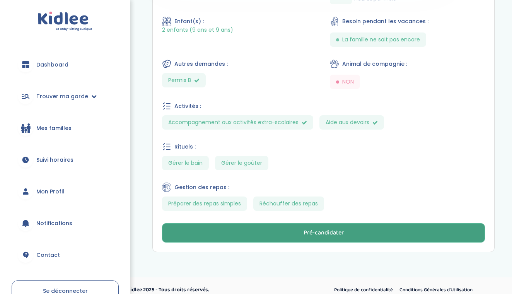
click at [289, 231] on button "Pré-candidater" at bounding box center [323, 232] width 323 height 19
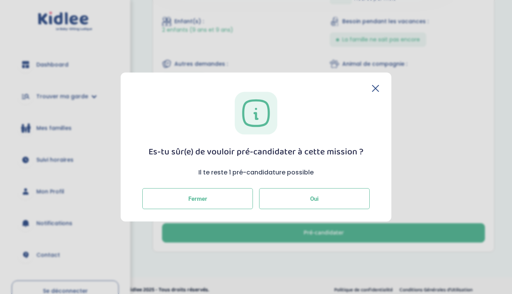
click at [292, 197] on button "Oui" at bounding box center [314, 198] width 110 height 21
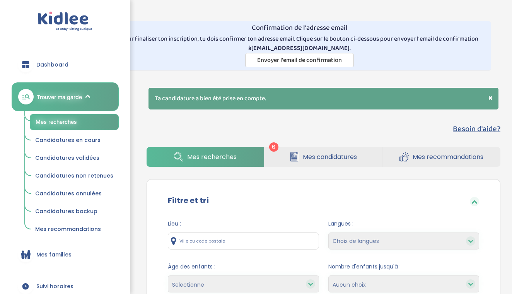
select select "salary_asc"
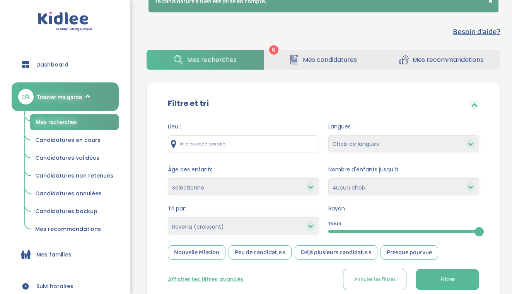
scroll to position [96, 0]
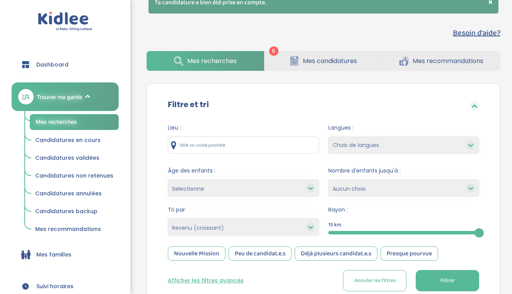
click at [280, 68] on link "Mes candidatures" at bounding box center [322, 61] width 117 height 20
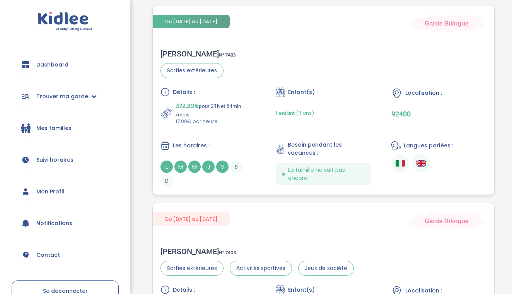
scroll to position [255, 0]
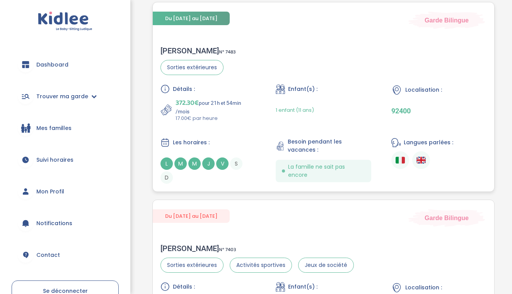
click at [259, 102] on div "Détails : 372.30€ pour 21h et 54min /mois 17.00€ par heure Enfant(s) : 1 enfant…" at bounding box center [323, 133] width 326 height 99
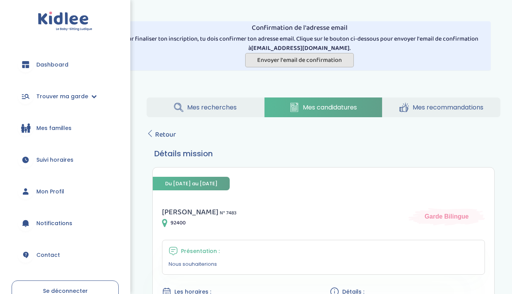
click at [284, 60] on span "Envoyer l'email de confirmation" at bounding box center [299, 60] width 85 height 10
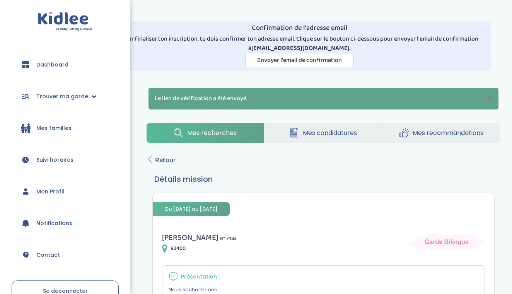
click at [80, 188] on link "Mon Profil" at bounding box center [65, 191] width 107 height 28
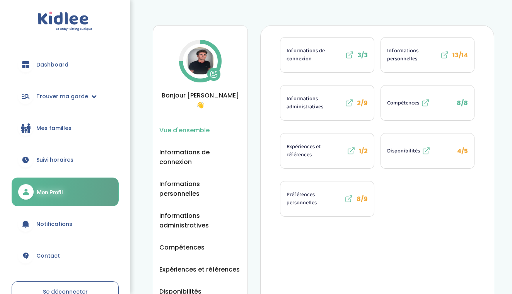
click at [348, 195] on icon at bounding box center [348, 198] width 9 height 9
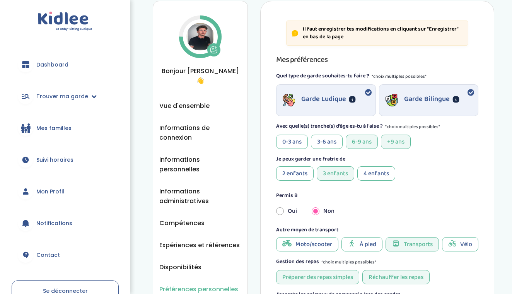
scroll to position [26, 0]
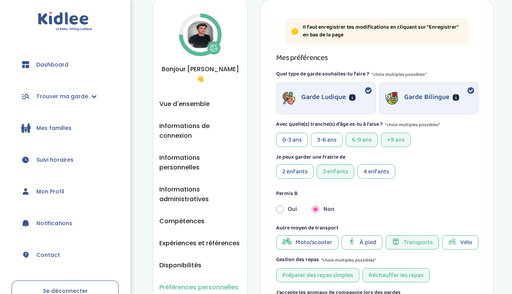
click at [327, 144] on div "3-6 ans" at bounding box center [327, 140] width 32 height 14
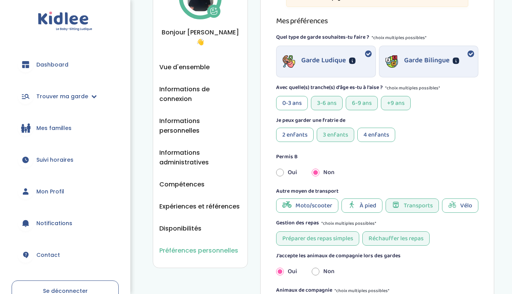
scroll to position [71, 0]
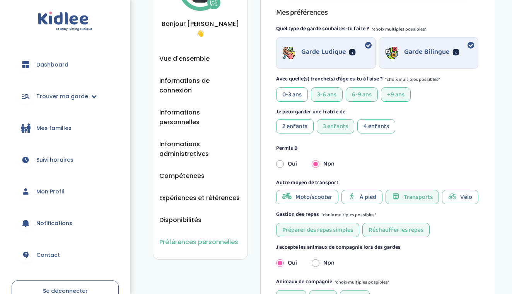
click at [328, 198] on span "Moto/scooter" at bounding box center [313, 197] width 37 height 10
click at [280, 162] on input "radio" at bounding box center [280, 163] width 8 height 17
radio input "true"
radio input "false"
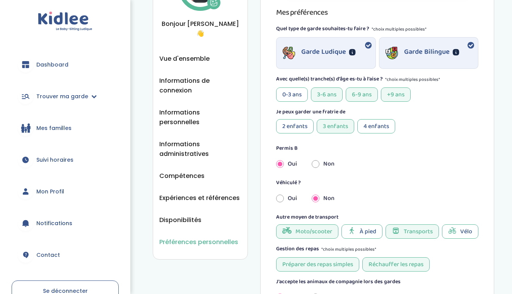
click at [281, 197] on input "radio" at bounding box center [280, 198] width 8 height 17
radio input "true"
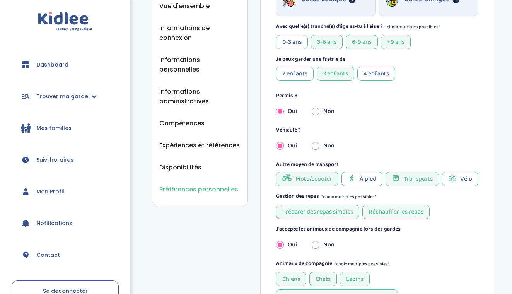
scroll to position [126, 0]
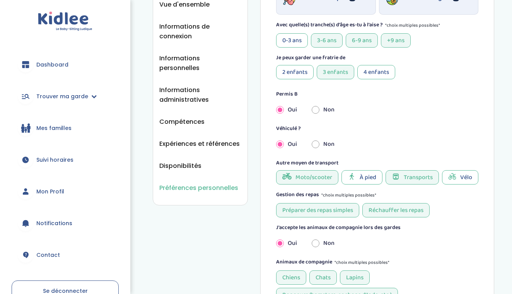
click at [315, 142] on input "radio" at bounding box center [315, 144] width 8 height 17
radio input "true"
radio input "false"
click at [454, 177] on icon at bounding box center [452, 176] width 8 height 8
click at [363, 176] on span "À pied" at bounding box center [367, 177] width 17 height 10
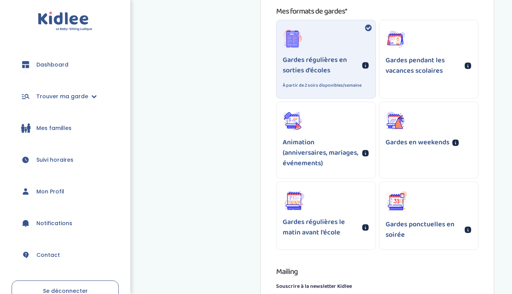
scroll to position [545, 0]
click at [410, 71] on p "Gardes pendant les vacances scolaires" at bounding box center [423, 66] width 76 height 21
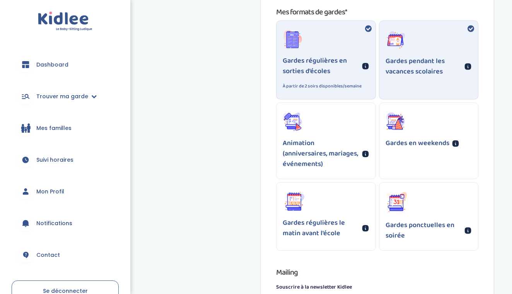
click at [354, 126] on div "Animation (anniversaires, mariages, événements)" at bounding box center [325, 141] width 99 height 76
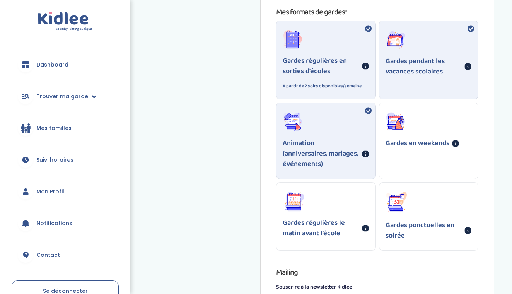
click at [405, 125] on div "Gardes en weekends" at bounding box center [428, 130] width 99 height 55
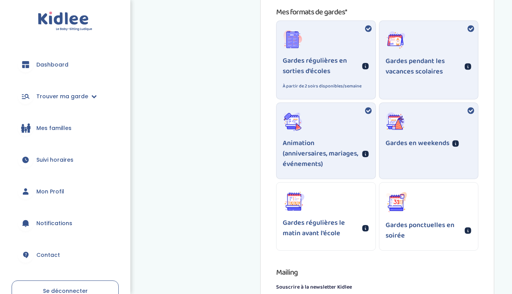
click at [402, 202] on icon at bounding box center [395, 203] width 13 height 10
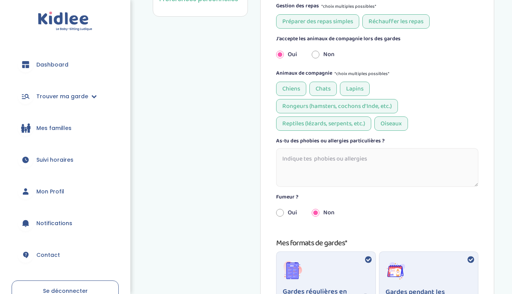
scroll to position [313, 0]
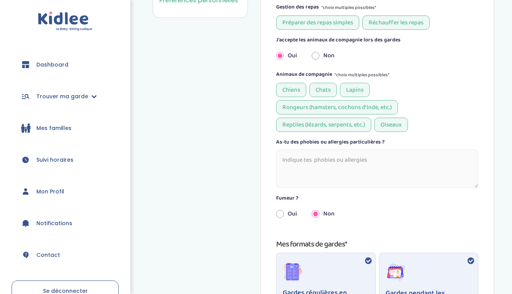
click at [321, 160] on textarea at bounding box center [377, 168] width 202 height 39
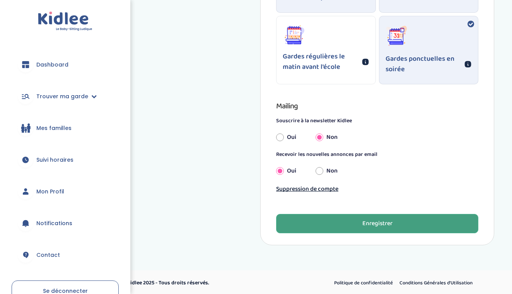
type textarea "Non aucune"
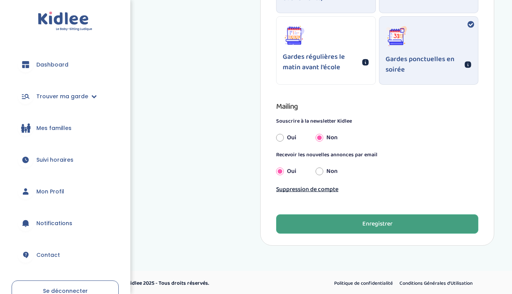
click at [408, 224] on button "Enregistrer" at bounding box center [377, 223] width 202 height 19
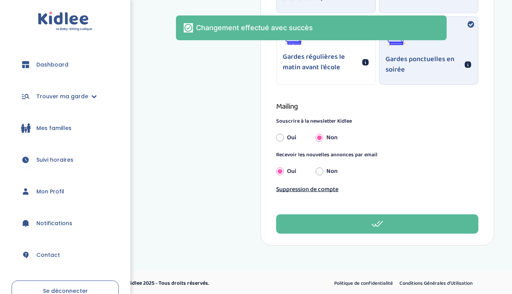
click at [51, 192] on span "Mon Profil" at bounding box center [50, 191] width 28 height 8
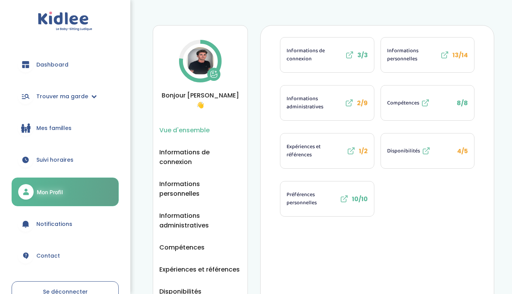
click at [351, 150] on icon at bounding box center [350, 150] width 9 height 9
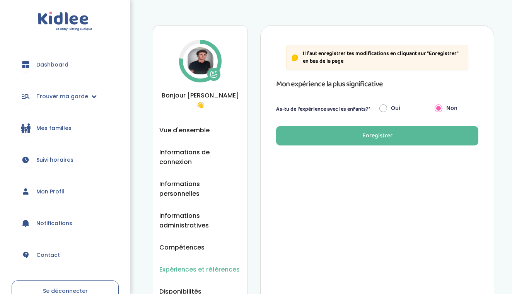
click at [384, 108] on input "radio" at bounding box center [383, 108] width 8 height 17
radio input "true"
radio input "false"
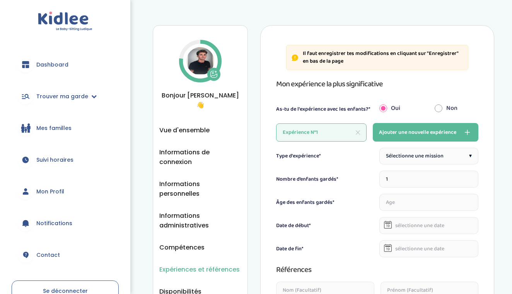
click at [406, 155] on span "Sélectionne une mission" at bounding box center [415, 156] width 58 height 8
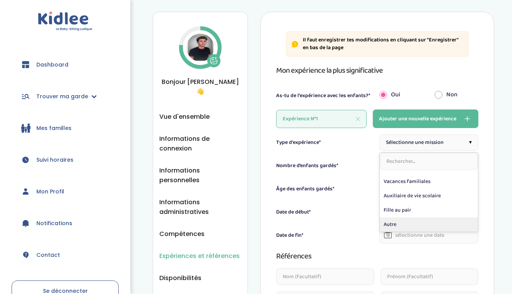
scroll to position [124, 0]
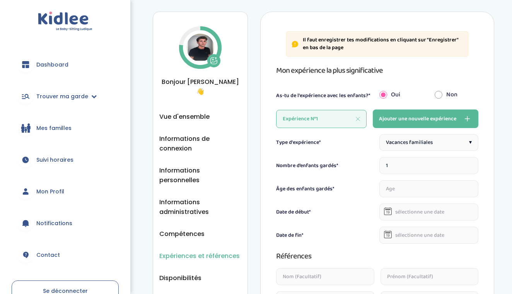
click at [410, 186] on input "number" at bounding box center [428, 188] width 99 height 17
type input "7"
click at [413, 216] on input "text" at bounding box center [428, 211] width 99 height 17
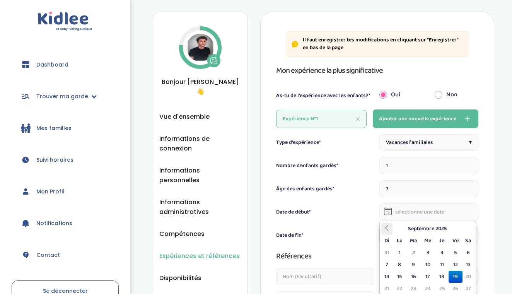
click at [389, 229] on icon at bounding box center [386, 227] width 5 height 5
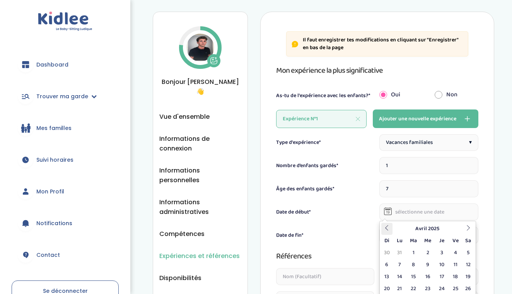
click at [389, 229] on icon at bounding box center [386, 227] width 5 height 5
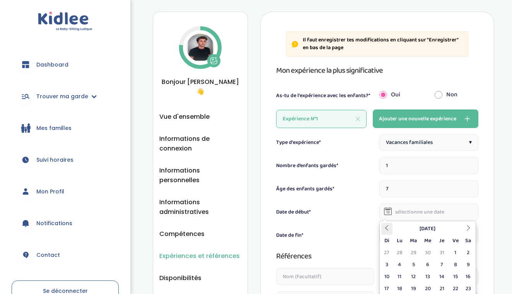
click at [389, 229] on icon at bounding box center [386, 227] width 5 height 5
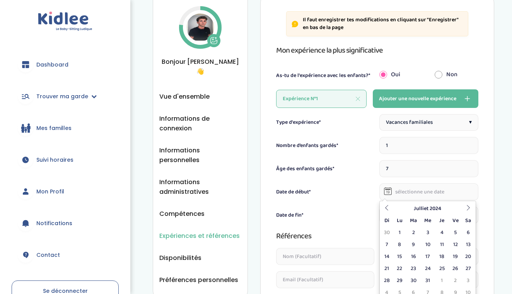
scroll to position [34, 0]
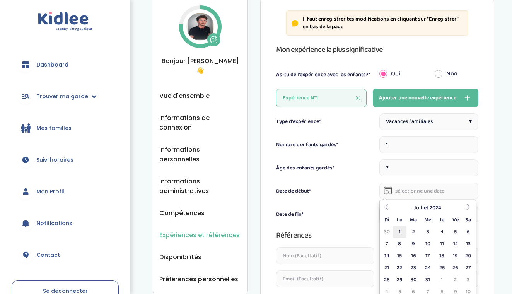
click at [400, 234] on td "1" at bounding box center [399, 232] width 14 height 12
type input "01-07-2024"
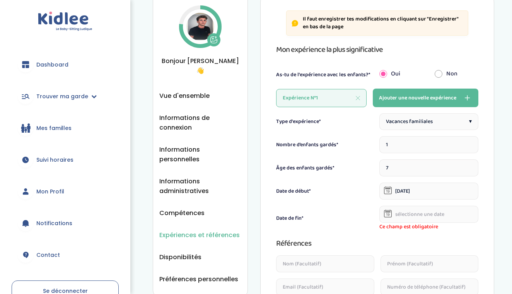
click at [410, 212] on input "text" at bounding box center [428, 214] width 99 height 17
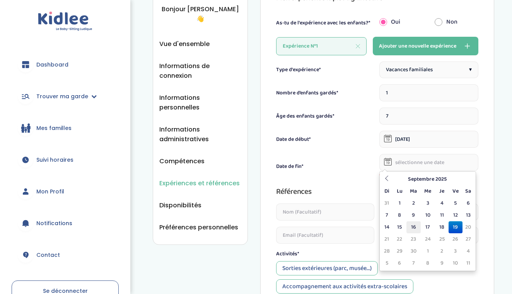
scroll to position [88, 0]
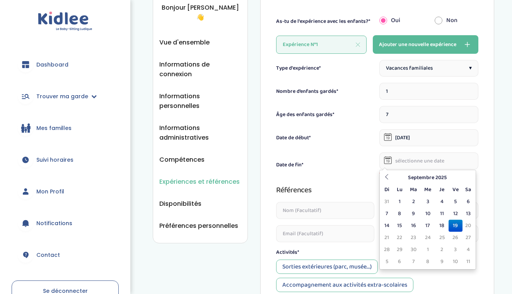
click at [386, 248] on td "28" at bounding box center [387, 249] width 12 height 12
click at [389, 177] on icon at bounding box center [386, 176] width 5 height 5
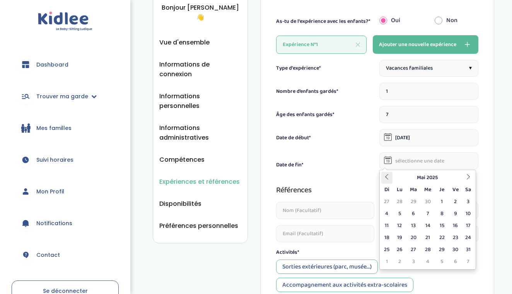
click at [389, 177] on icon at bounding box center [386, 176] width 5 height 5
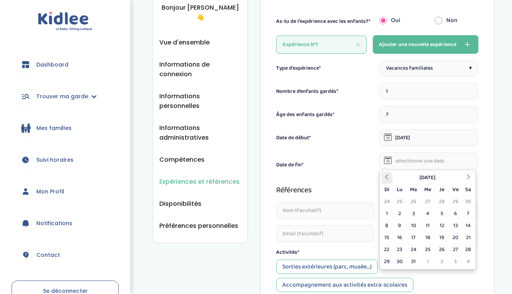
click at [389, 177] on icon at bounding box center [386, 176] width 5 height 5
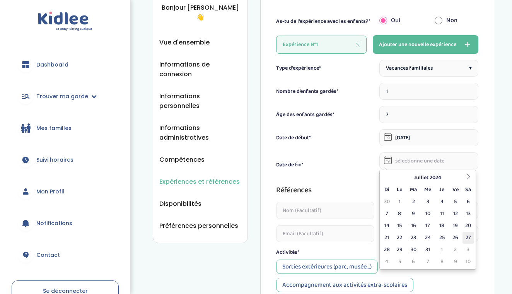
click at [463, 240] on td "27" at bounding box center [468, 237] width 12 height 12
type input "27-07-2024"
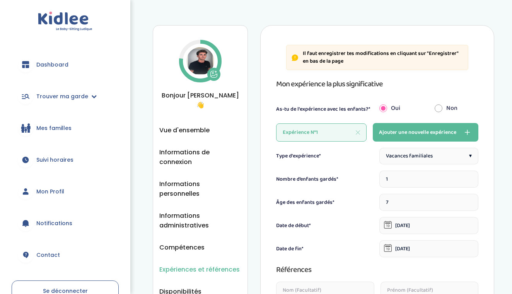
scroll to position [0, 0]
click at [438, 107] on input "radio" at bounding box center [438, 108] width 8 height 17
radio input "true"
radio input "false"
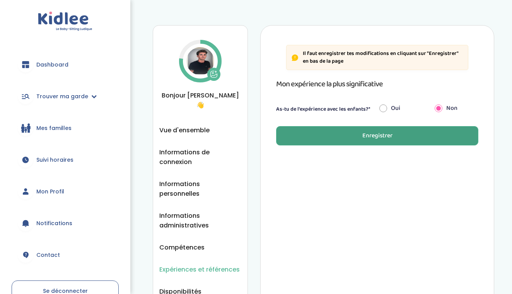
click at [422, 139] on button "Enregistrer" at bounding box center [377, 135] width 202 height 19
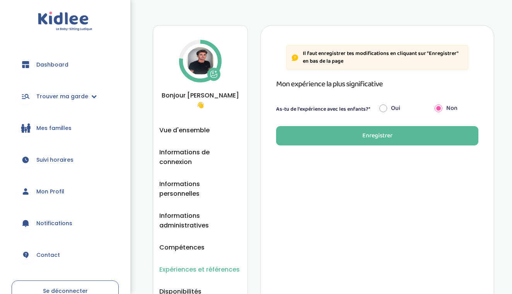
click at [57, 192] on span "Mon Profil" at bounding box center [50, 191] width 28 height 8
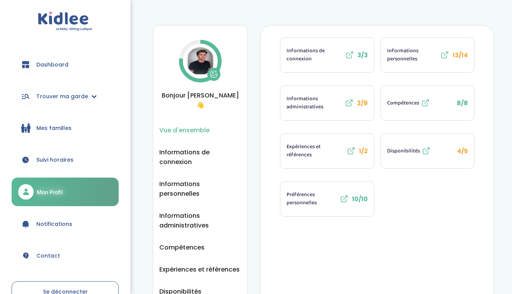
click at [356, 155] on button "Expériences et références 1/2" at bounding box center [326, 150] width 93 height 35
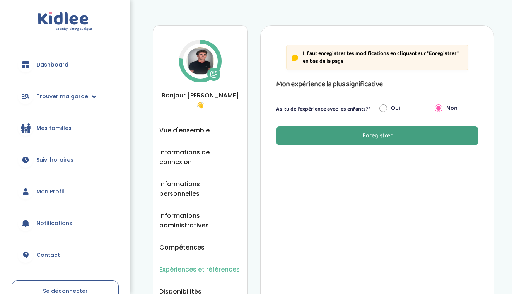
click at [376, 128] on button "Enregistrer" at bounding box center [377, 135] width 202 height 19
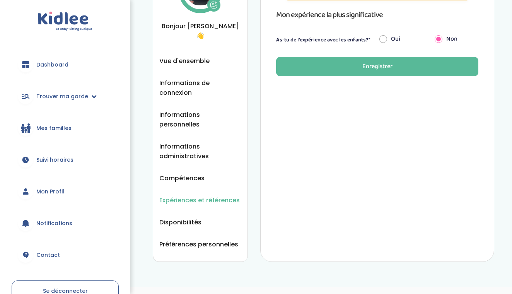
scroll to position [69, 0]
click at [190, 240] on span "Préférences personnelles" at bounding box center [198, 245] width 79 height 10
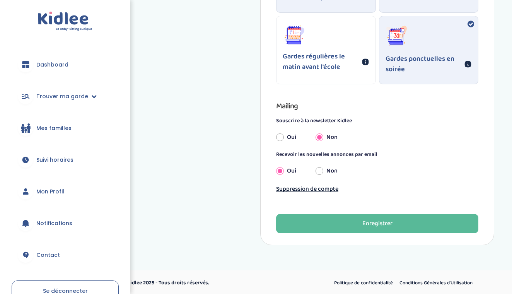
scroll to position [710, 0]
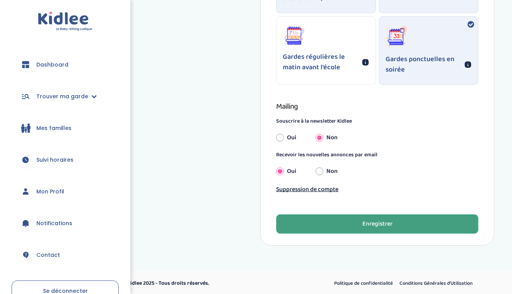
click at [314, 214] on button "Enregistrer" at bounding box center [377, 223] width 202 height 19
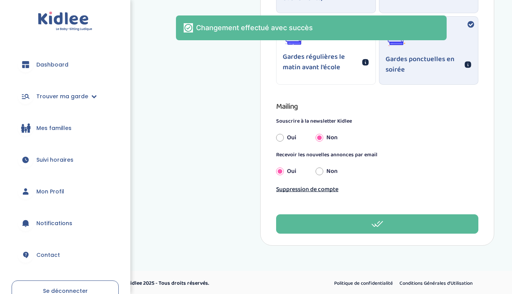
click at [65, 194] on link "Mon Profil" at bounding box center [65, 191] width 107 height 28
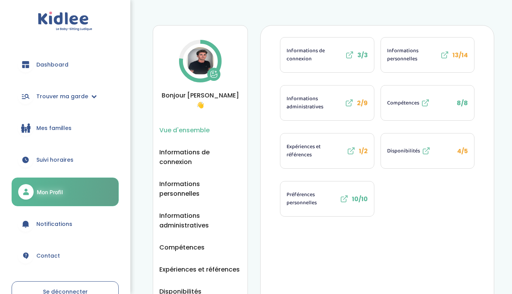
click at [433, 58] on span "Informations personnelles" at bounding box center [413, 55] width 52 height 16
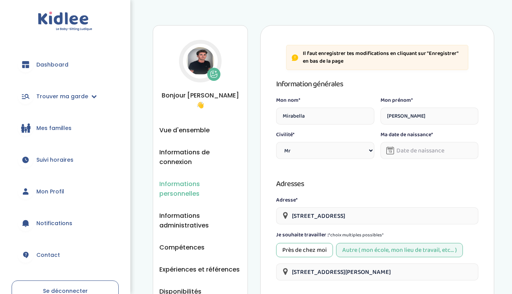
select select "0"
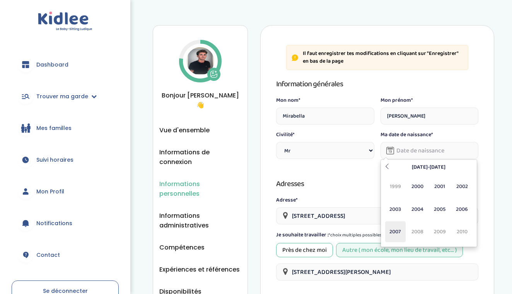
click at [394, 233] on span "2007" at bounding box center [395, 231] width 20 height 21
click at [421, 207] on span "[DEMOGRAPHIC_DATA]" at bounding box center [417, 209] width 20 height 21
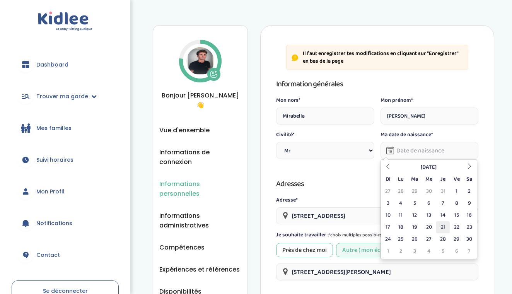
click at [446, 223] on td "21" at bounding box center [443, 227] width 14 height 12
type input "[DATE]"
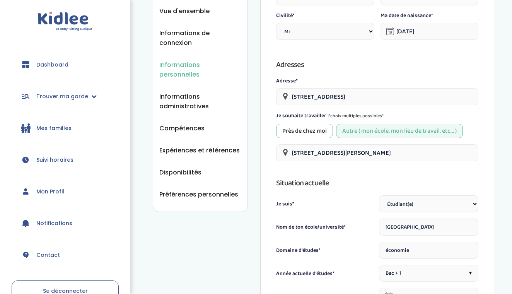
scroll to position [119, 0]
click at [306, 132] on div "Près de chez moi" at bounding box center [304, 130] width 57 height 14
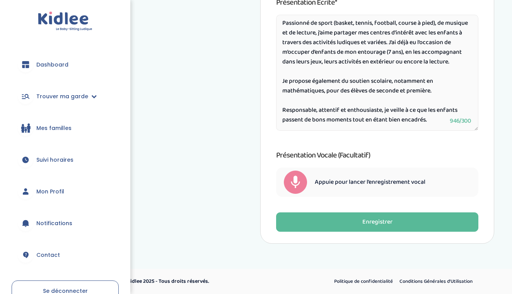
scroll to position [466, 0]
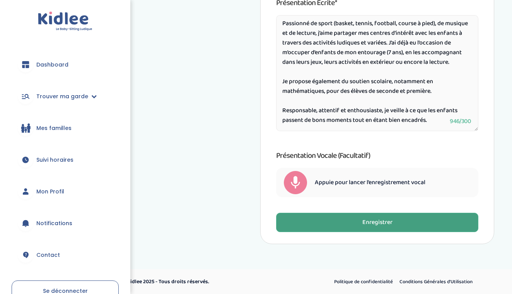
click at [328, 216] on button "Enregistrer" at bounding box center [377, 221] width 202 height 19
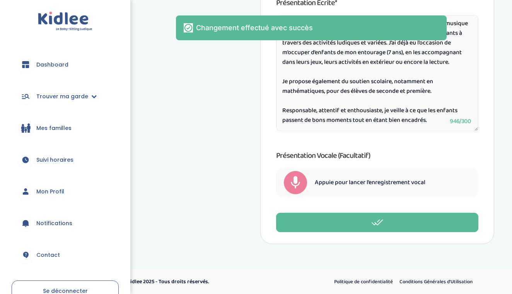
click at [44, 193] on span "Mon Profil" at bounding box center [50, 191] width 28 height 8
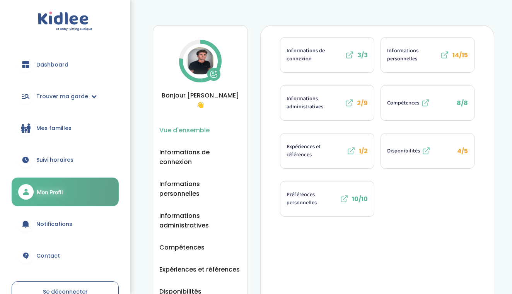
click at [343, 103] on div "Informations administratives" at bounding box center [319, 103] width 67 height 16
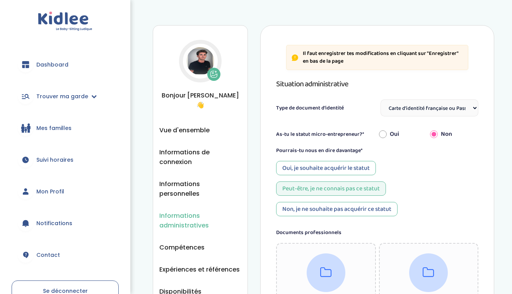
select select "Carte d'identité française ou Passeport français daté de moins de 5 ans"
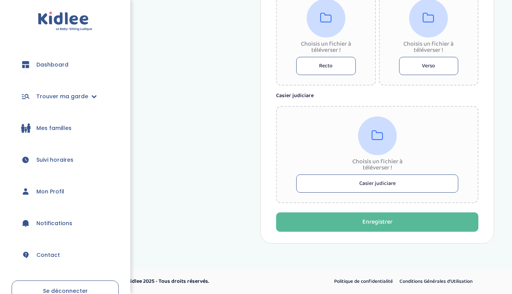
scroll to position [479, 0]
click at [356, 186] on button "Casier judiciare" at bounding box center [377, 184] width 162 height 18
click at [59, 61] on span "Dashboard" at bounding box center [52, 65] width 32 height 8
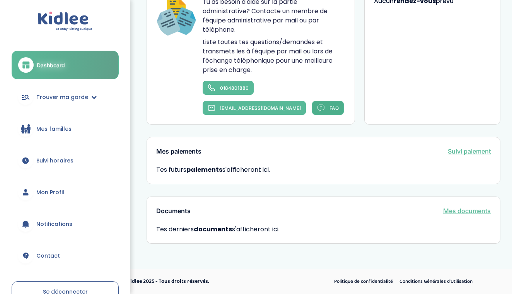
scroll to position [540, 0]
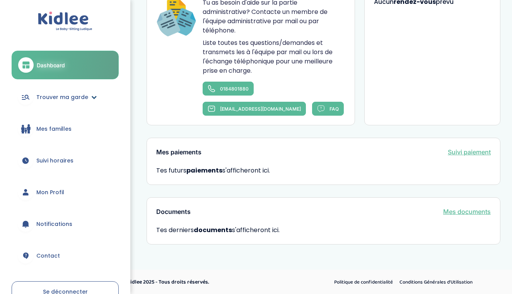
click at [70, 100] on span "Trouver ma garde" at bounding box center [62, 97] width 52 height 8
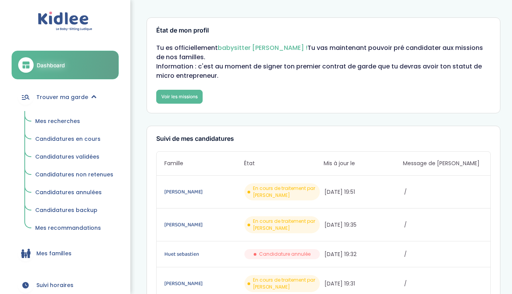
click at [72, 121] on span "Mes recherches" at bounding box center [57, 121] width 45 height 8
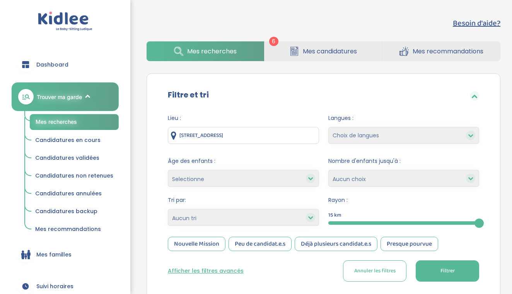
click at [311, 54] on span "Mes candidatures" at bounding box center [329, 51] width 54 height 10
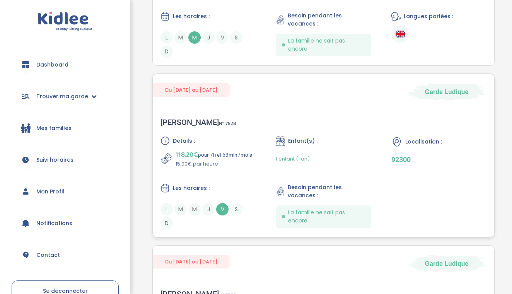
scroll to position [884, 0]
